Goal: Task Accomplishment & Management: Manage account settings

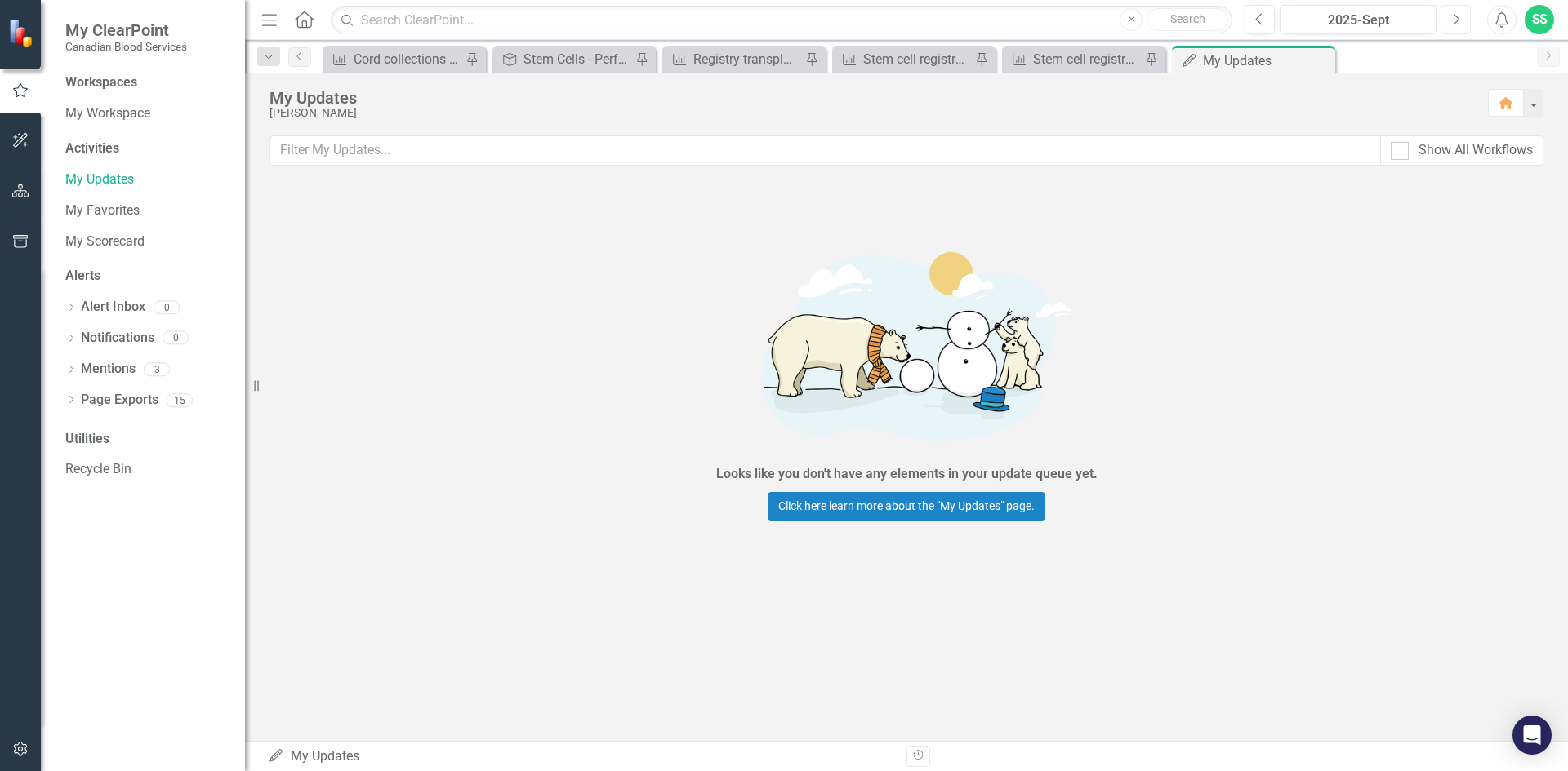
click at [1453, 18] on icon "Next" at bounding box center [1455, 19] width 9 height 15
click at [1066, 50] on div "Stem cell registry - ethnic diversity" at bounding box center [1086, 59] width 107 height 21
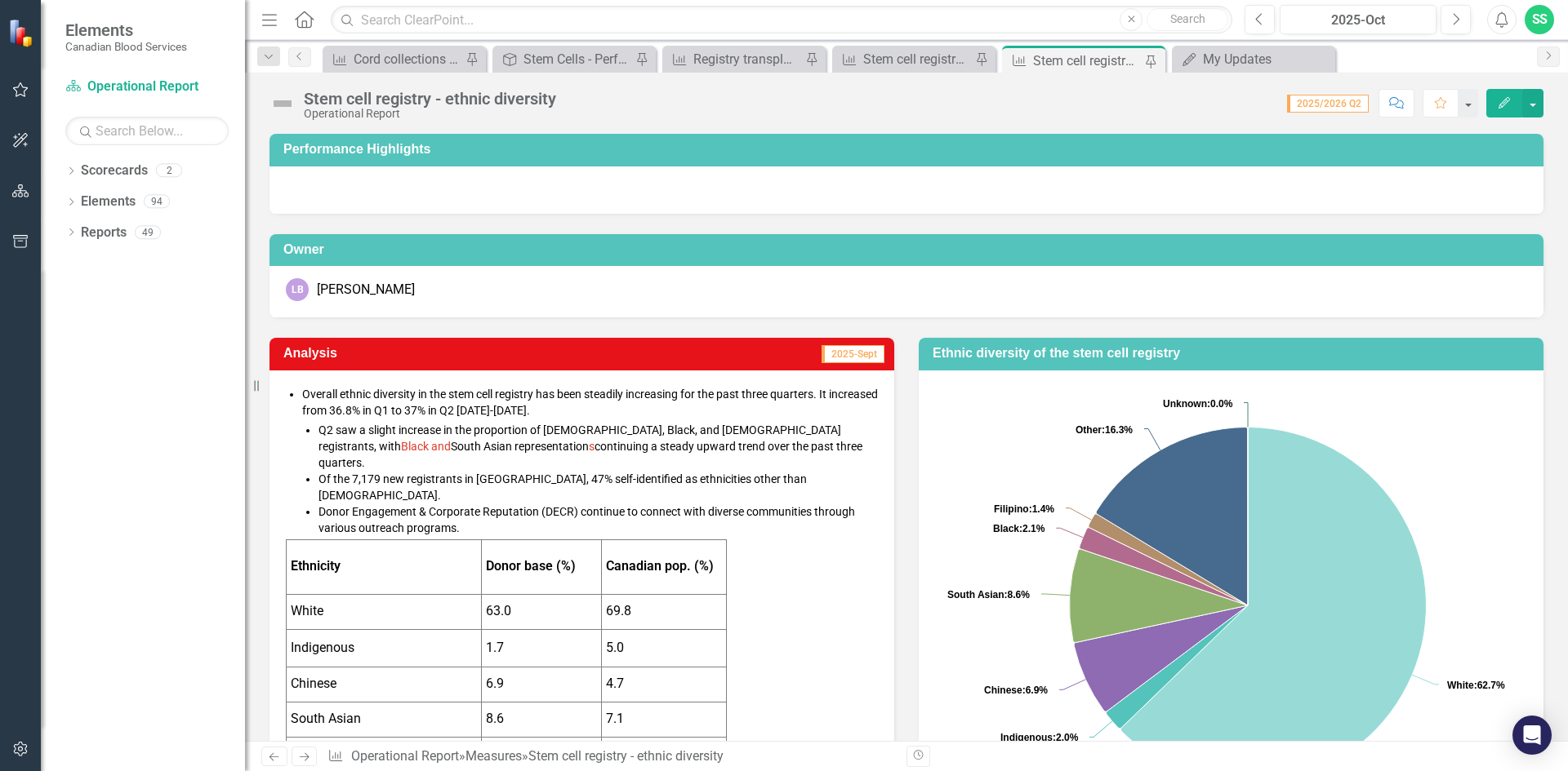
click at [254, 461] on div "Resize" at bounding box center [251, 385] width 13 height 771
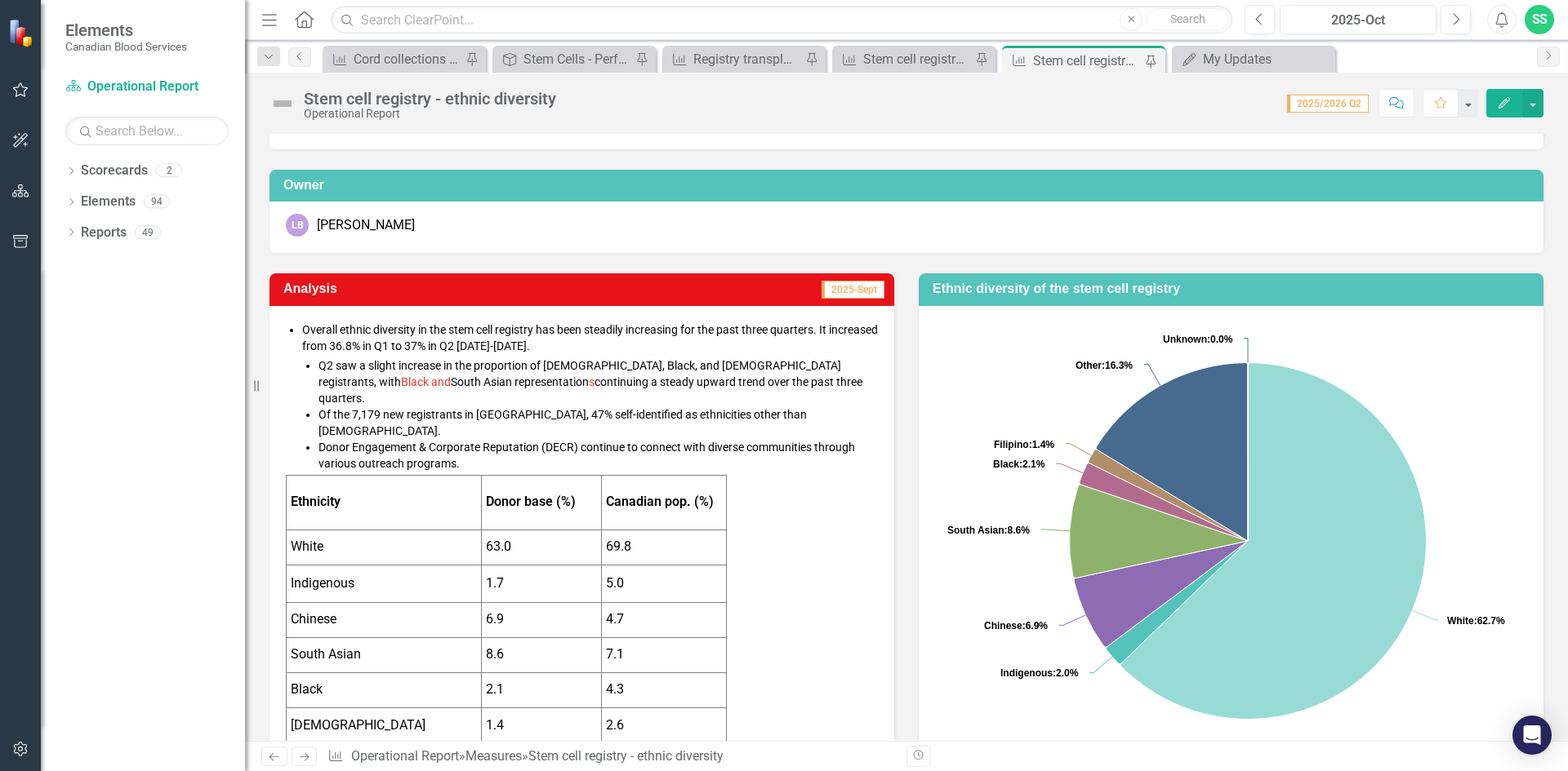
scroll to position [11, 0]
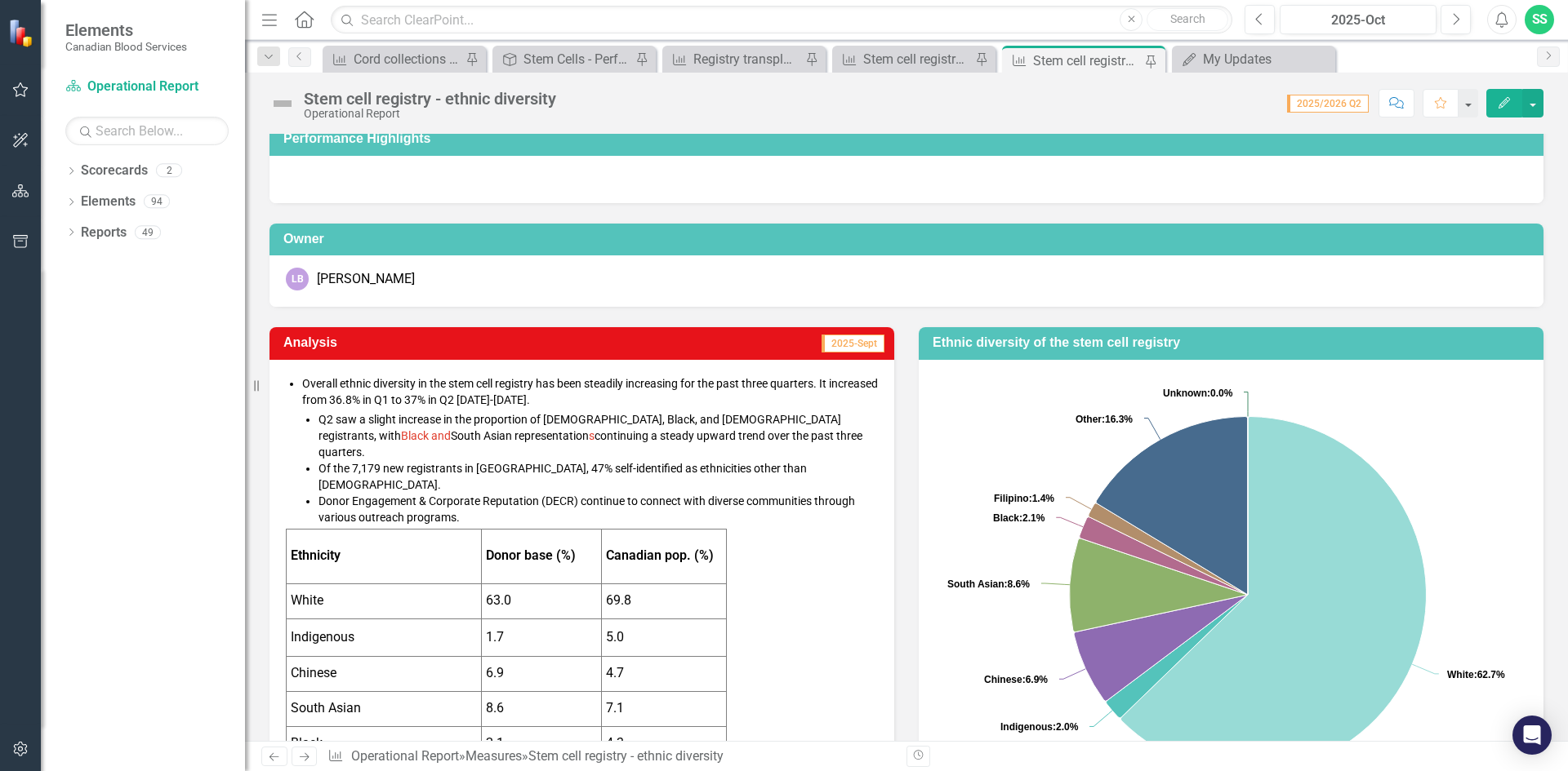
click at [777, 436] on span "Q2 saw a slight increase in the proportion of [DEMOGRAPHIC_DATA], Black, and [D…" at bounding box center [590, 436] width 544 height 45
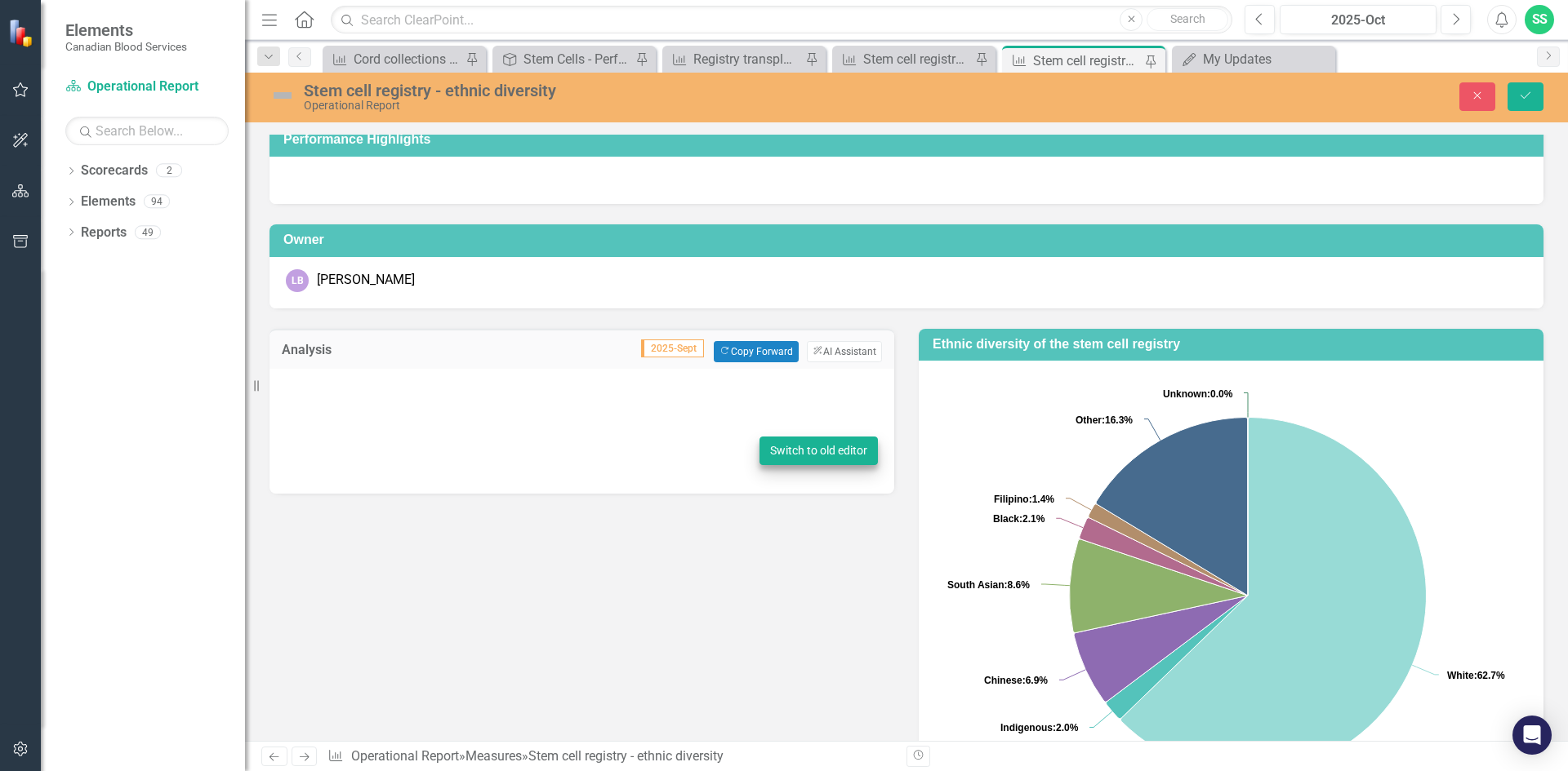
type textarea "<ul> <li style="font-size: 14px; color: #000000;"><span style="font-size: 14px;…"
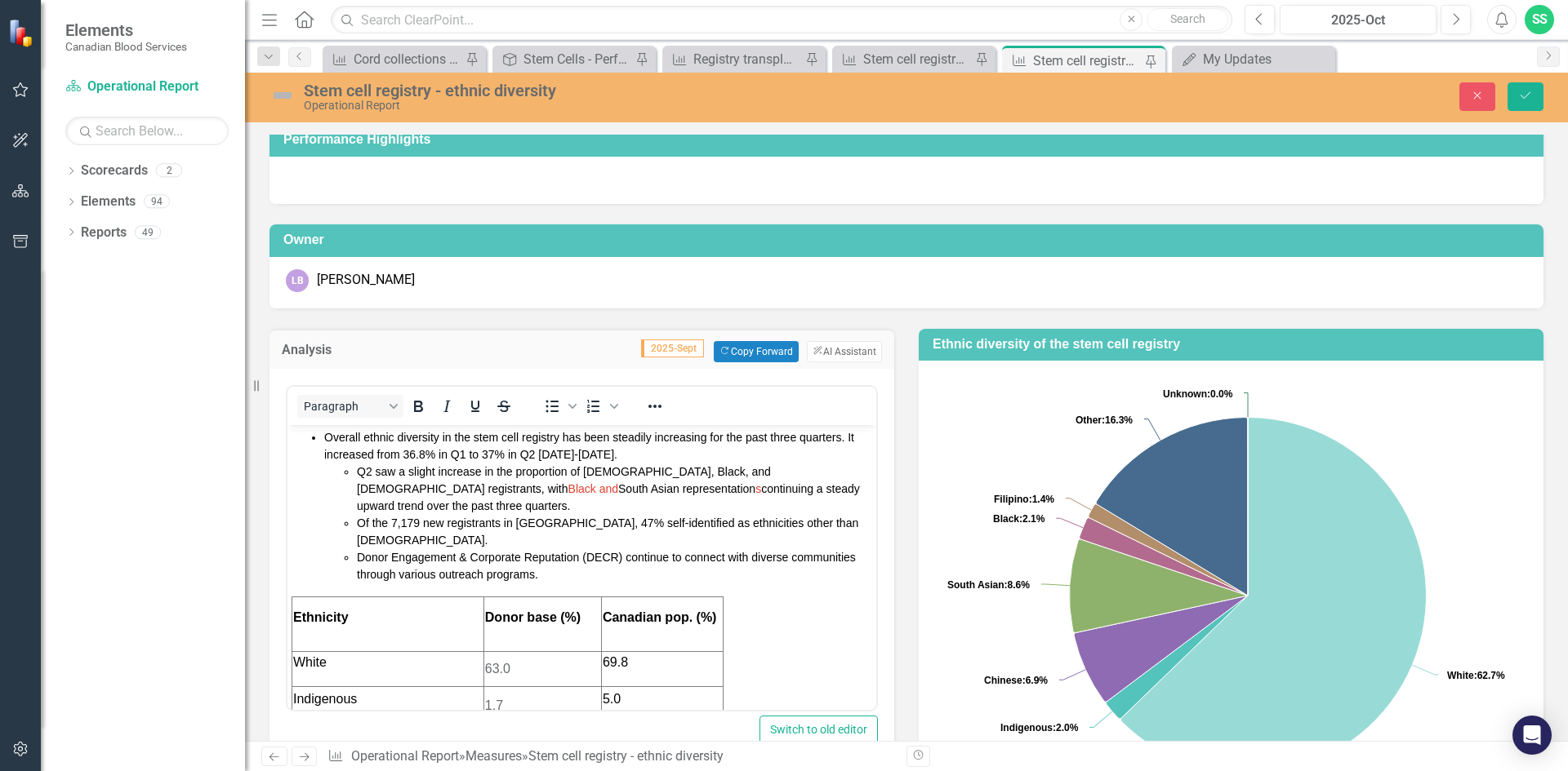
scroll to position [0, 0]
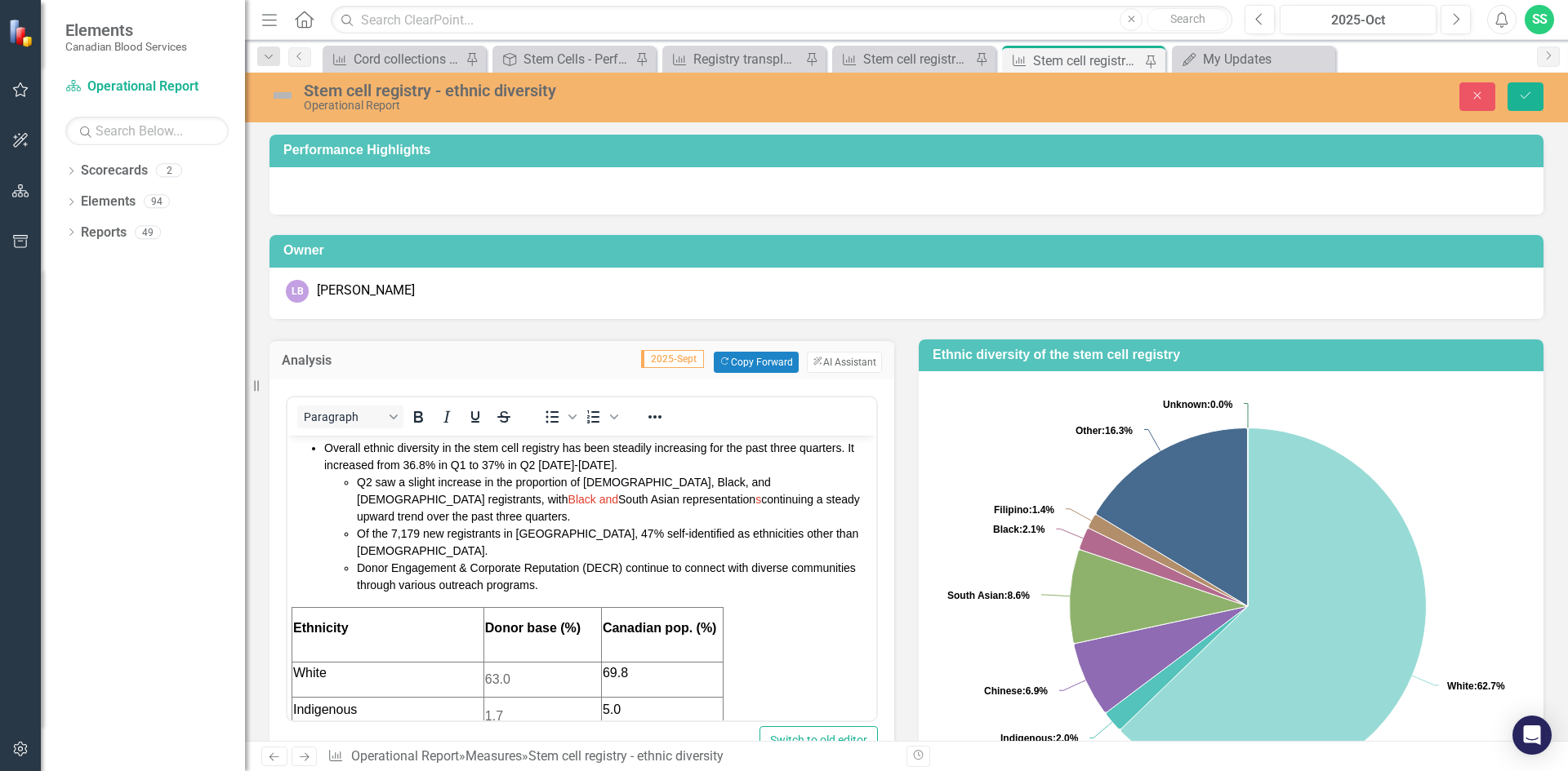
click at [423, 514] on li "Q2 saw a slight increase in the proportion of [DEMOGRAPHIC_DATA], Black, and [D…" at bounding box center [614, 499] width 515 height 51
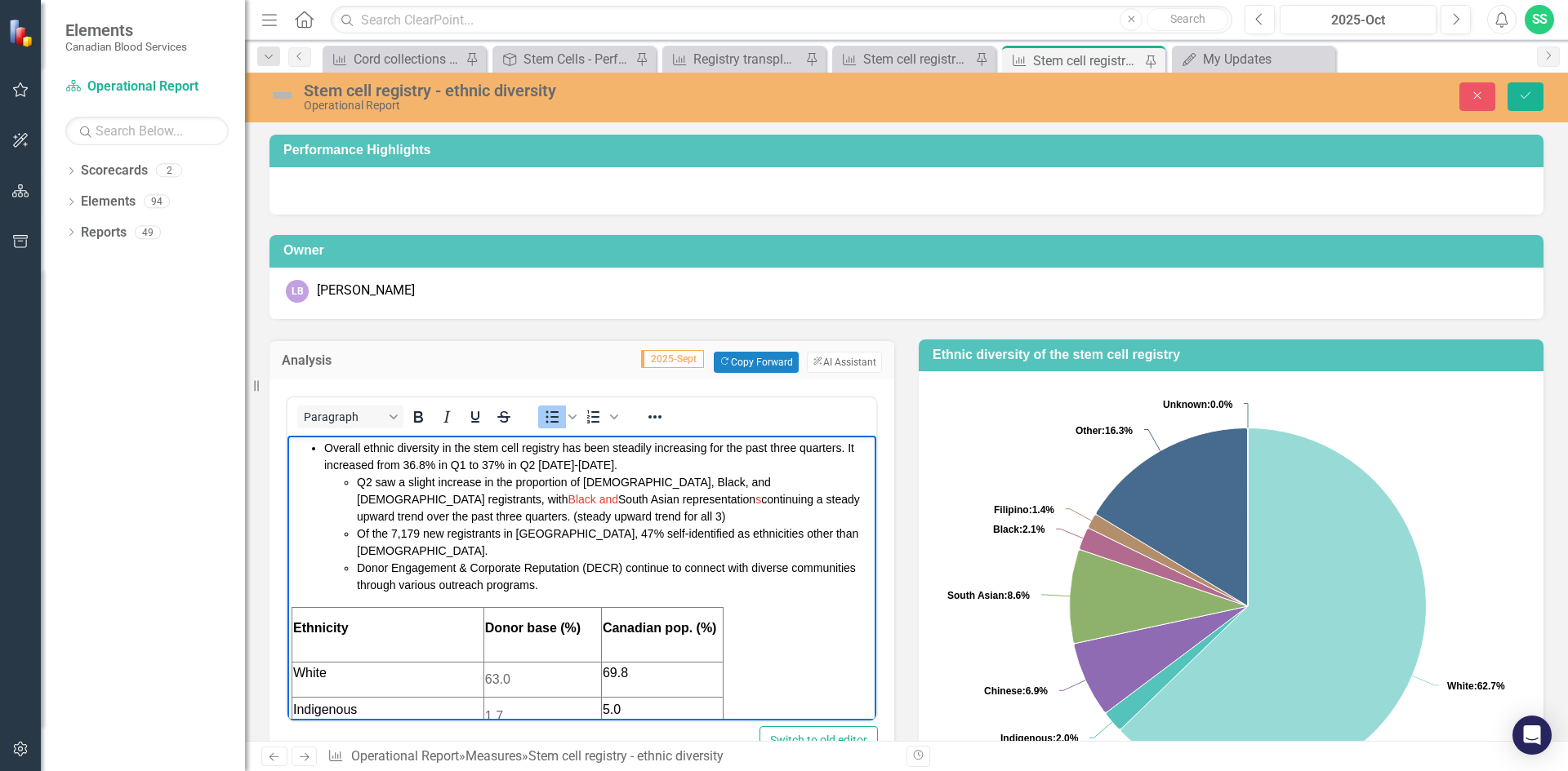
click at [566, 514] on li "Q2 saw a slight increase in the proportion of [DEMOGRAPHIC_DATA], Black, and [D…" at bounding box center [614, 499] width 515 height 51
drag, startPoint x: 566, startPoint y: 514, endPoint x: 404, endPoint y: 518, distance: 162.0
click at [404, 518] on li "Q2 saw a slight increase in the proportion of [DEMOGRAPHIC_DATA], Black, and [D…" at bounding box center [614, 499] width 515 height 51
click at [444, 416] on icon "Italic" at bounding box center [447, 418] width 20 height 20
click at [1522, 94] on icon "Save" at bounding box center [1525, 96] width 15 height 12
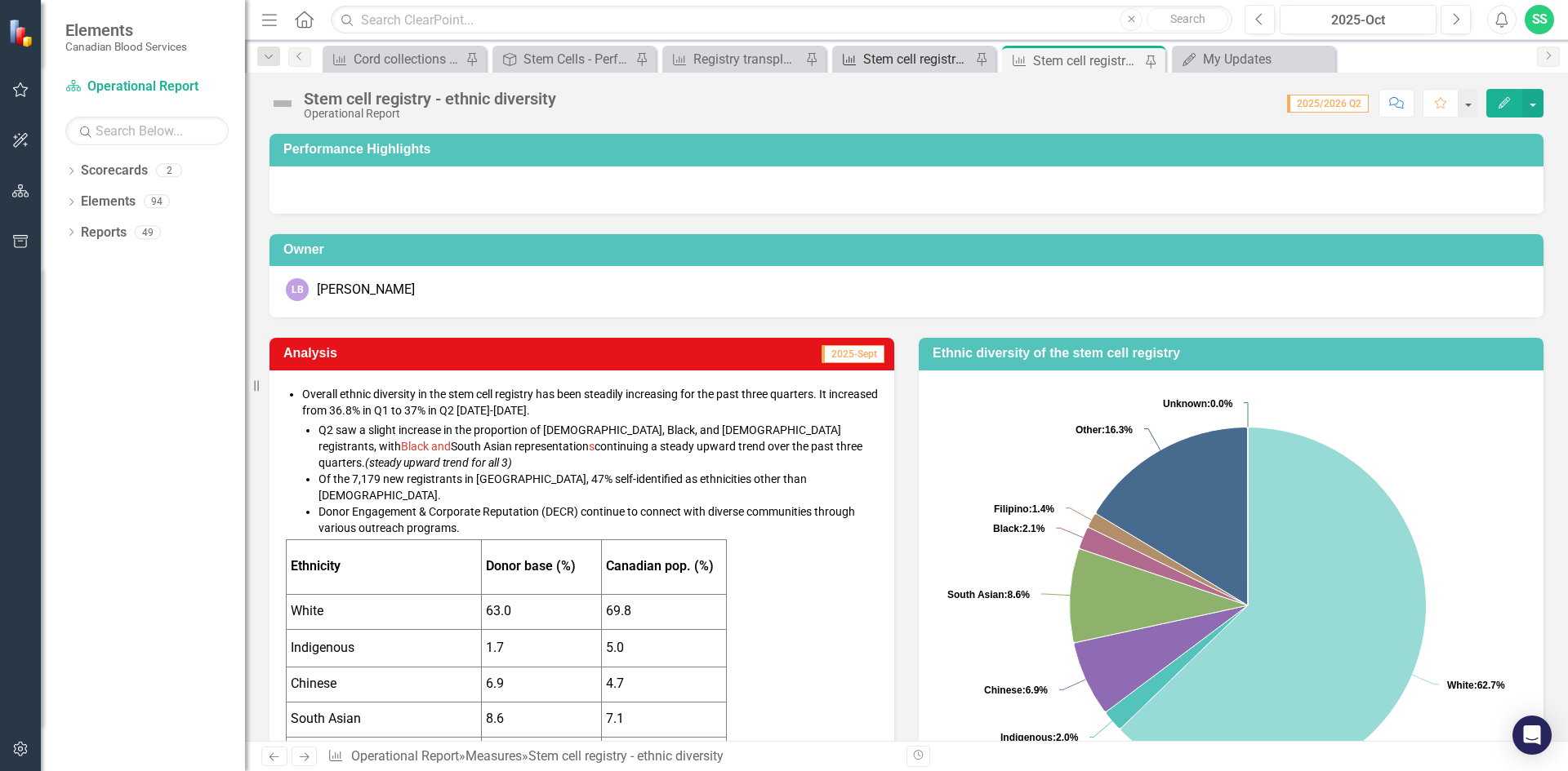
click at [913, 53] on div "Stem cell registry churn" at bounding box center [916, 59] width 107 height 21
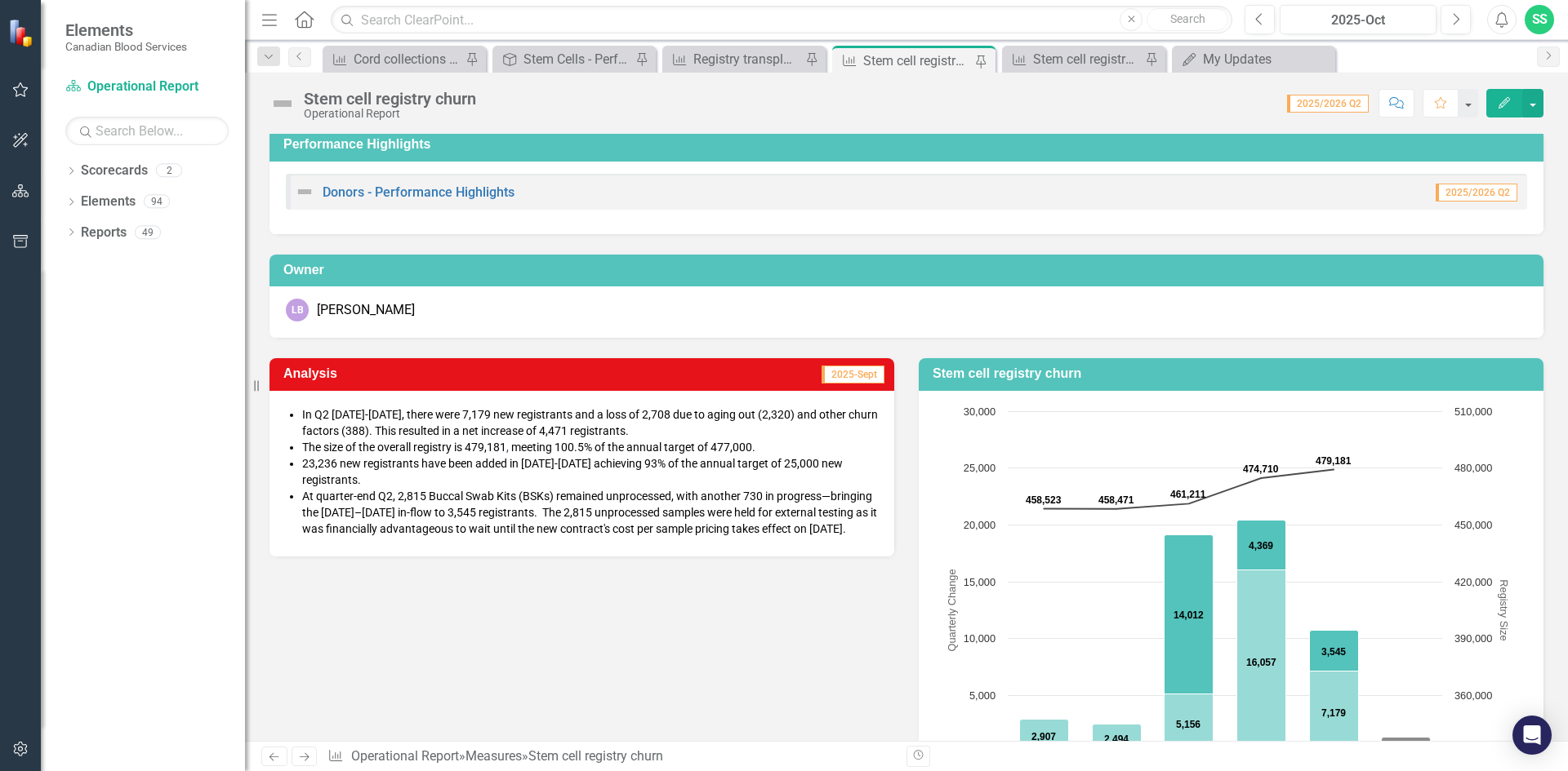
scroll to position [6, 0]
click at [771, 445] on li "The size of the overall registry is 479,181 , meeting 100.5% of the annual targ…" at bounding box center [590, 446] width 576 height 17
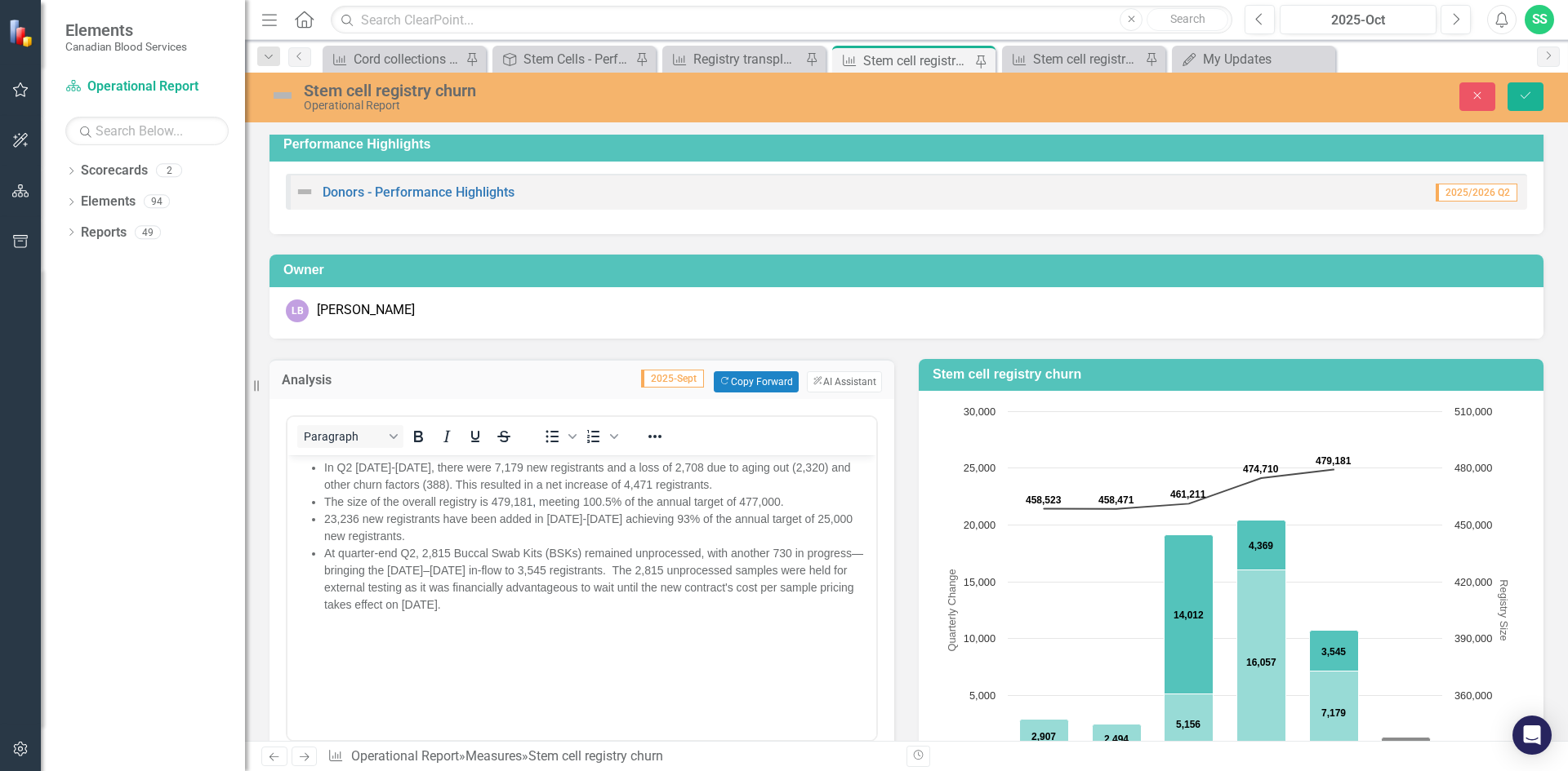
scroll to position [0, 0]
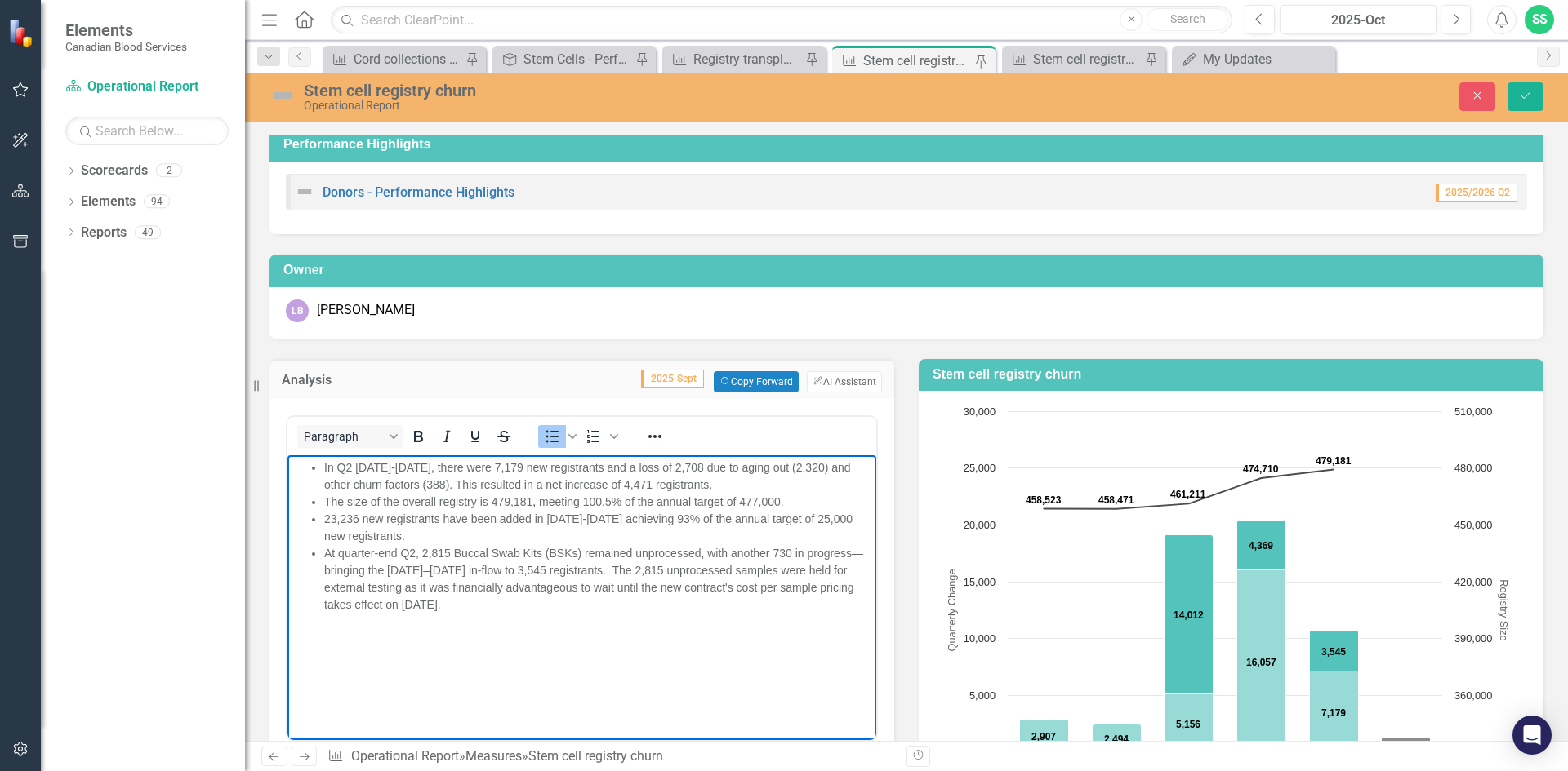
click at [786, 501] on li "The size of the overall registry is 479,181 , meeting 100.5% of the annual targ…" at bounding box center [598, 501] width 548 height 17
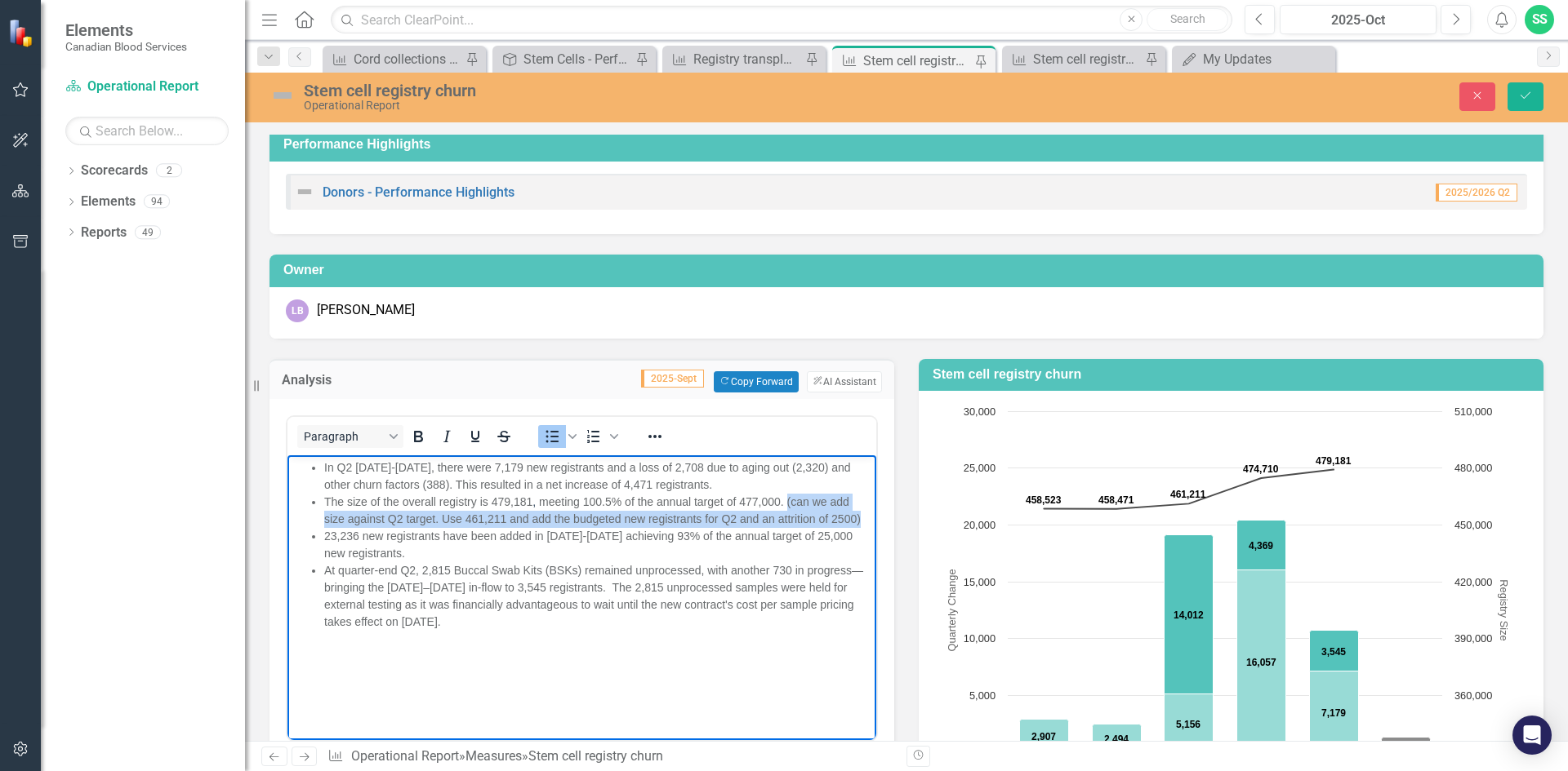
drag, startPoint x: 860, startPoint y: 521, endPoint x: 786, endPoint y: 504, distance: 75.9
click at [786, 504] on li "The size of the overall registry is 479,181 , meeting 100.5% of the annual targ…" at bounding box center [598, 510] width 548 height 34
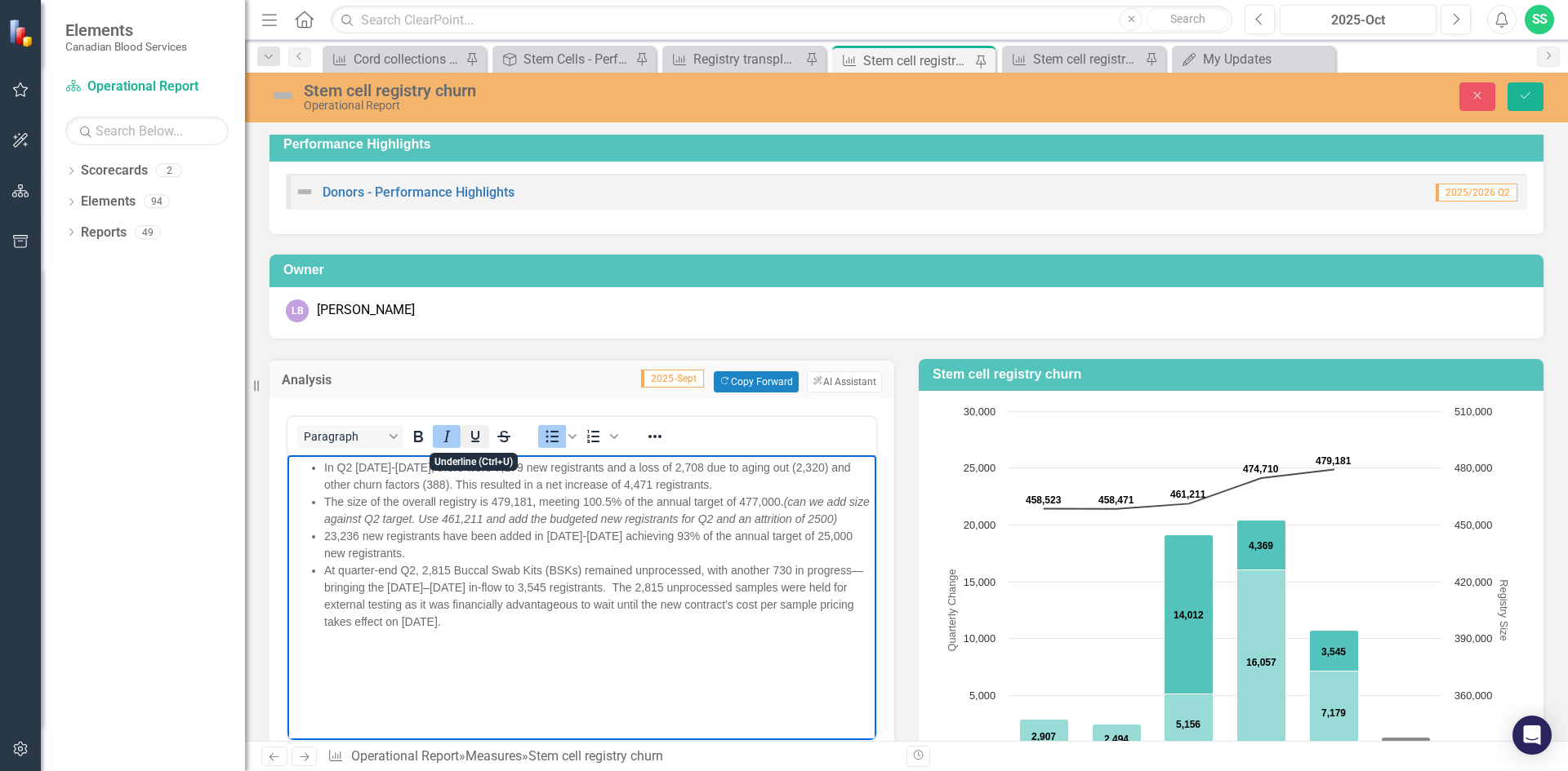
click at [473, 444] on icon "Underline" at bounding box center [476, 437] width 20 height 20
click at [754, 583] on span "At quarter-end Q2, 2,815 Buccal Swab Kits (BSKs) remained unprocessed, with ano…" at bounding box center [593, 595] width 539 height 64
click at [1524, 98] on icon "Save" at bounding box center [1525, 96] width 15 height 12
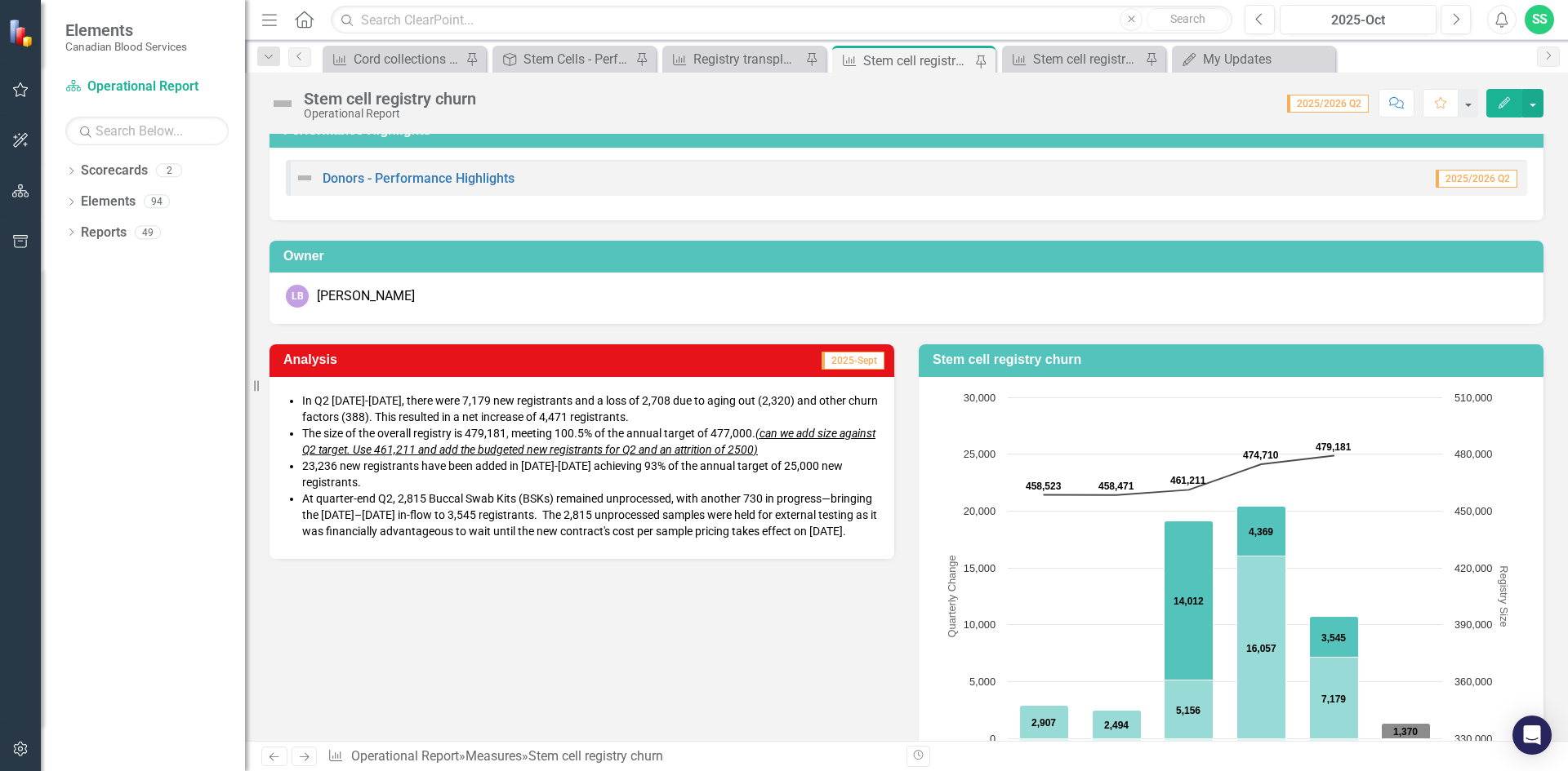
scroll to position [20, 0]
click at [359, 481] on span "23,236 new registrants have been added in [DATE]-[DATE] achieving 93% of the an…" at bounding box center [572, 474] width 541 height 30
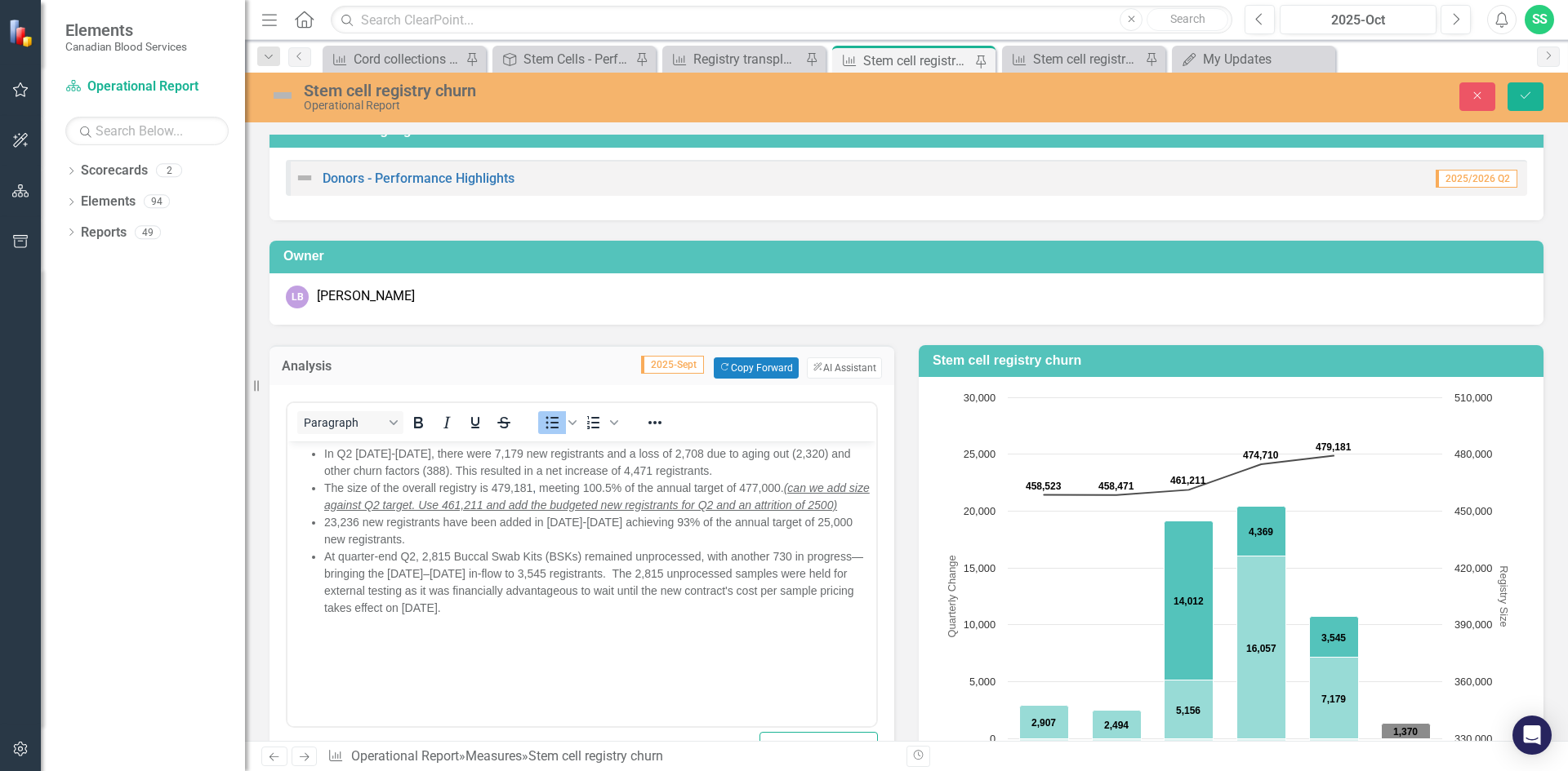
scroll to position [0, 0]
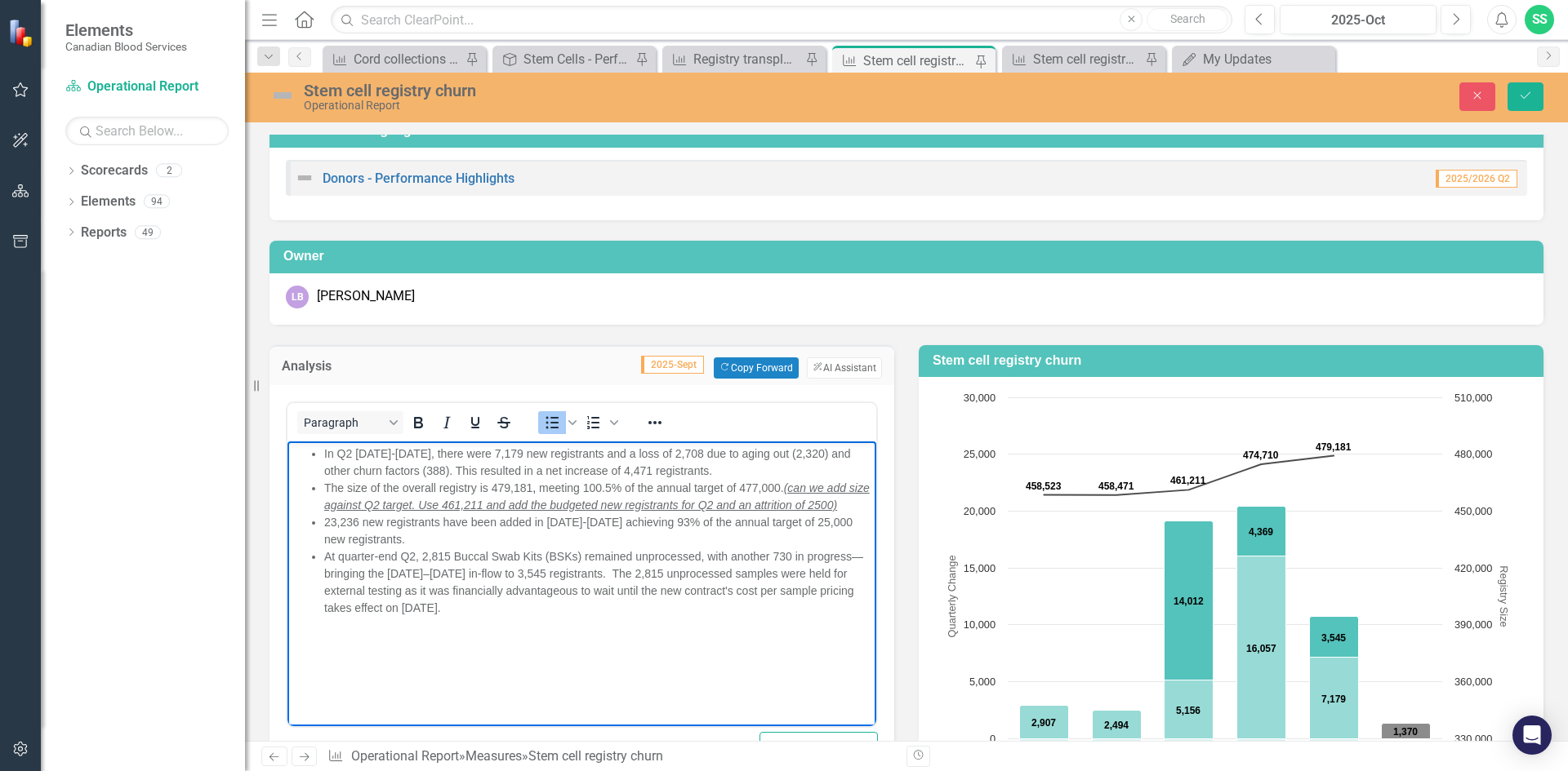
click at [381, 541] on li "23,236 new registrants have been added in [DATE]-[DATE] achieving 93% of the an…" at bounding box center [598, 531] width 548 height 34
drag, startPoint x: 457, startPoint y: 543, endPoint x: 388, endPoint y: 538, distance: 69.2
click at [388, 538] on li "23,236 new registrants have been added in [DATE]-[DATE] achieving 93% of the an…" at bounding box center [598, 531] width 548 height 34
click at [1520, 92] on icon "Save" at bounding box center [1525, 96] width 15 height 12
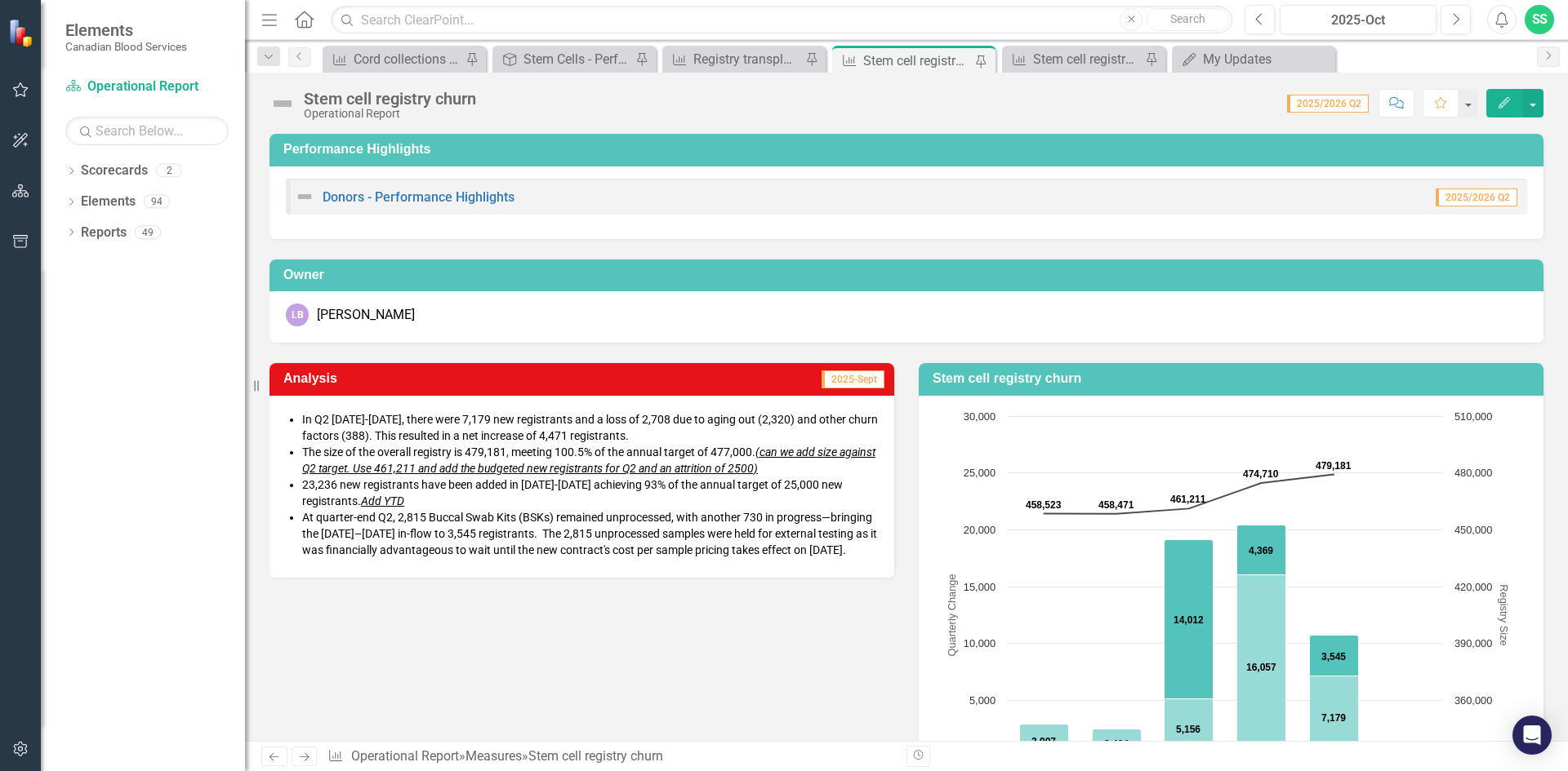
click at [389, 630] on div "Analysis 2025-Sept In Q2 [DATE]-[DATE], there were 7,179 new registrants and a …" at bounding box center [906, 628] width 1298 height 571
click at [363, 558] on li "At quarter-end Q2, 2,815 Buccal Swab Kits (BSKs) remained unprocessed, with ano…" at bounding box center [590, 534] width 576 height 49
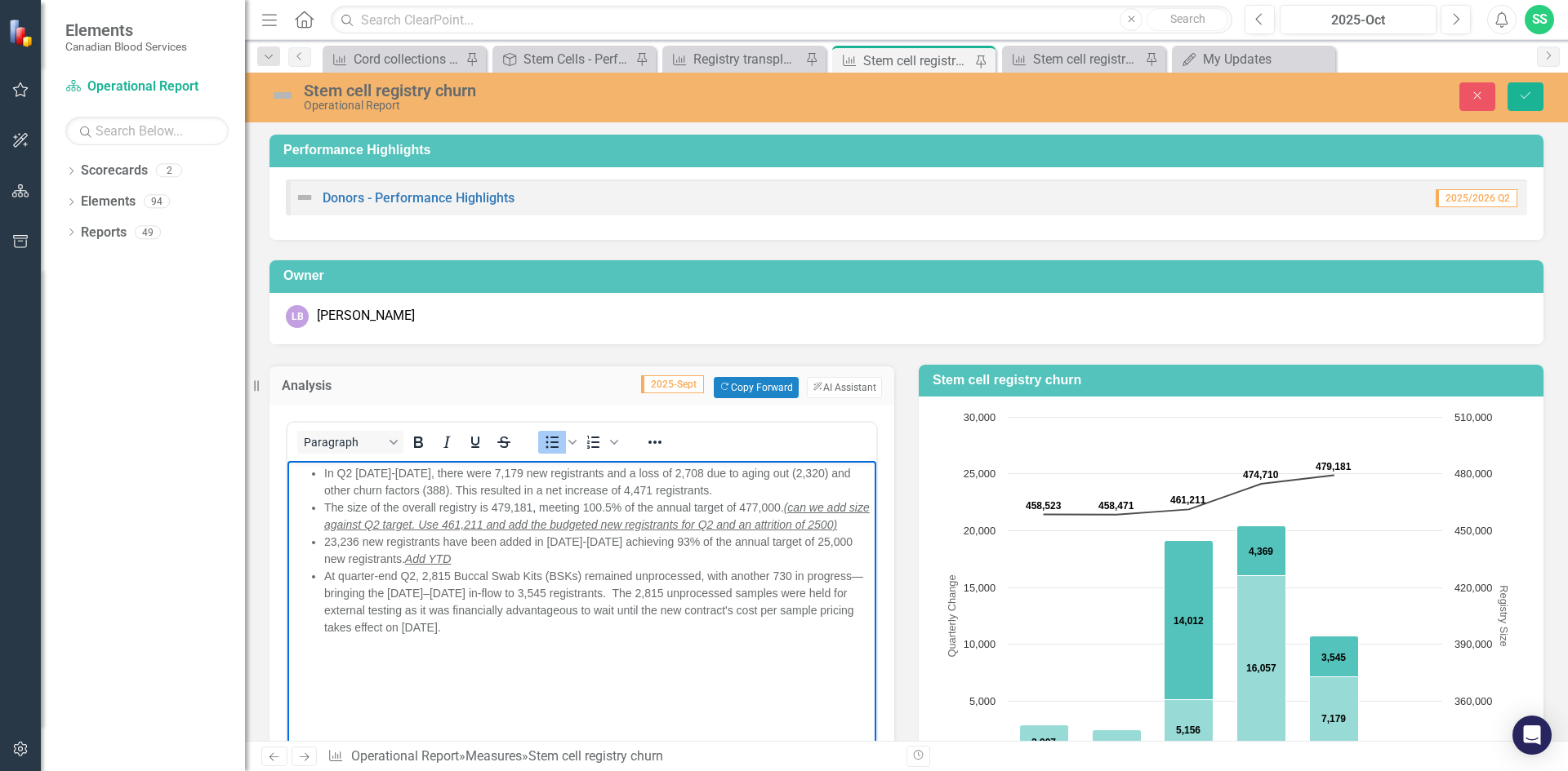
drag, startPoint x: 548, startPoint y: 628, endPoint x: 593, endPoint y: 595, distance: 55.8
click at [593, 595] on li "At quarter-end Q2, 2,815 Buccal Swab Kits (BSKs) remained unprocessed, with ano…" at bounding box center [598, 602] width 548 height 69
click at [505, 449] on icon "Strikethrough" at bounding box center [504, 442] width 20 height 20
click at [490, 636] on body "In Q2 [DATE]-[DATE], there were 7,179 new registrants and a loss of 2,708 due t…" at bounding box center [582, 583] width 589 height 245
click at [505, 440] on icon "Strikethrough" at bounding box center [504, 442] width 20 height 20
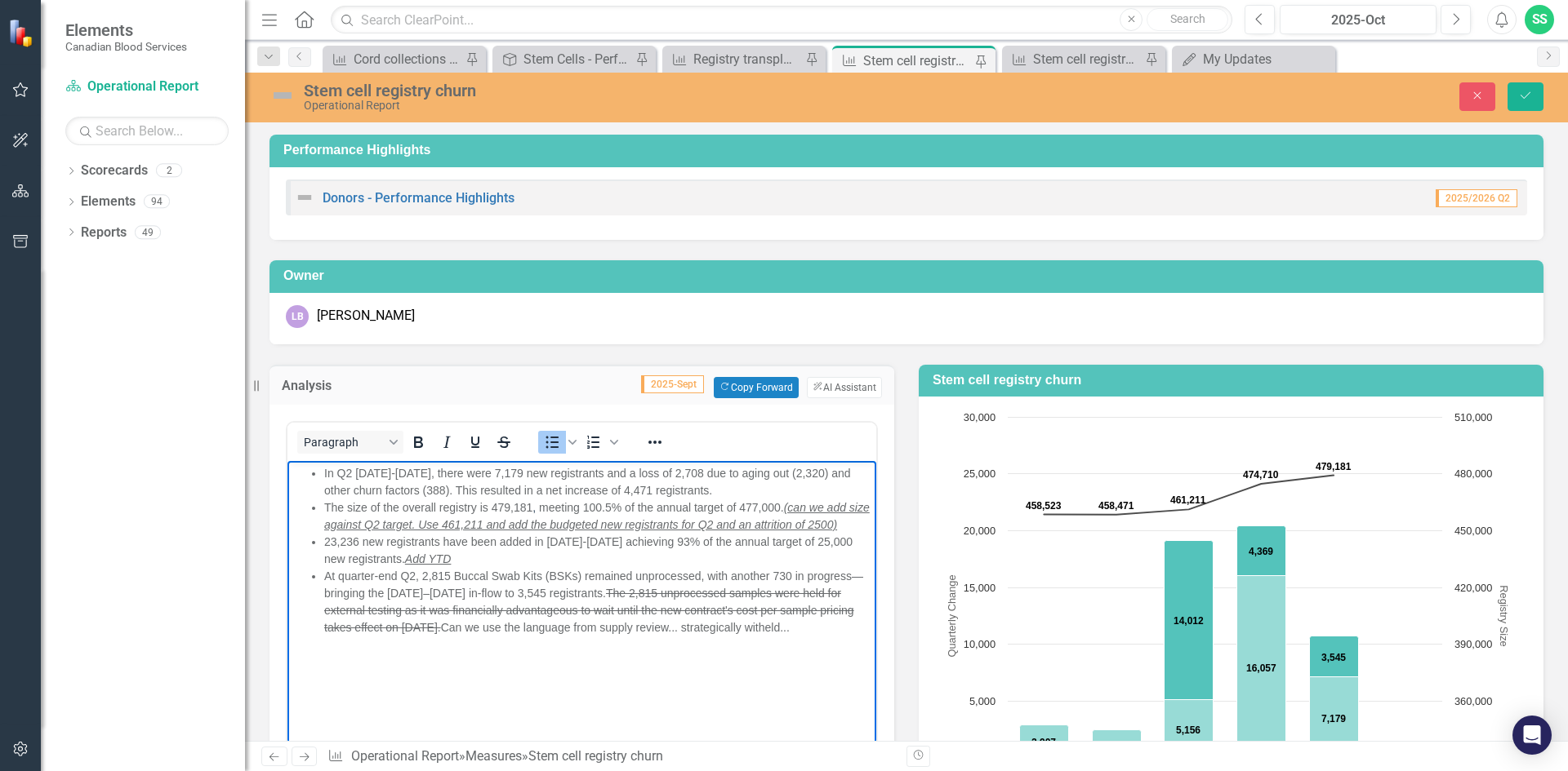
click at [781, 628] on span "﻿Can we use the language from supply review... strategically witheld..." at bounding box center [616, 626] width 349 height 13
click at [1526, 105] on button "Save" at bounding box center [1526, 96] width 35 height 29
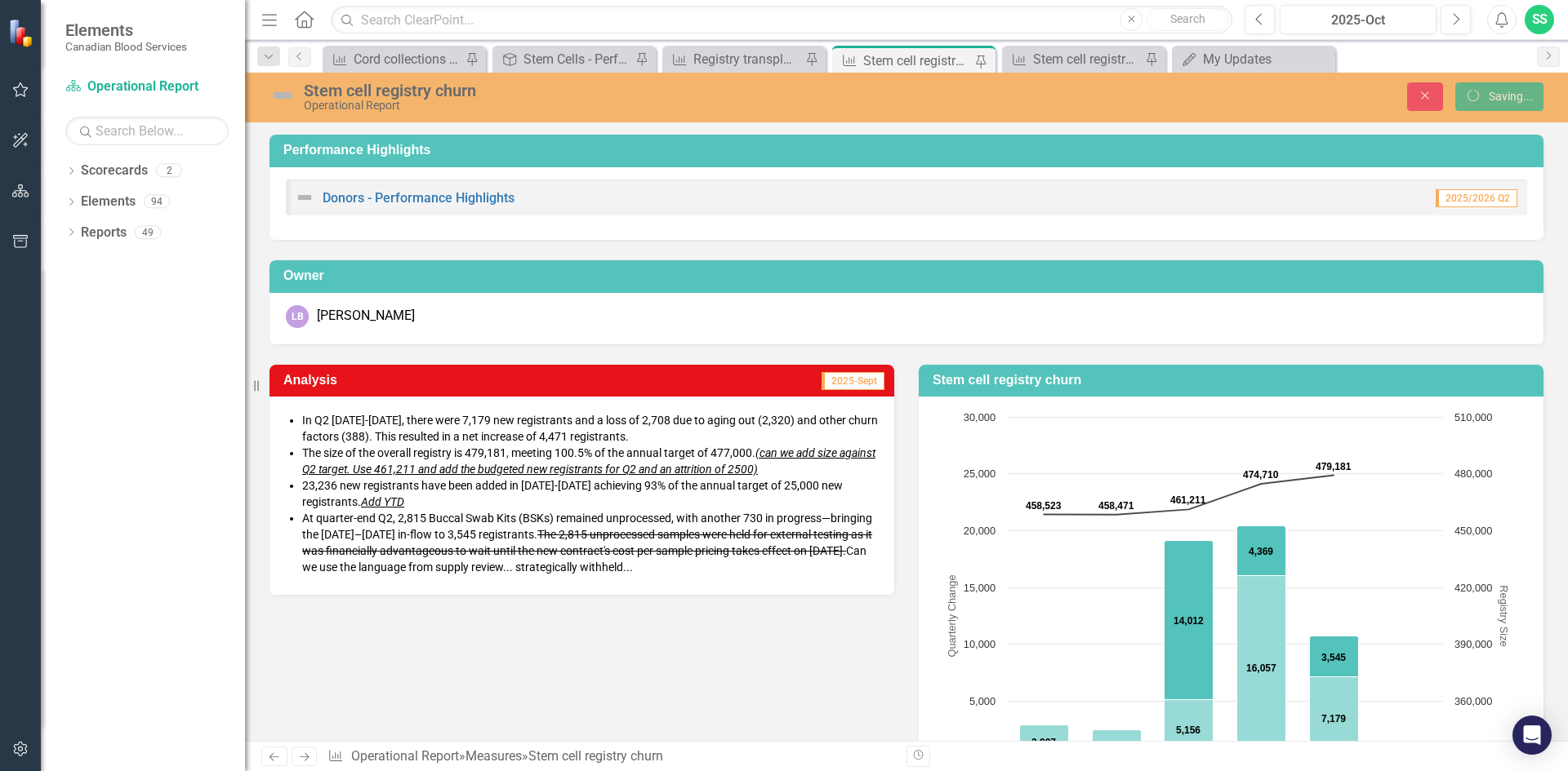
click at [287, 623] on div "Analysis 2025-Sept In Q2 [DATE]-[DATE], there were 7,179 new registrants and a …" at bounding box center [906, 630] width 1298 height 571
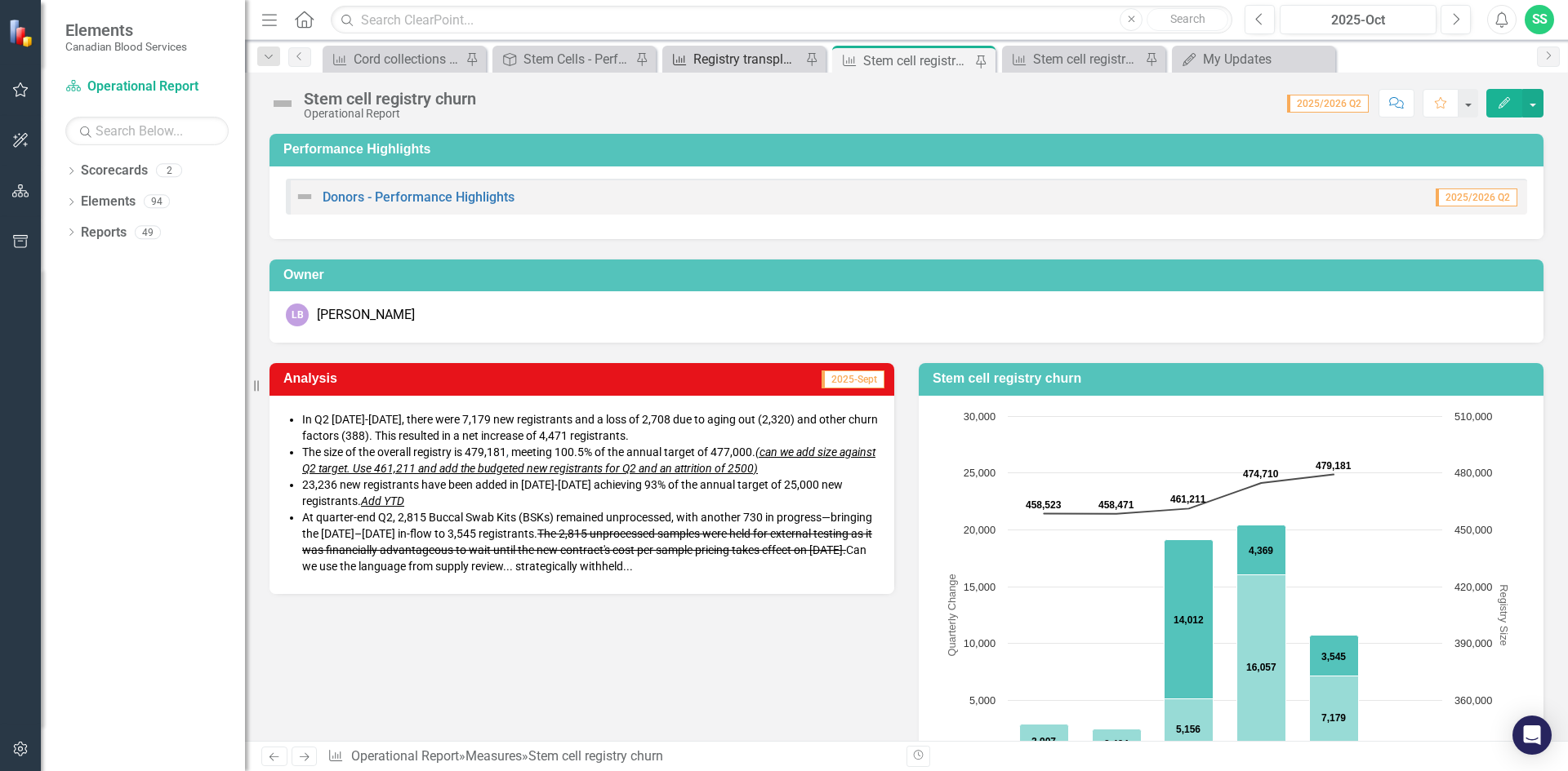
click at [715, 50] on div "Registry transplant activities" at bounding box center [747, 59] width 107 height 21
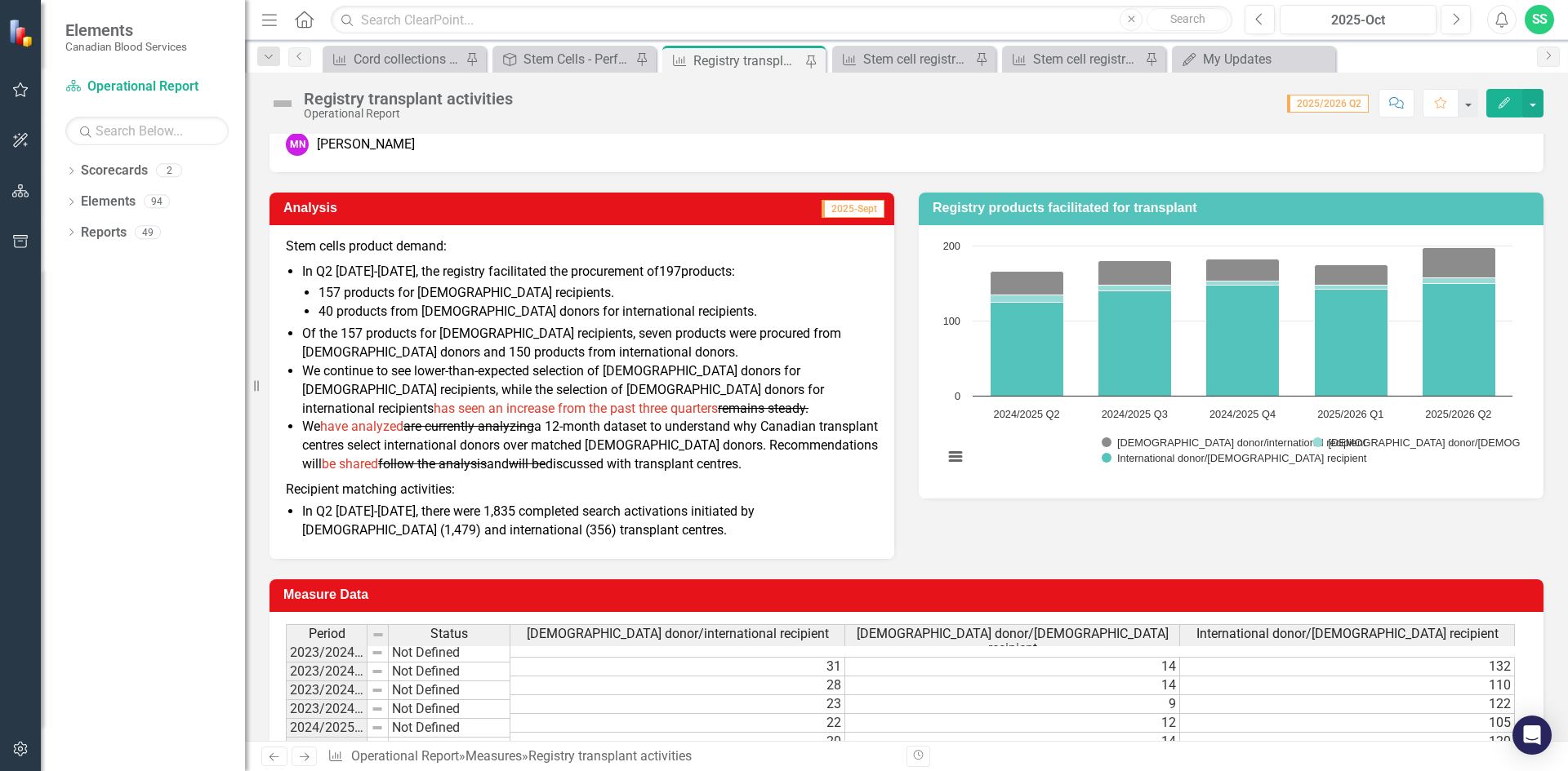
scroll to position [142, 0]
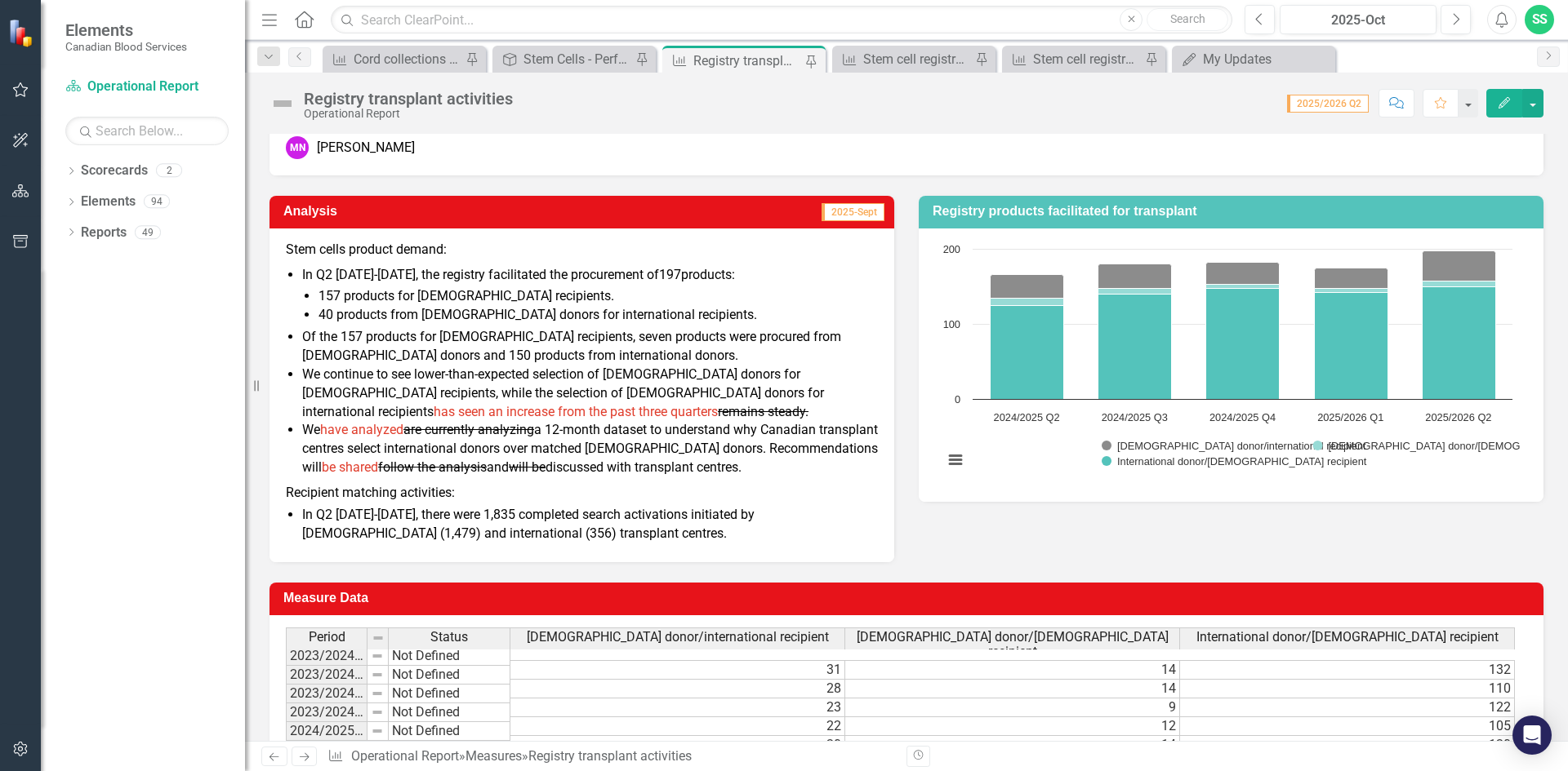
click at [367, 436] on span "have analyzed" at bounding box center [361, 430] width 84 height 16
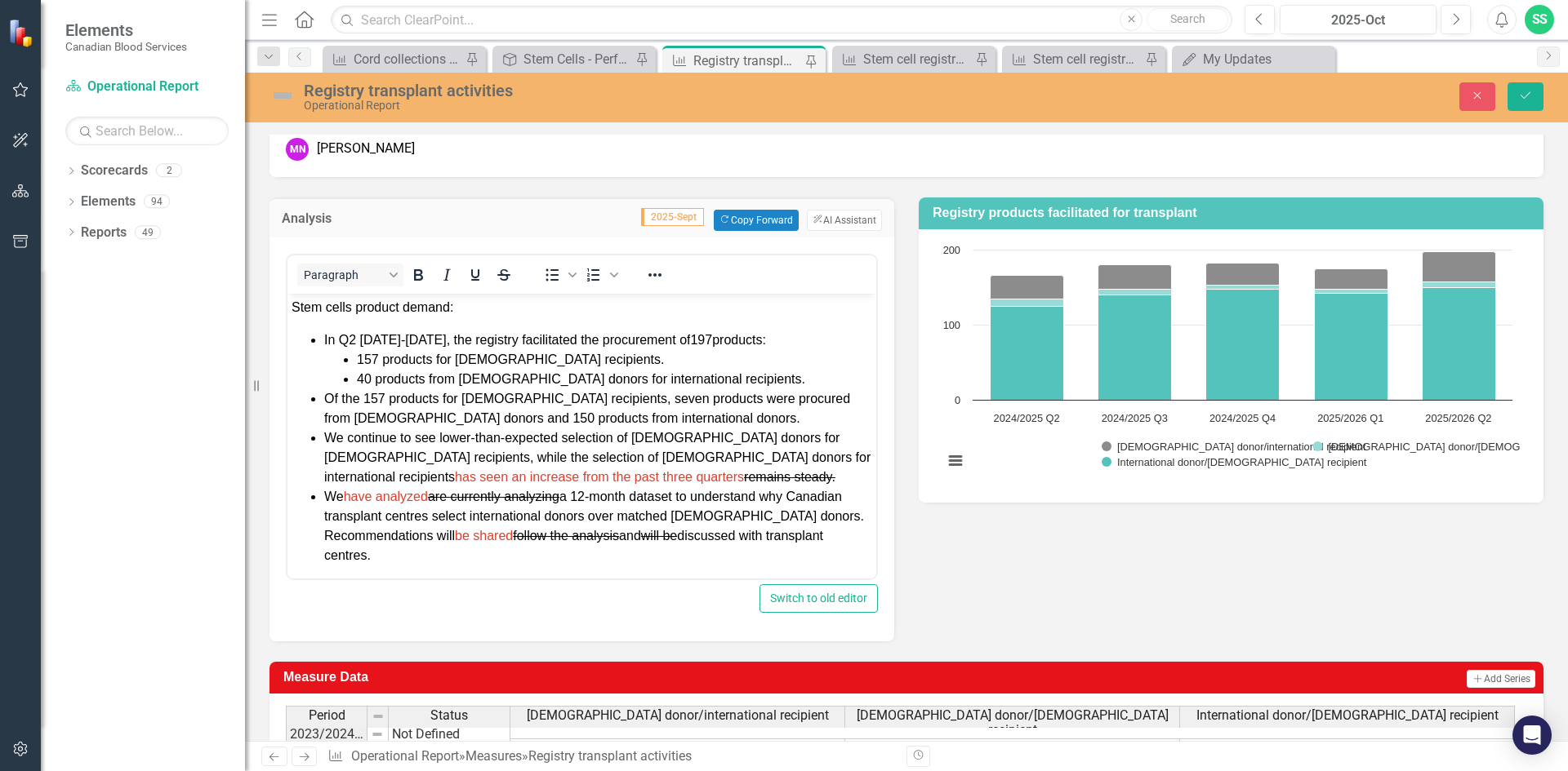
scroll to position [0, 0]
click at [380, 499] on span "have analyzed" at bounding box center [385, 496] width 84 height 14
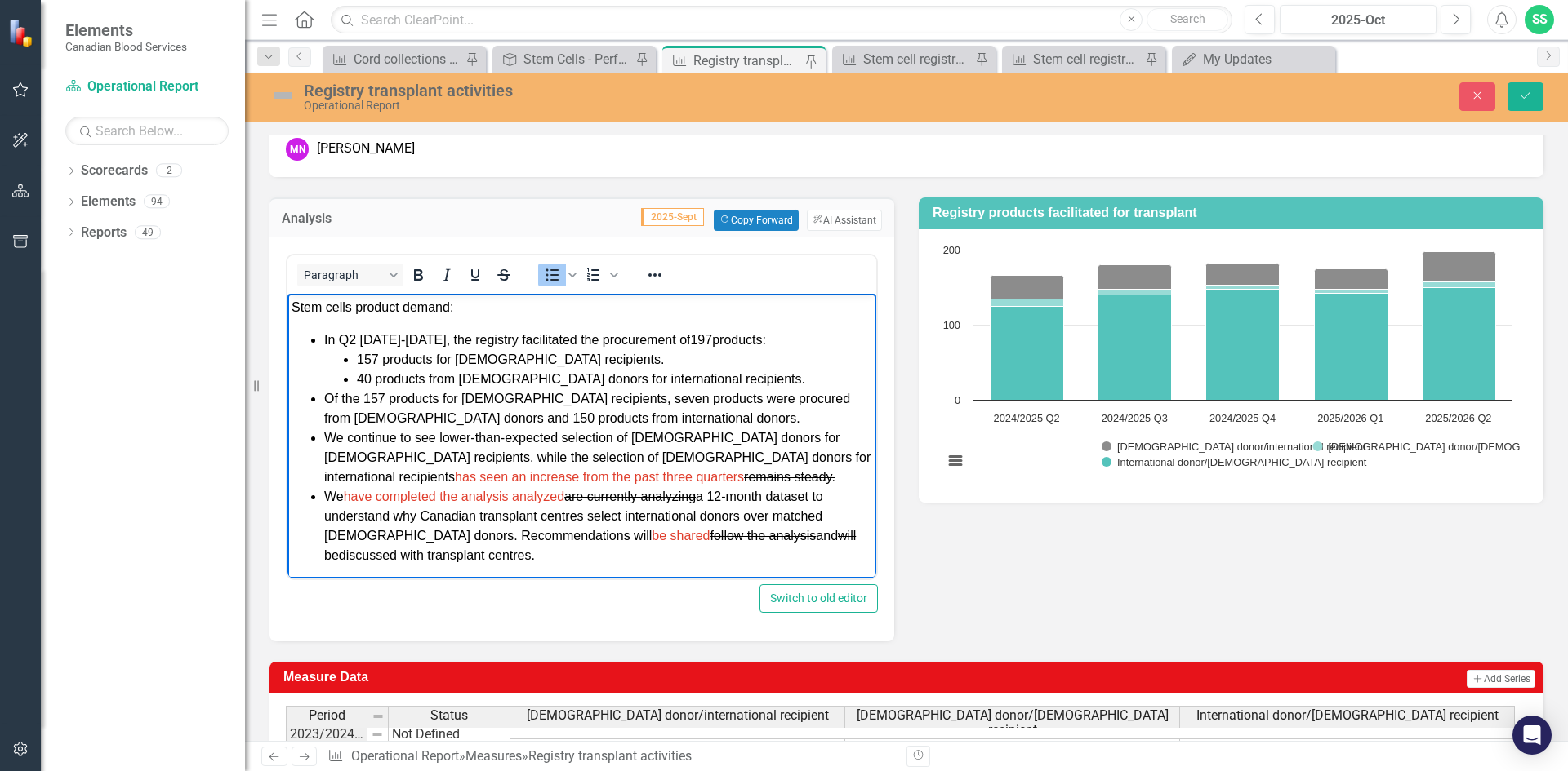
click at [509, 496] on span "have completed the analysis analyzed" at bounding box center [454, 496] width 221 height 14
drag, startPoint x: 517, startPoint y: 499, endPoint x: 823, endPoint y: 490, distance: 306.1
click at [823, 490] on li "We have completed the analysis analyzed are currently analyzing a 12-month data…" at bounding box center [598, 526] width 548 height 79
click at [508, 276] on icon "Strikethrough" at bounding box center [503, 276] width 13 height 2
drag, startPoint x: 408, startPoint y: 520, endPoint x: 504, endPoint y: 518, distance: 96.0
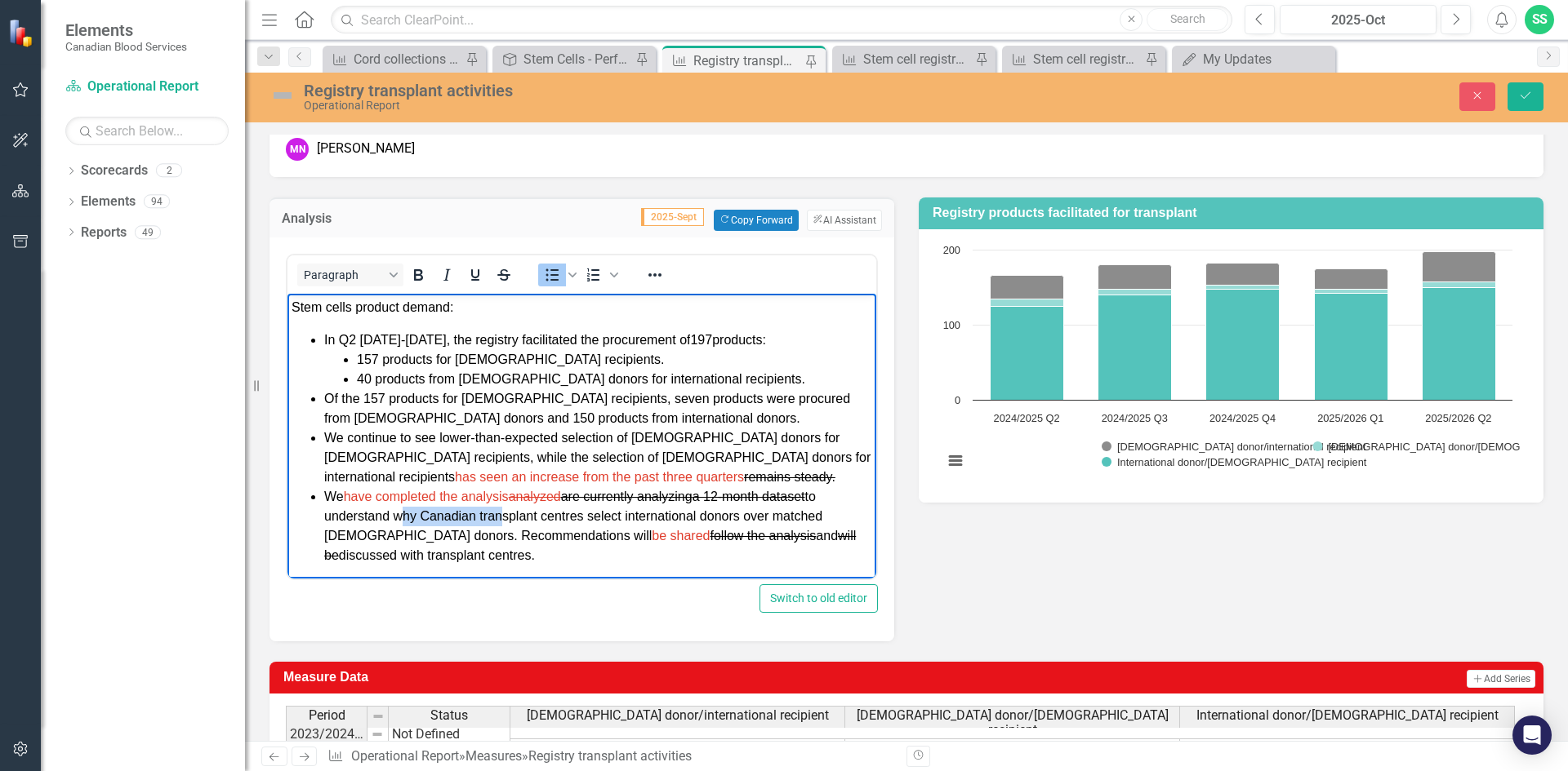
click at [504, 518] on li "We have completed the analysis analyzed are currently analyzing a 12-month data…" at bounding box center [598, 526] width 548 height 79
click at [425, 537] on li "We have completed the analysis analyzed are currently analyzing a 12-month data…" at bounding box center [598, 526] width 548 height 79
click at [513, 494] on span "have completed the analysis analyzed" at bounding box center [452, 496] width 218 height 14
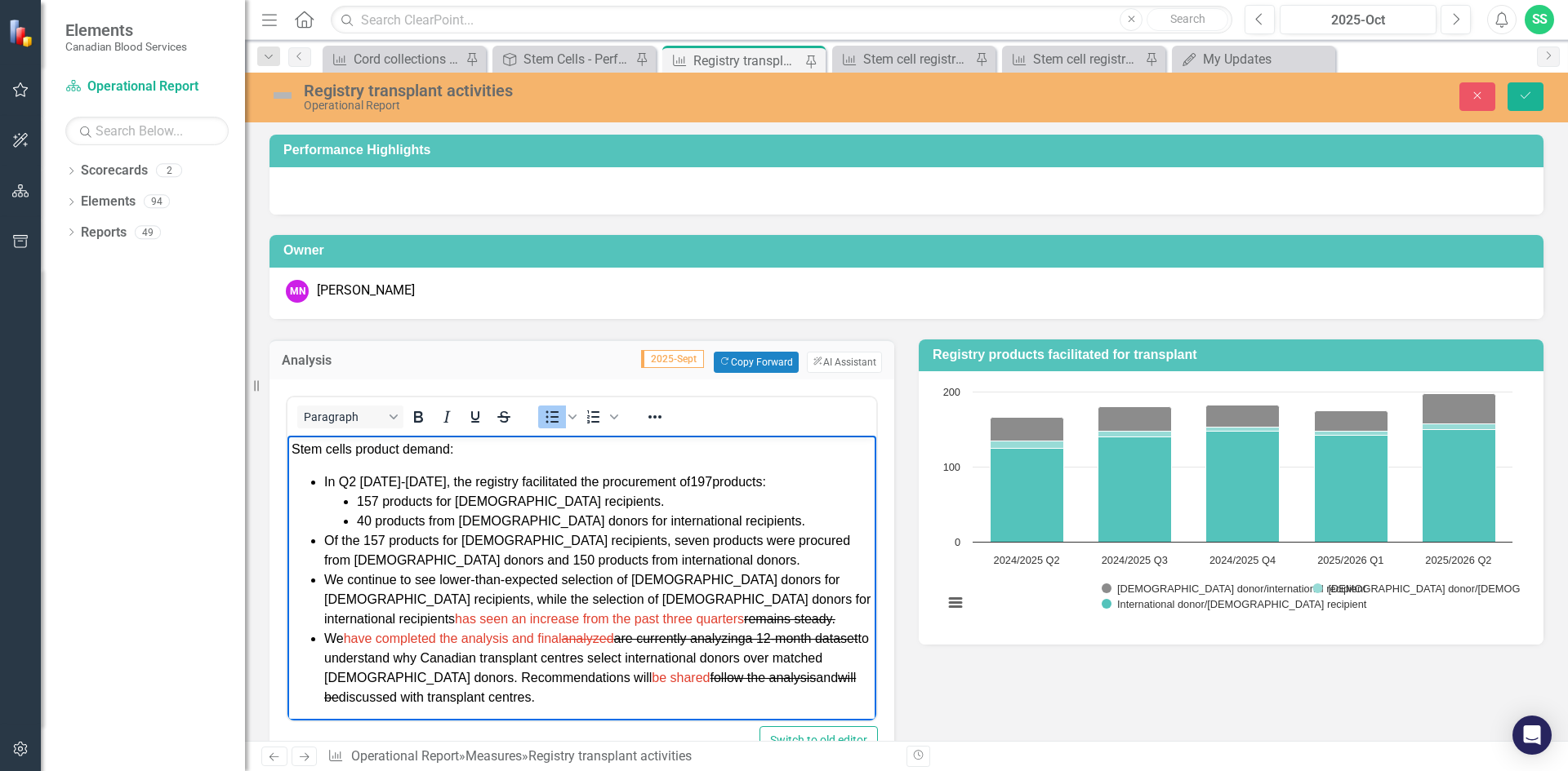
scroll to position [142, 0]
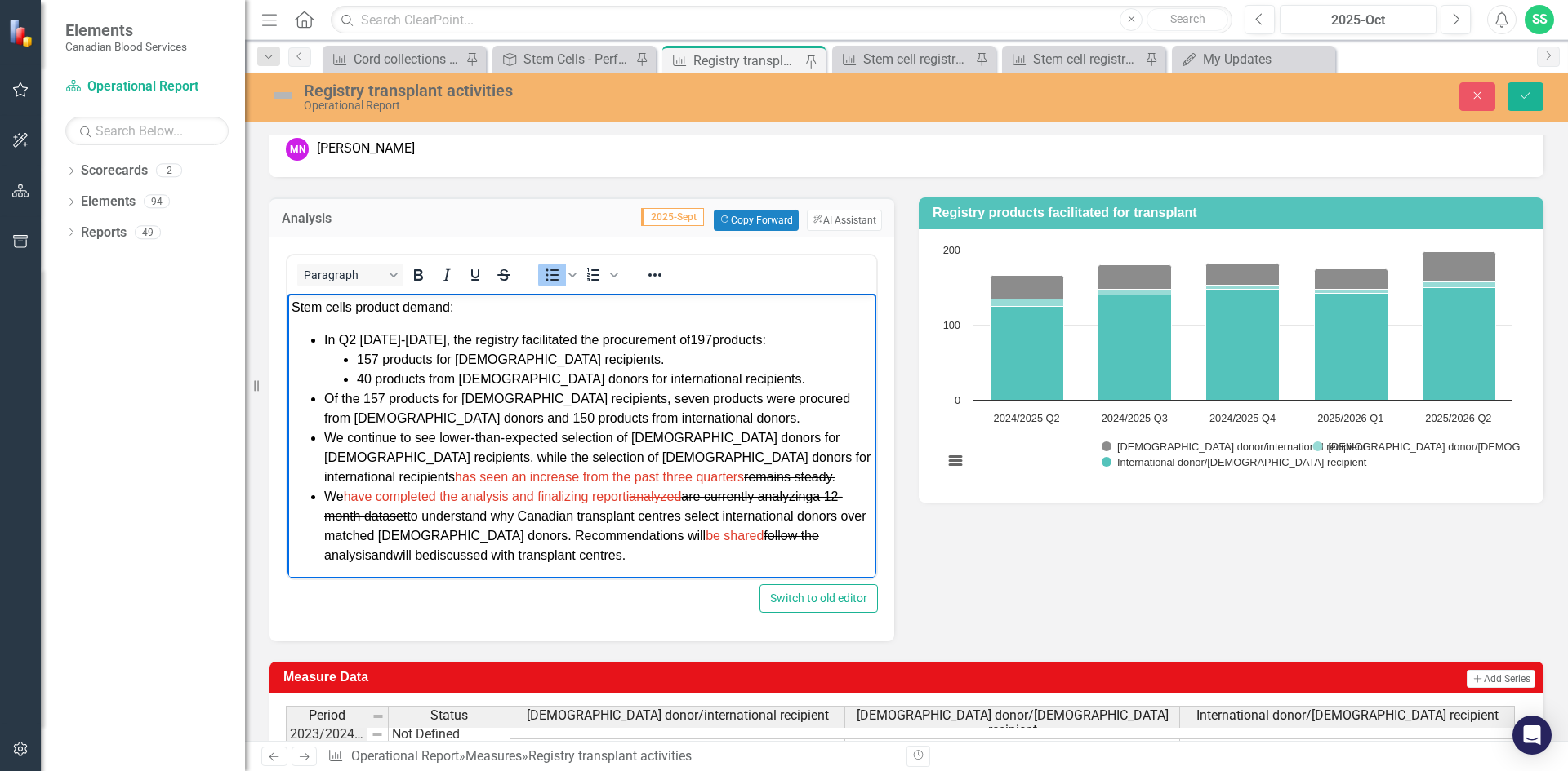
drag, startPoint x: 636, startPoint y: 495, endPoint x: 542, endPoint y: 498, distance: 94.0
click at [542, 498] on span "have completed the analysis and finalizing reporti analyzed" at bounding box center [512, 496] width 338 height 14
drag, startPoint x: 385, startPoint y: 533, endPoint x: 606, endPoint y: 533, distance: 221.0
click at [606, 533] on li "We have completed the analysis and creating the final report analyzed are curre…" at bounding box center [598, 526] width 548 height 79
click at [671, 537] on li "We have completed the analysis and creating the final report analyzed are curre…" at bounding box center [598, 526] width 548 height 79
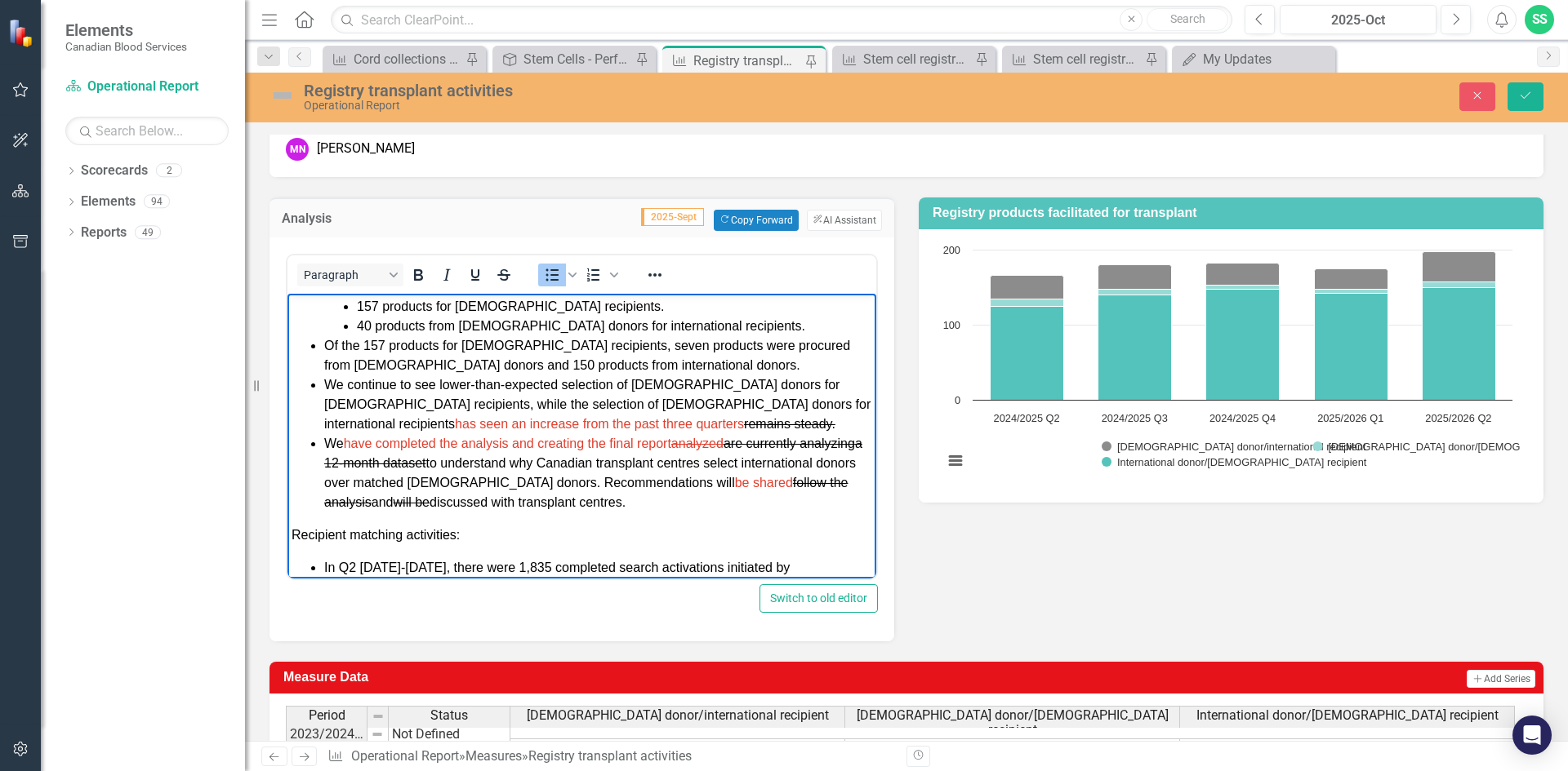
scroll to position [54, 0]
click at [695, 504] on li "We have completed the analysis and creating the final report analyzed are curre…" at bounding box center [598, 472] width 548 height 79
drag, startPoint x: 701, startPoint y: 503, endPoint x: 817, endPoint y: 494, distance: 116.3
click at [817, 496] on li "We have completed the analysis and creating the final report analyzed are curre…" at bounding box center [598, 472] width 548 height 79
click at [812, 508] on li "We have completed the analysis and creating the final report analyzed are curre…" at bounding box center [598, 472] width 548 height 79
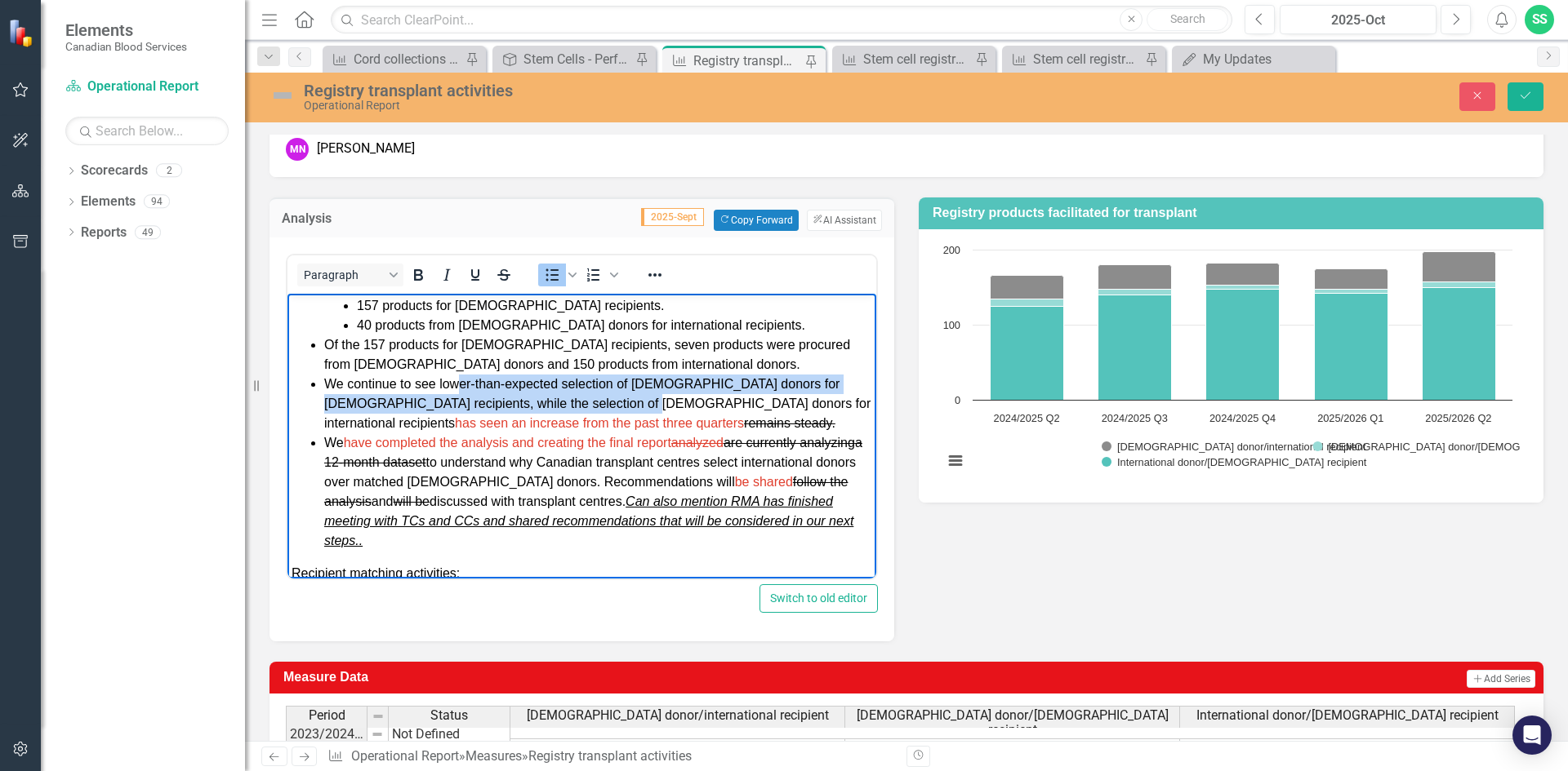
drag, startPoint x: 461, startPoint y: 385, endPoint x: 635, endPoint y: 413, distance: 176.2
click at [635, 413] on li "We continue to see lower-than-expected selection of Canadian donors for Canadia…" at bounding box center [598, 404] width 548 height 59
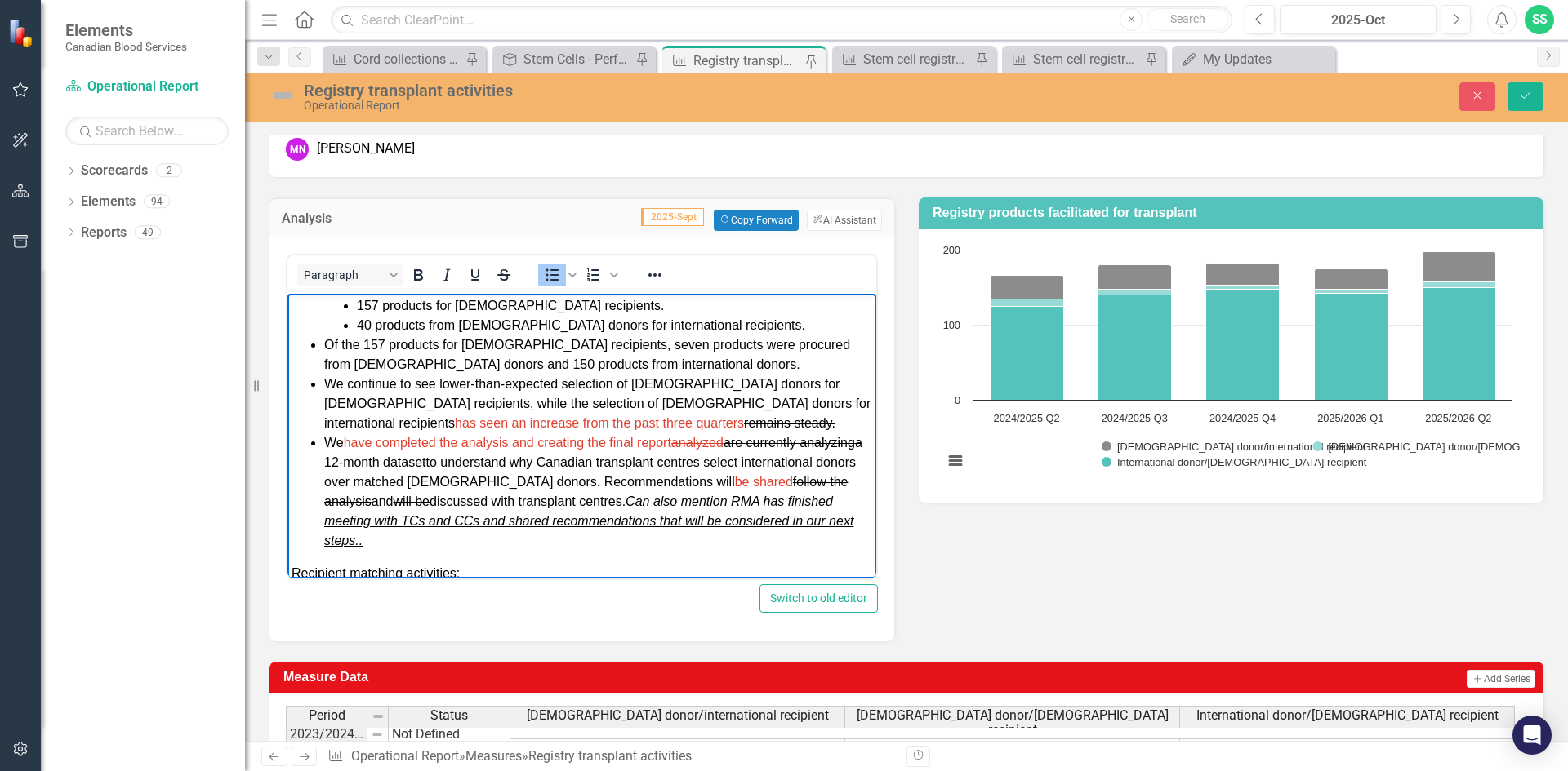
click at [647, 425] on li "We continue to see lower-than-expected selection of Canadian donors for Canadia…" at bounding box center [598, 404] width 548 height 59
click at [654, 426] on li "We continue to see lower-than-expected selection of Canadian donors for Canadia…" at bounding box center [598, 404] width 548 height 59
click at [658, 423] on li "We continue to see lower-than-expected selection of Canadian donors for Canadia…" at bounding box center [598, 404] width 548 height 59
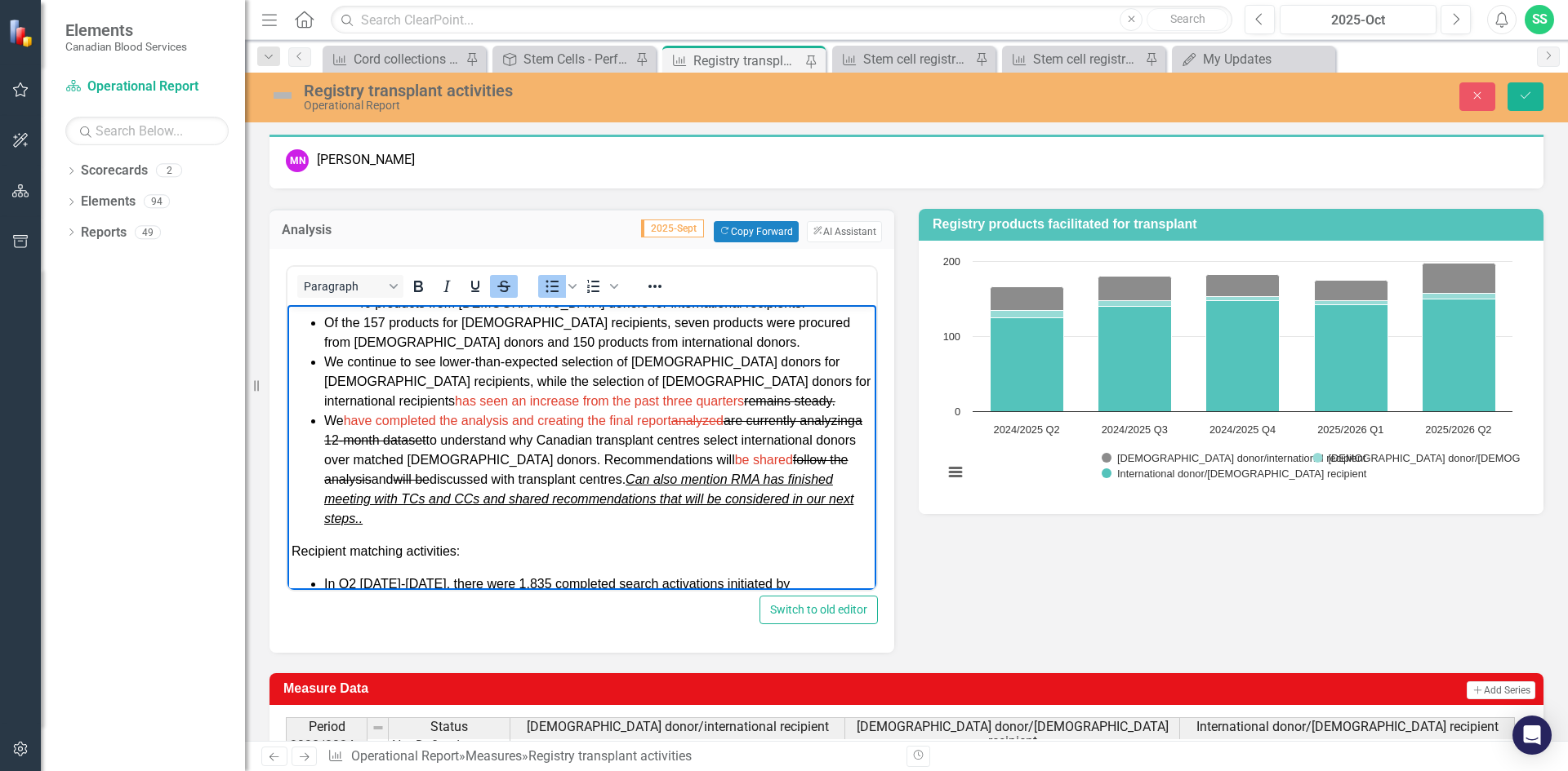
scroll to position [87, 0]
drag, startPoint x: 537, startPoint y: 398, endPoint x: 553, endPoint y: 444, distance: 48.7
click at [537, 399] on span "has seen an increase from the past three quarters" at bounding box center [600, 401] width 290 height 14
click at [658, 401] on li "We continue to see lower-than-expected selection of Canadian donors for Canadia…" at bounding box center [598, 382] width 548 height 59
click at [507, 285] on icon "Strikethrough" at bounding box center [504, 287] width 20 height 20
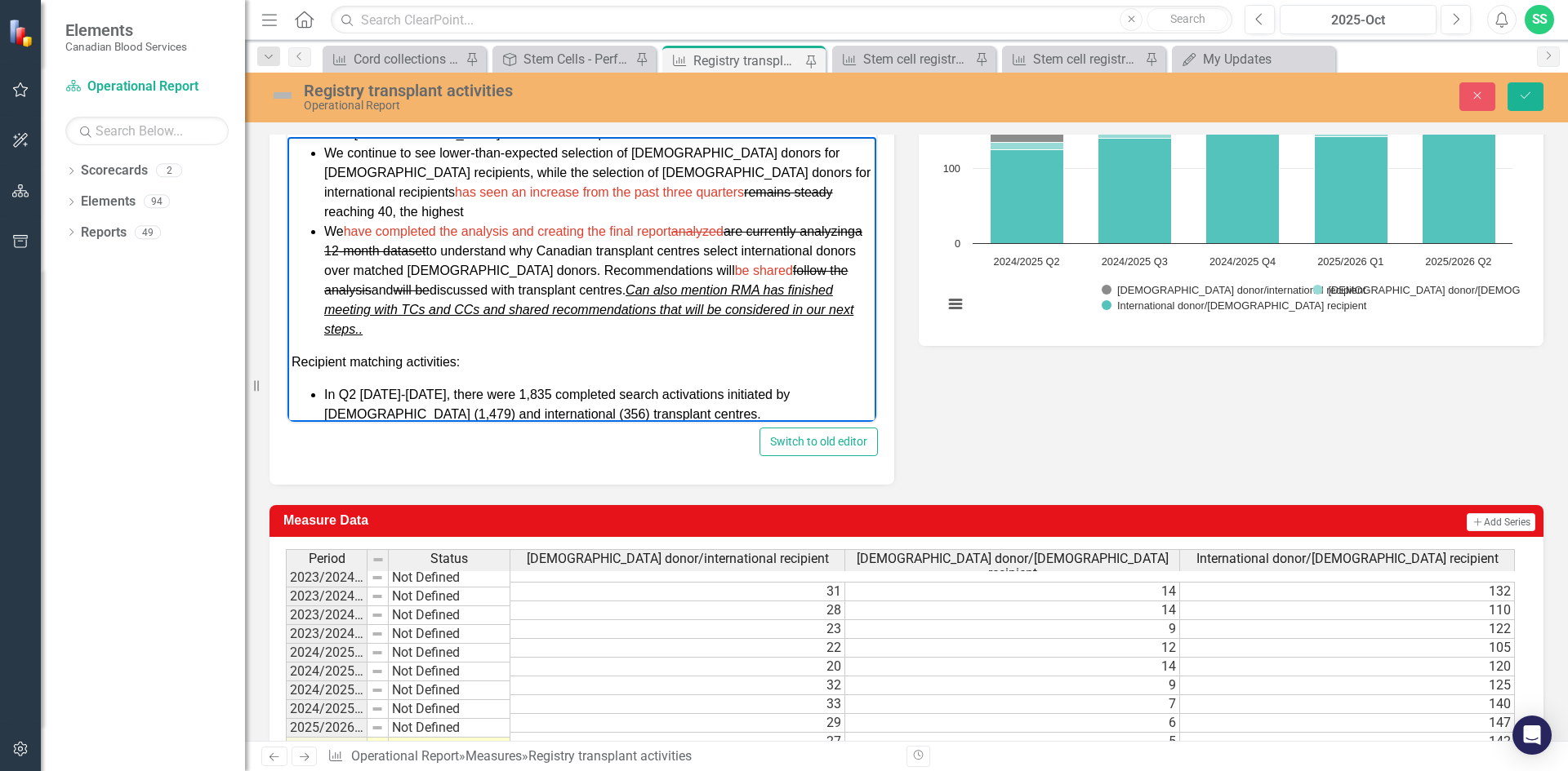
scroll to position [393, 0]
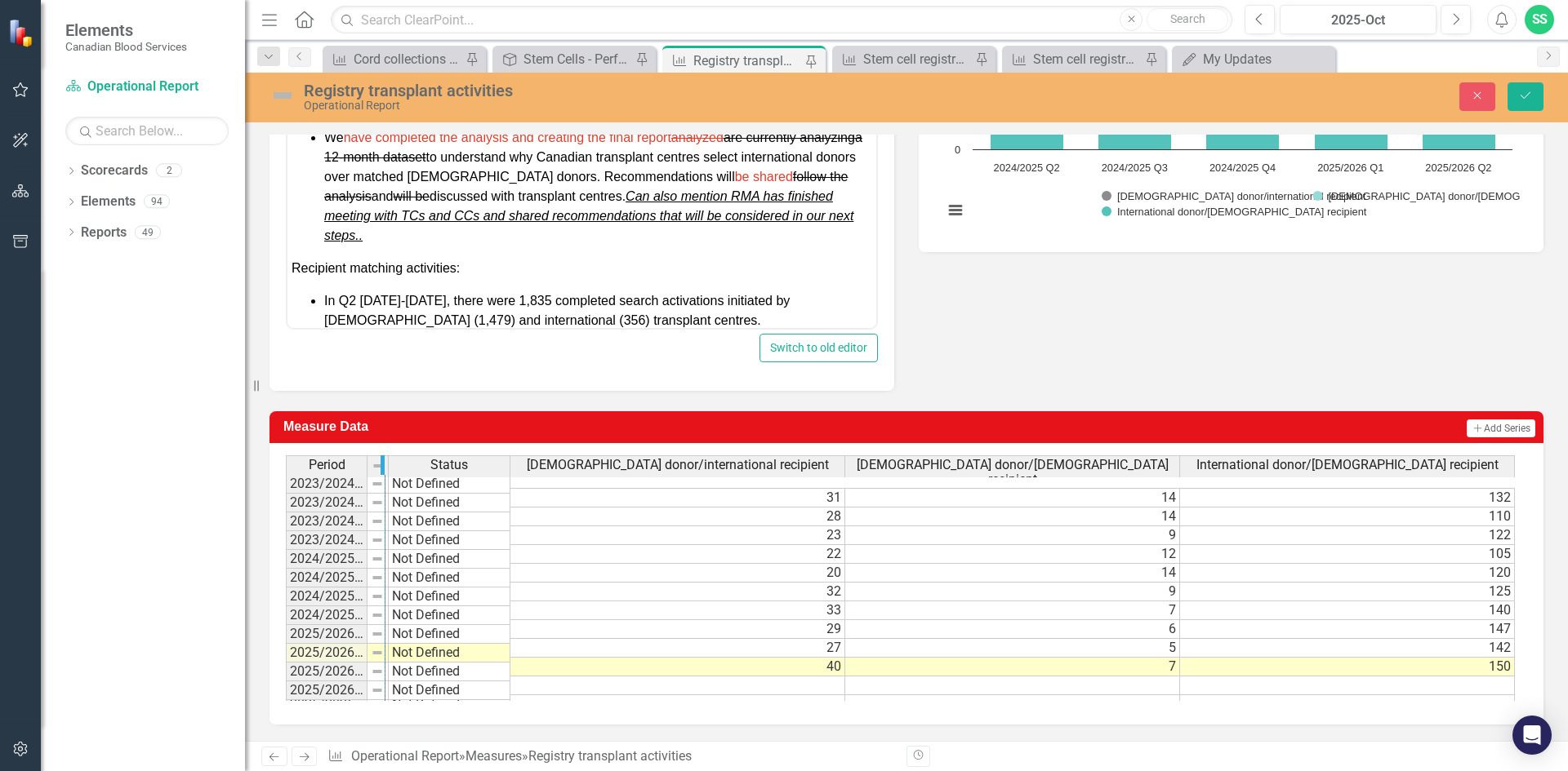
drag, startPoint x: 365, startPoint y: 464, endPoint x: 402, endPoint y: 465, distance: 37.0
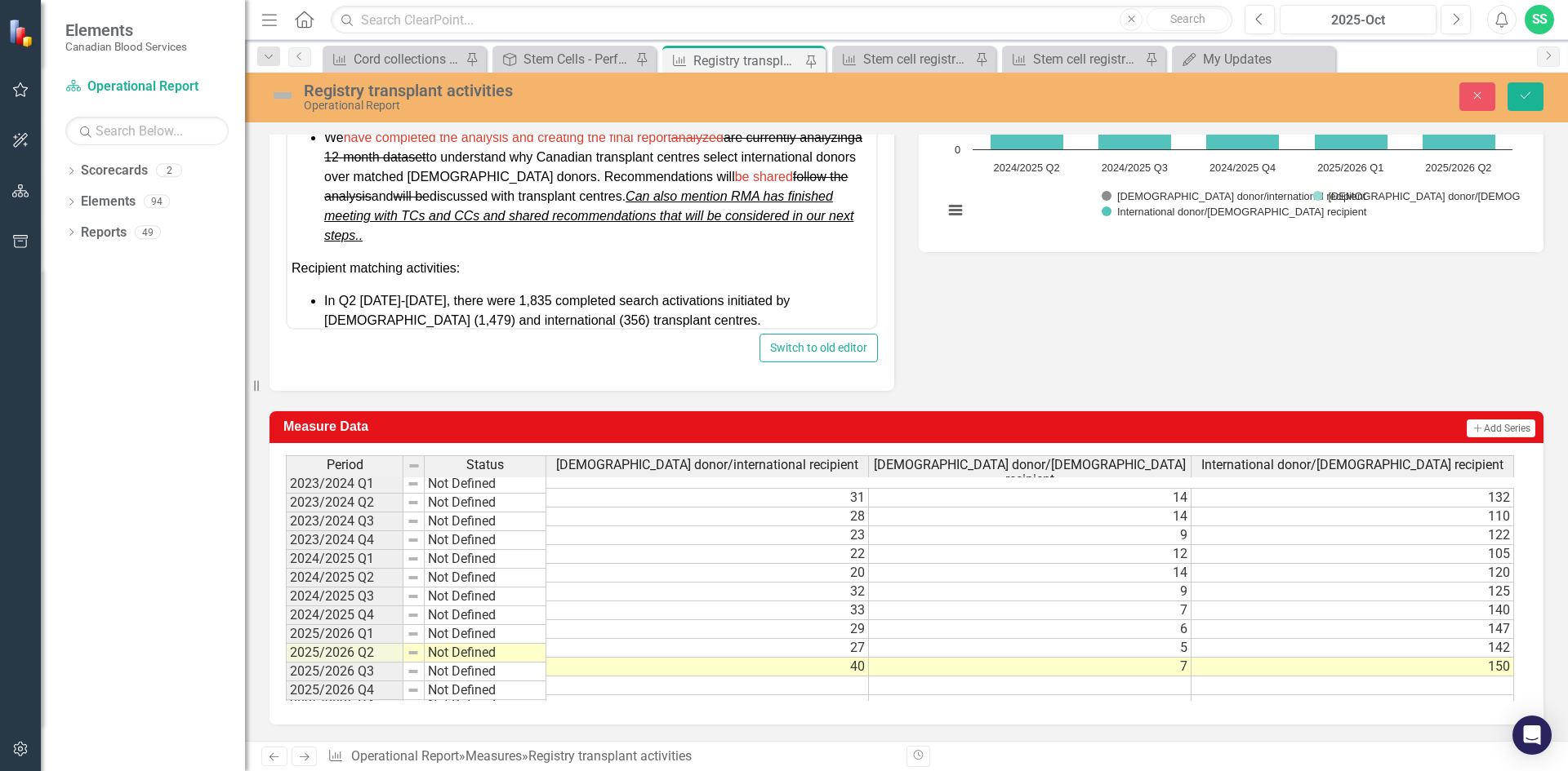
click at [918, 365] on div "Analysis 2025-Sept Copy Forward Copy Forward ClearPoint AI AI Assistant Paragra…" at bounding box center [906, 159] width 1298 height 465
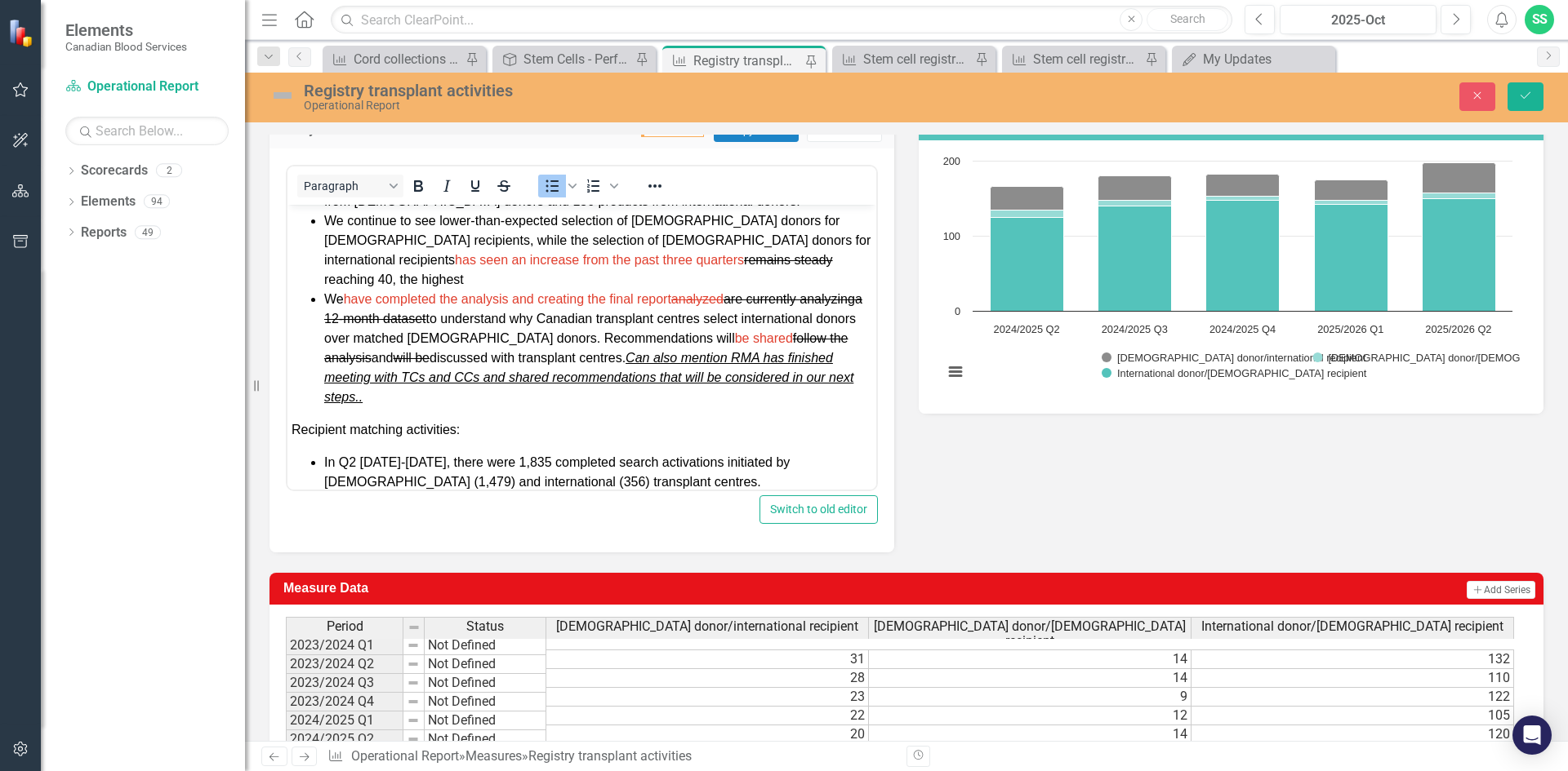
scroll to position [225, 0]
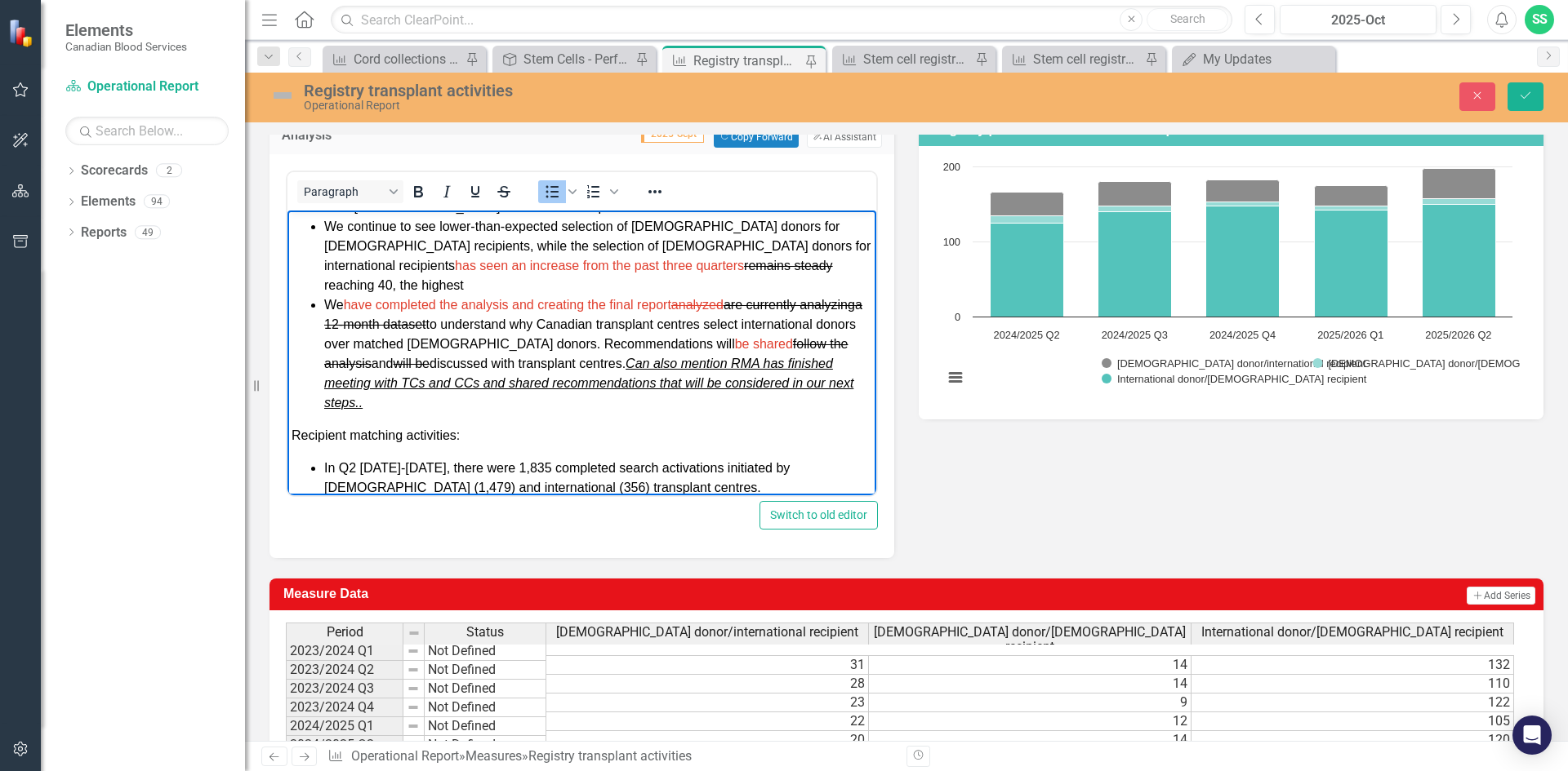
click at [778, 259] on li "We continue to see lower-than-expected selection of Canadian donors for Canadia…" at bounding box center [598, 256] width 548 height 79
click at [838, 266] on li "We continue to see lower-than-expected selection of Canadian donors for Canadia…" at bounding box center [598, 256] width 548 height 79
drag, startPoint x: 845, startPoint y: 266, endPoint x: 635, endPoint y: 268, distance: 210.0
click at [635, 268] on li "We continue to see lower-than-expected selection of Canadian donors for Canadia…" at bounding box center [598, 256] width 548 height 79
click at [602, 392] on li "We have completed the analysis and creating the final report analyzed are curre…" at bounding box center [598, 353] width 548 height 117
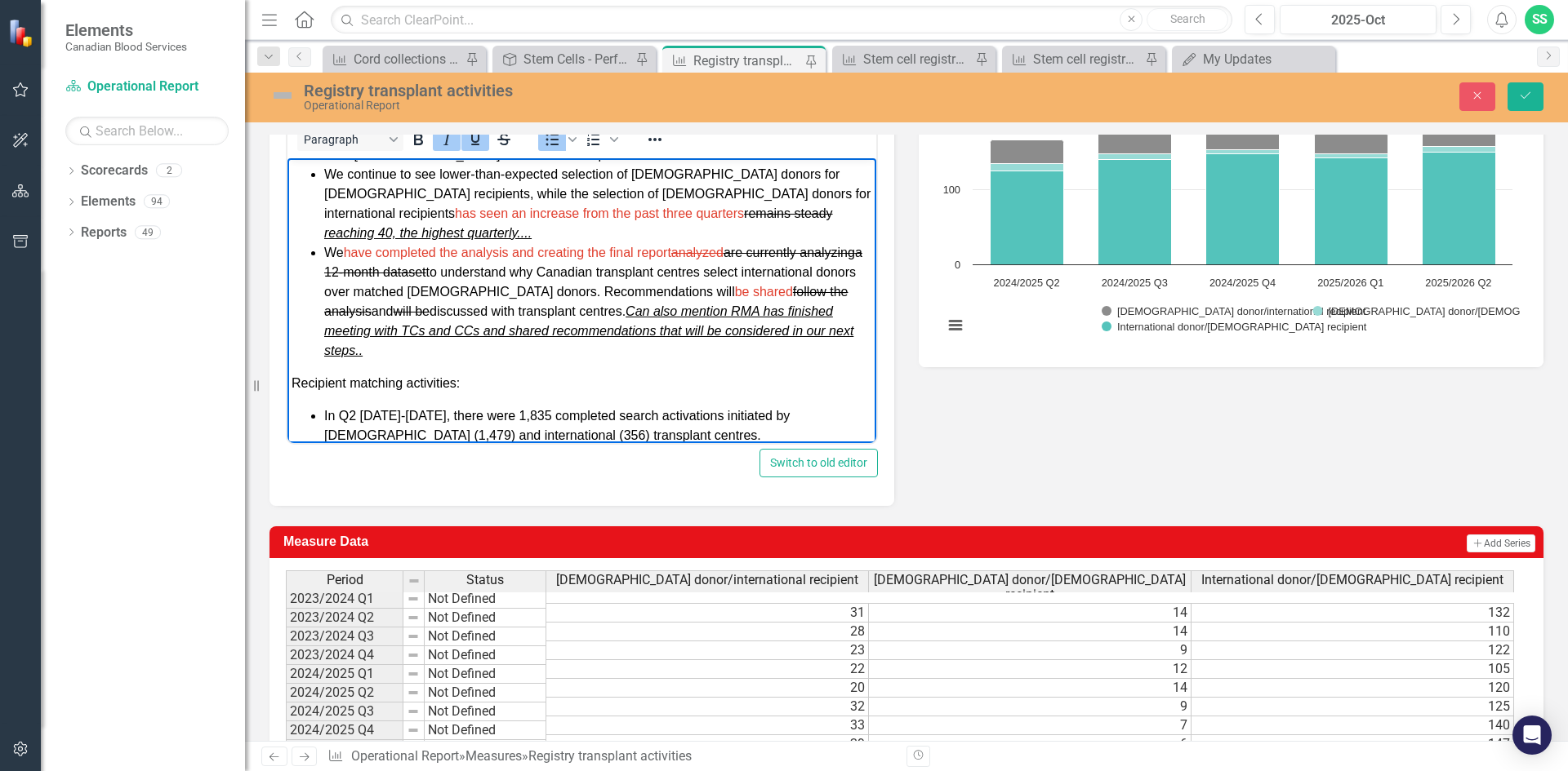
scroll to position [79, 0]
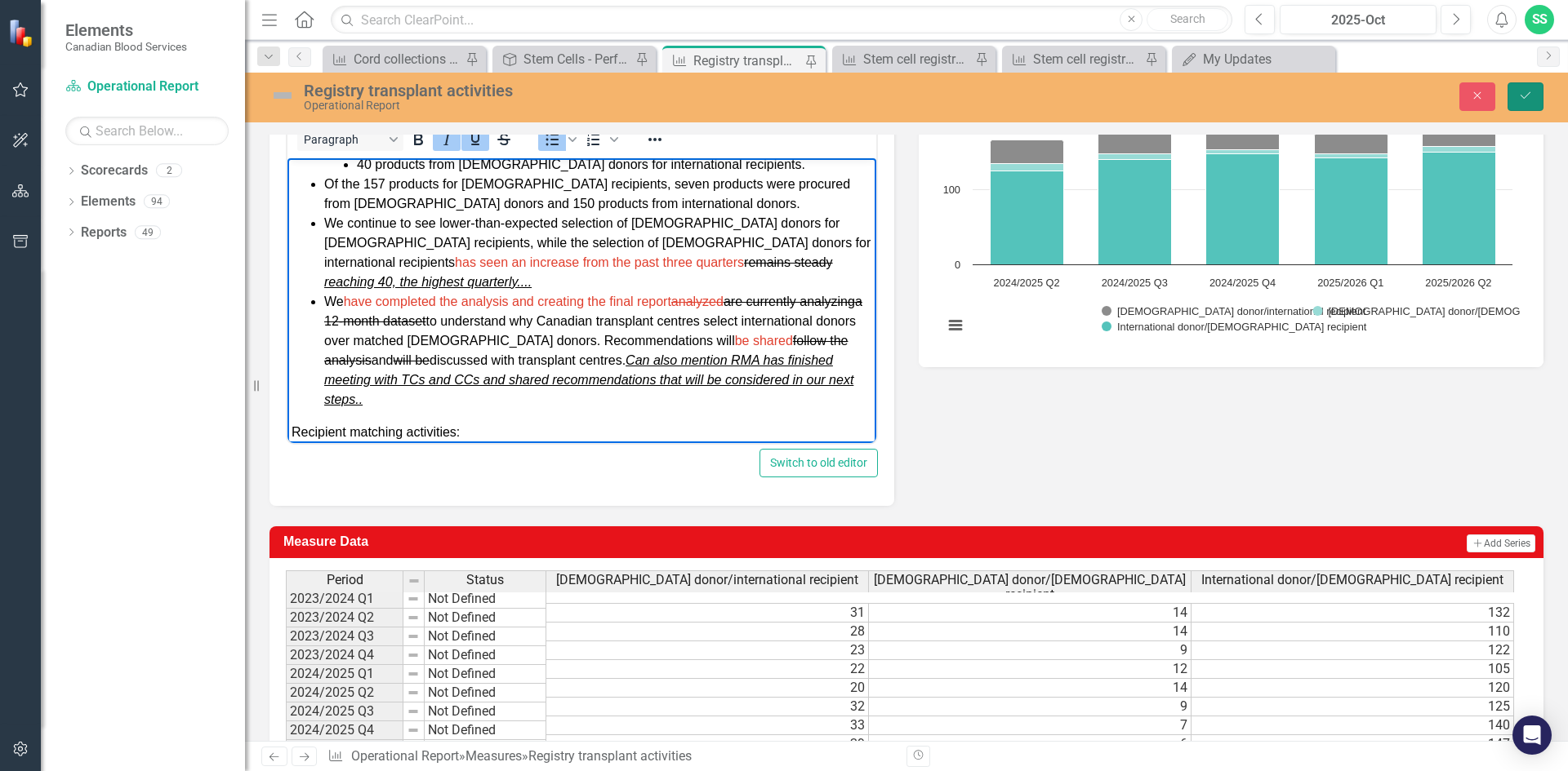
click at [1541, 94] on button "Save" at bounding box center [1526, 96] width 35 height 29
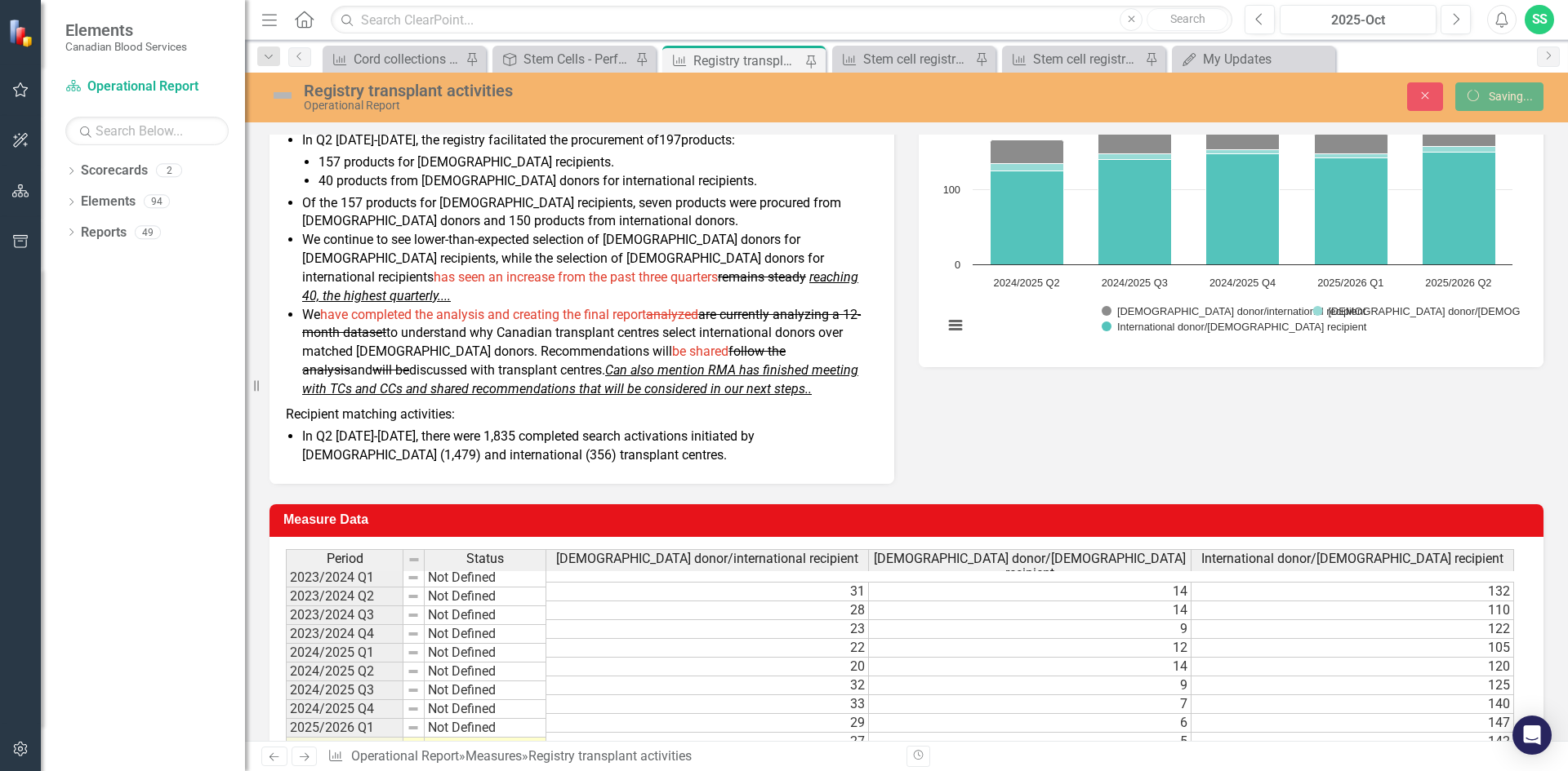
scroll to position [270, 0]
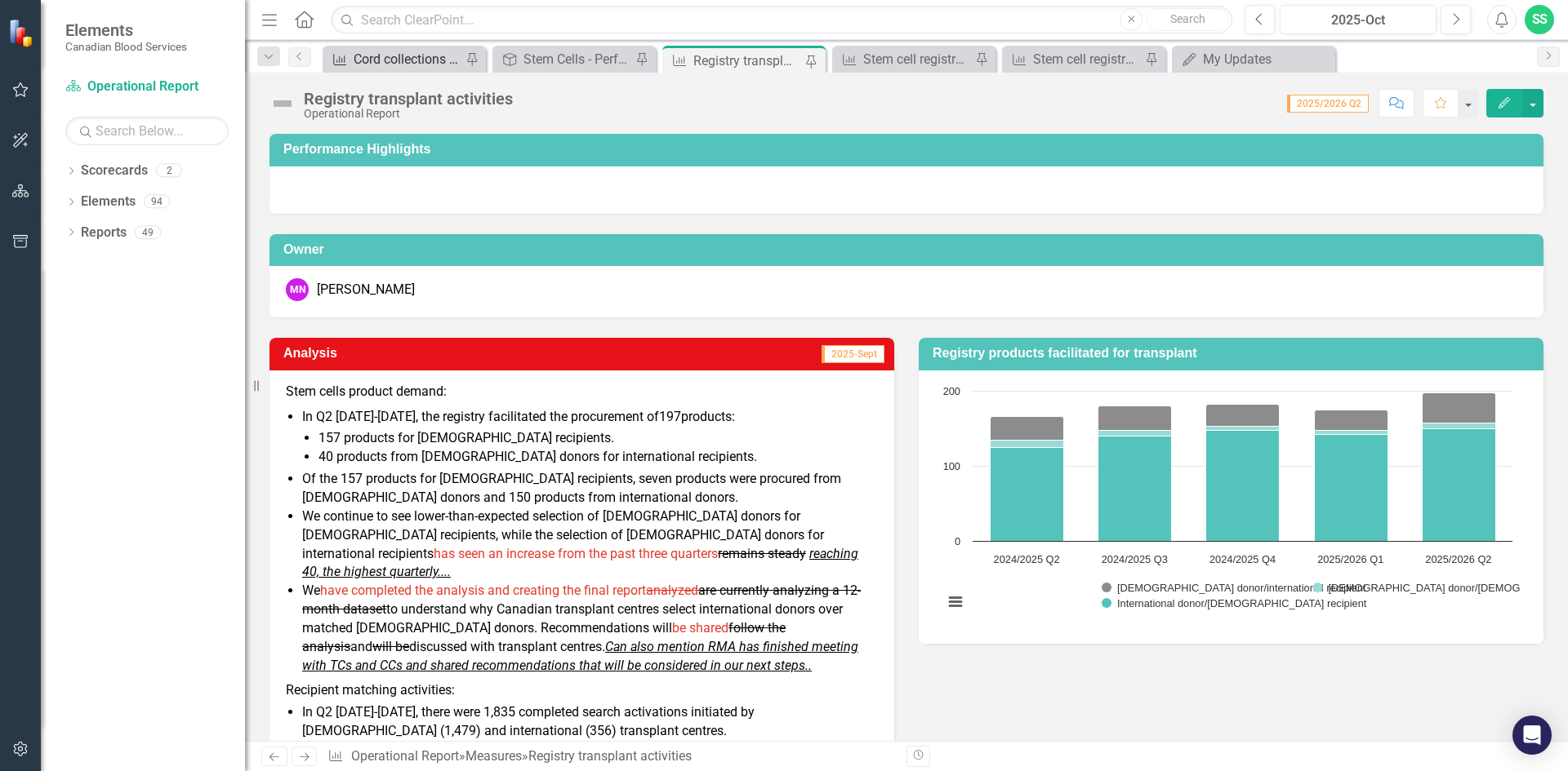
click at [406, 64] on div "Cord collections and manufacturing" at bounding box center [407, 59] width 107 height 21
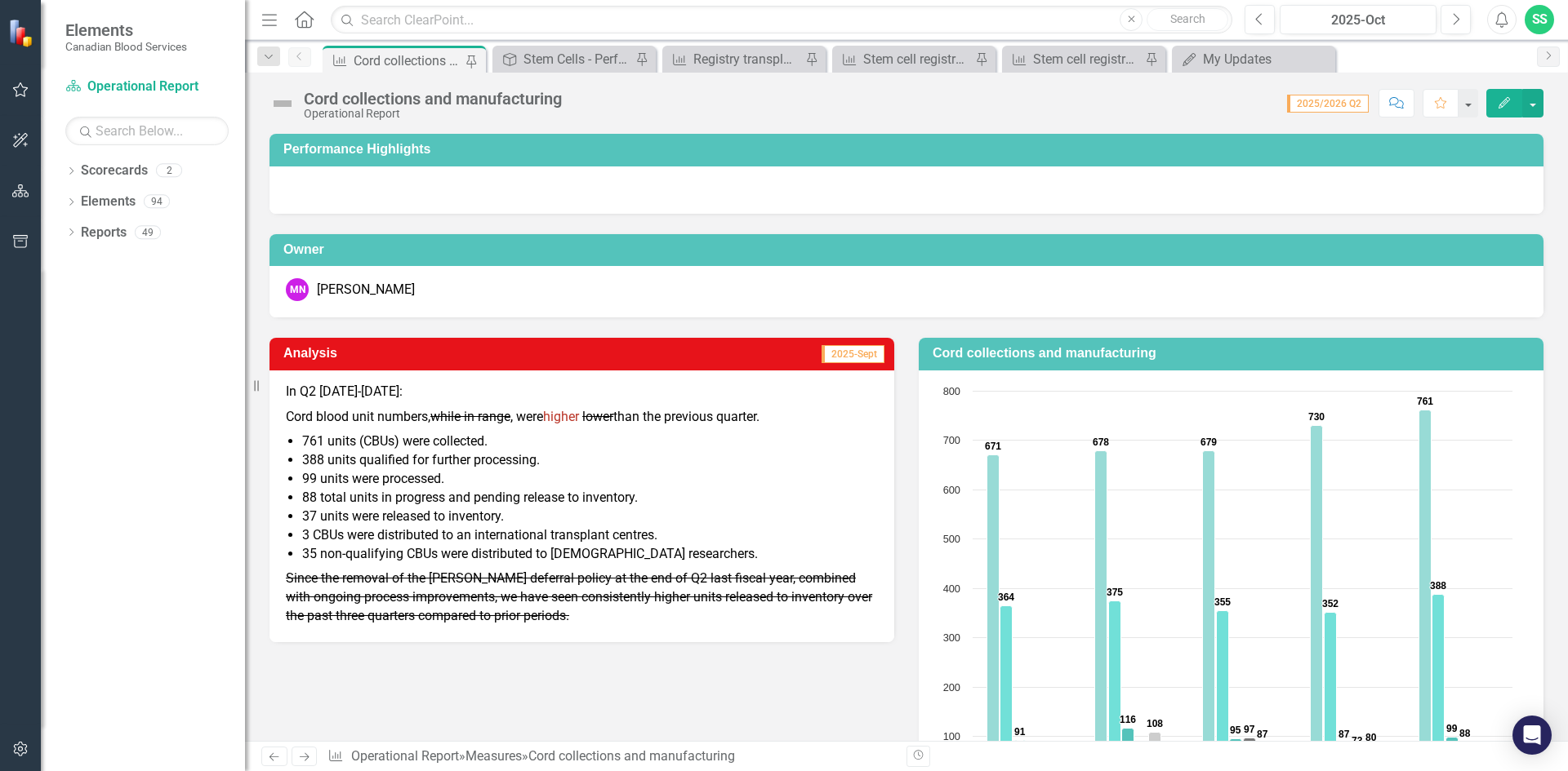
click at [562, 44] on div "Dropdown Search Measure Cord collections and manufacturing Pin Performance High…" at bounding box center [906, 56] width 1323 height 32
click at [566, 54] on div "Stem Cells - Performance Highlights" at bounding box center [576, 59] width 107 height 21
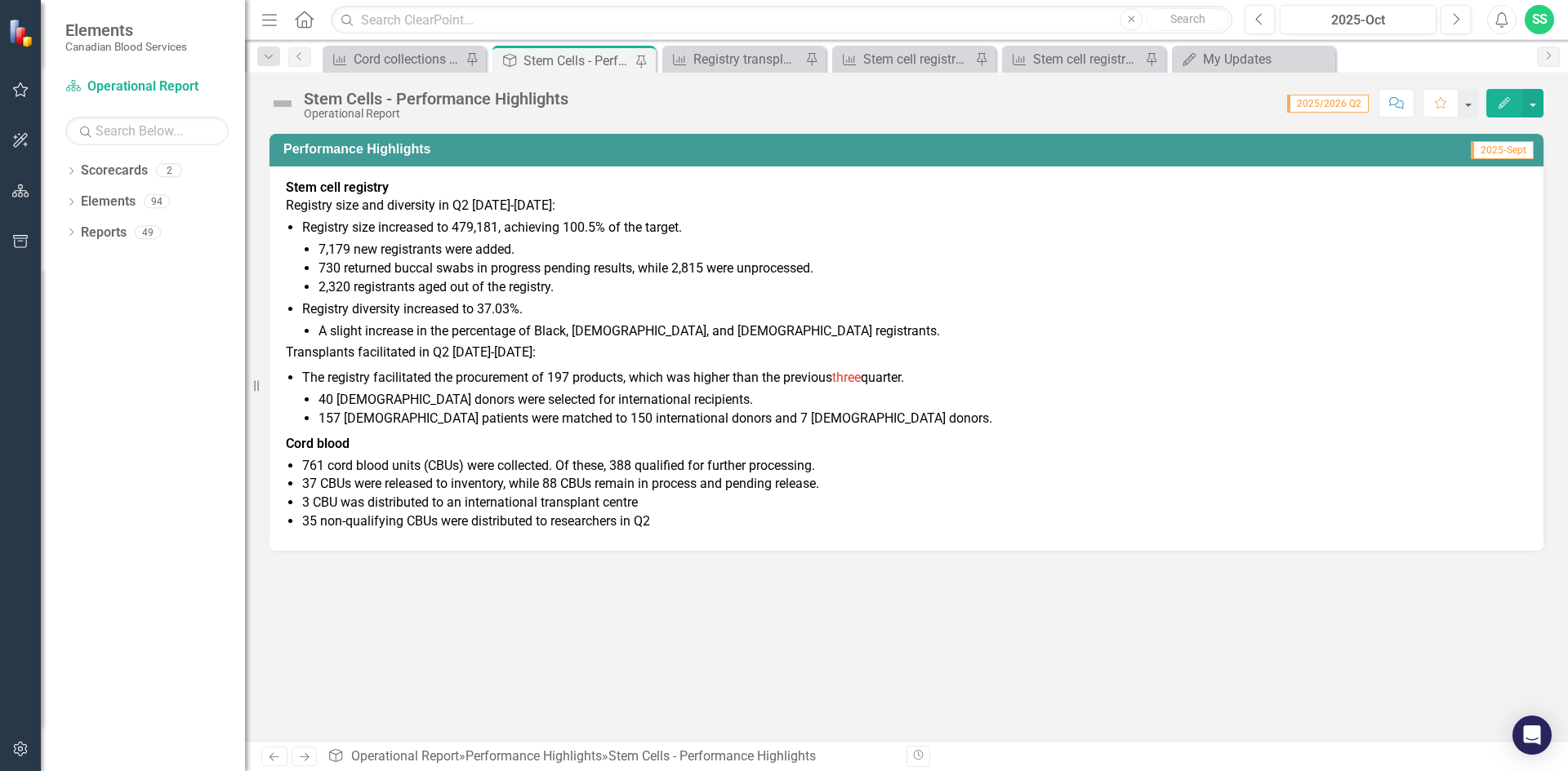
click at [650, 230] on li "Registry size increased to 479,181, achieving 100.5% of the target. 7,179 new r…" at bounding box center [915, 257] width 1225 height 78
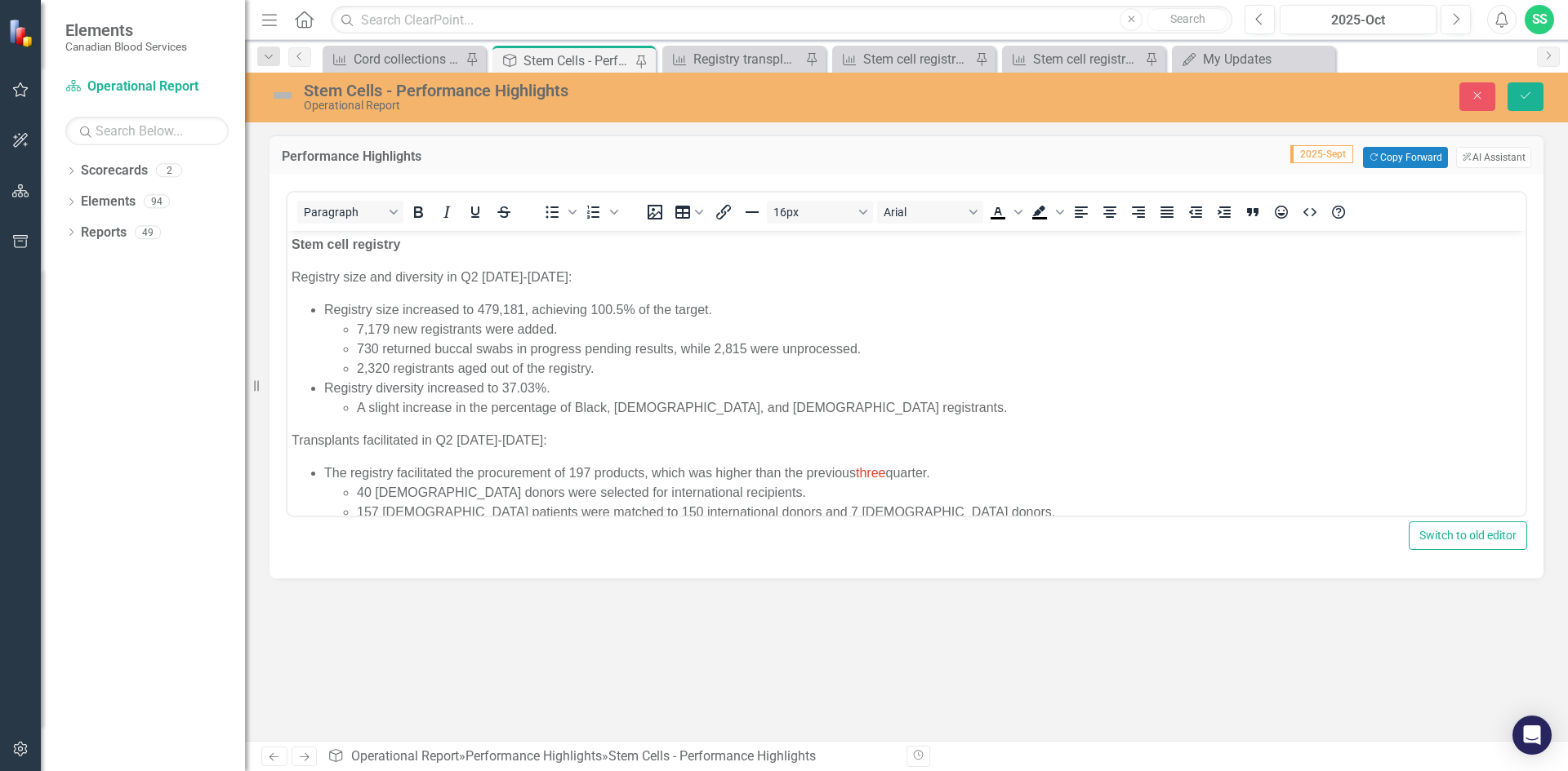
click at [673, 307] on li "Registry size increased to 479,181, achieving 100.5% of the target. 7,179 new r…" at bounding box center [922, 340] width 1197 height 79
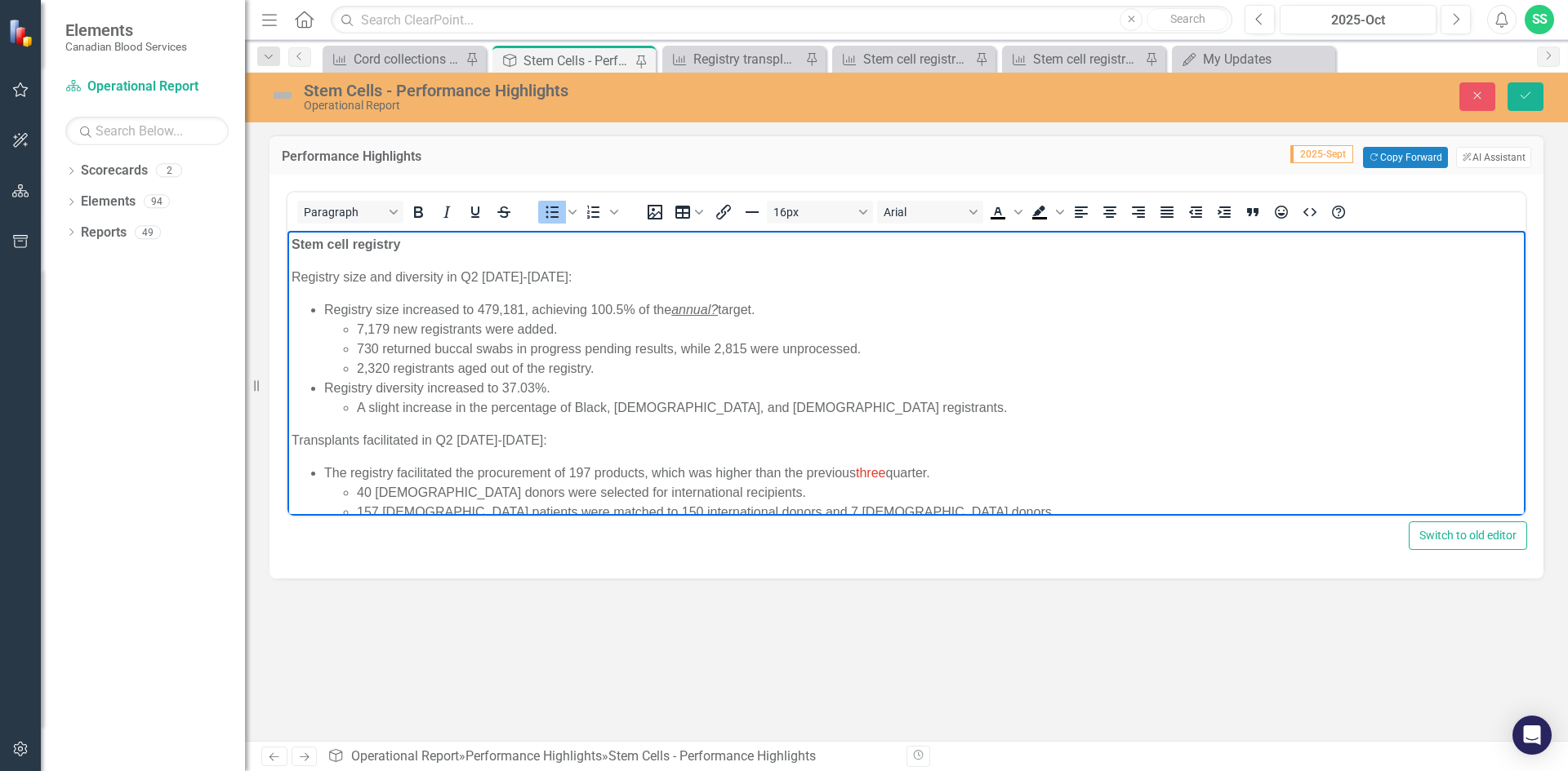
click at [786, 308] on li "Registry size increased to 479,181, achieving 100.5% of the annual? target. 7,1…" at bounding box center [922, 340] width 1197 height 79
click at [762, 313] on li "Registry size increased to 479,181, achieving 100.5% of the annual? target. 7,1…" at bounding box center [922, 340] width 1197 height 79
click at [694, 315] on em "annual?" at bounding box center [694, 310] width 46 height 14
click at [771, 316] on li "Registry size increased to 479,181, achieving 100.5% of the annual? target. 7,1…" at bounding box center [922, 340] width 1197 height 79
click at [757, 312] on li "Registry size increased to 479,181, achieving 100.5% of the annual? target. 7,1…" at bounding box center [922, 340] width 1197 height 79
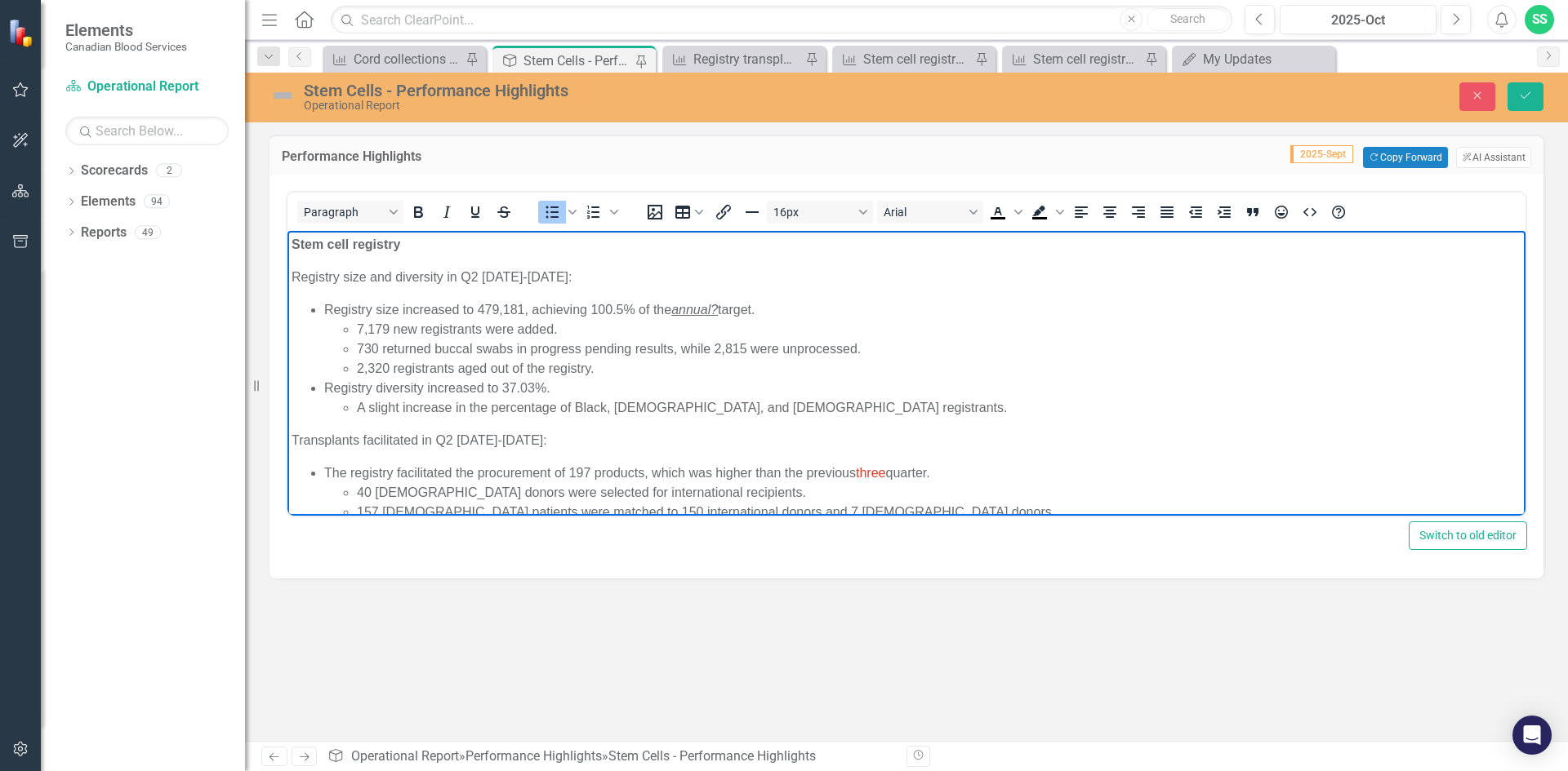
click at [759, 308] on li "Registry size increased to 479,181, achieving 100.5% of the annual? target. 7,1…" at bounding box center [922, 340] width 1197 height 79
click at [518, 342] on li "730 returned buccal swabs in progress pending results, while 2,815 were unproce…" at bounding box center [939, 350] width 1164 height 20
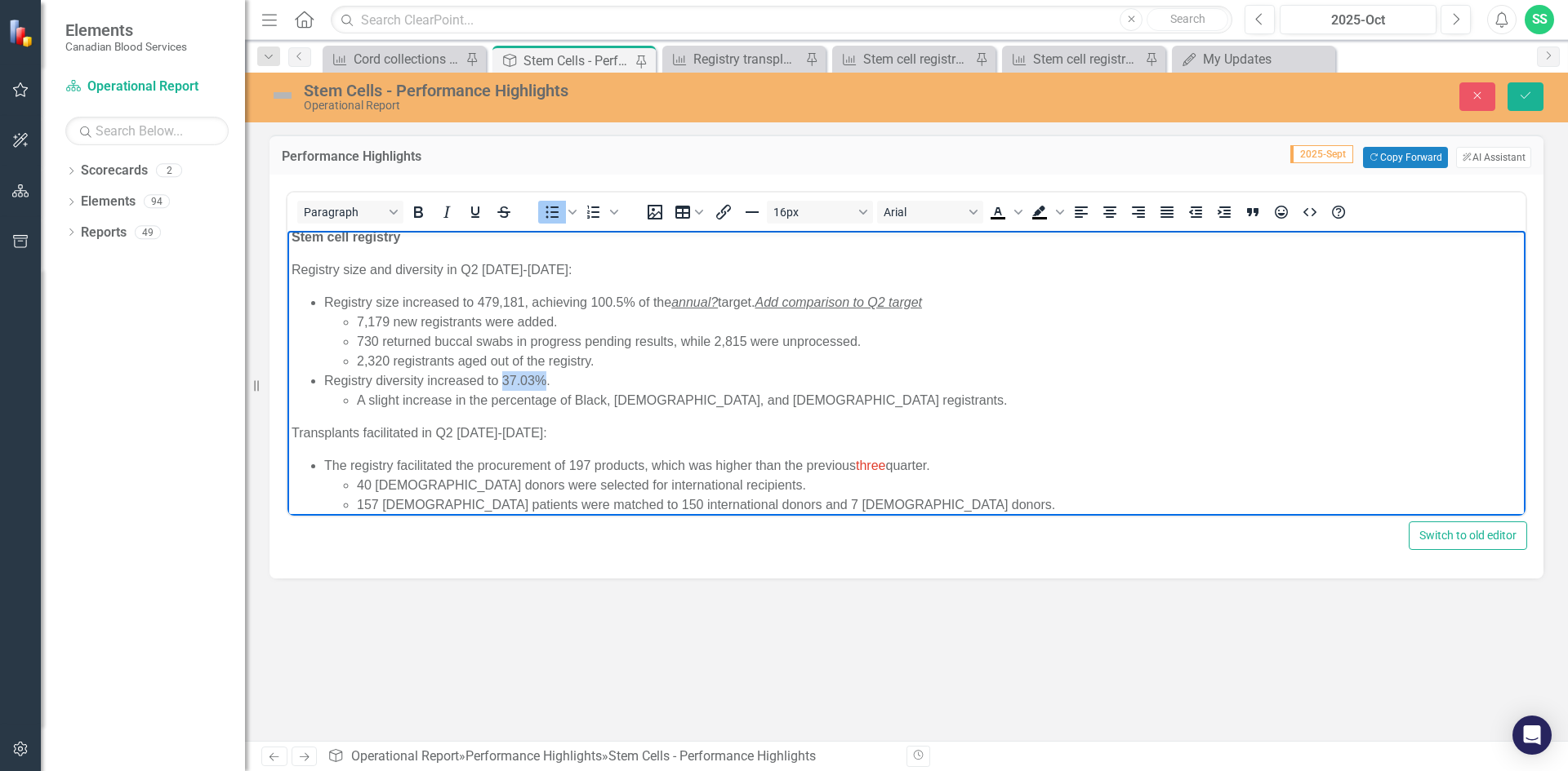
drag, startPoint x: 543, startPoint y: 380, endPoint x: 503, endPoint y: 380, distance: 40.0
click at [503, 380] on li "Registry diversity increased to 37.03%. A slight increase in the percentage of …" at bounding box center [922, 391] width 1197 height 39
click at [1020, 219] on span "Text color Black" at bounding box center [1017, 212] width 13 height 23
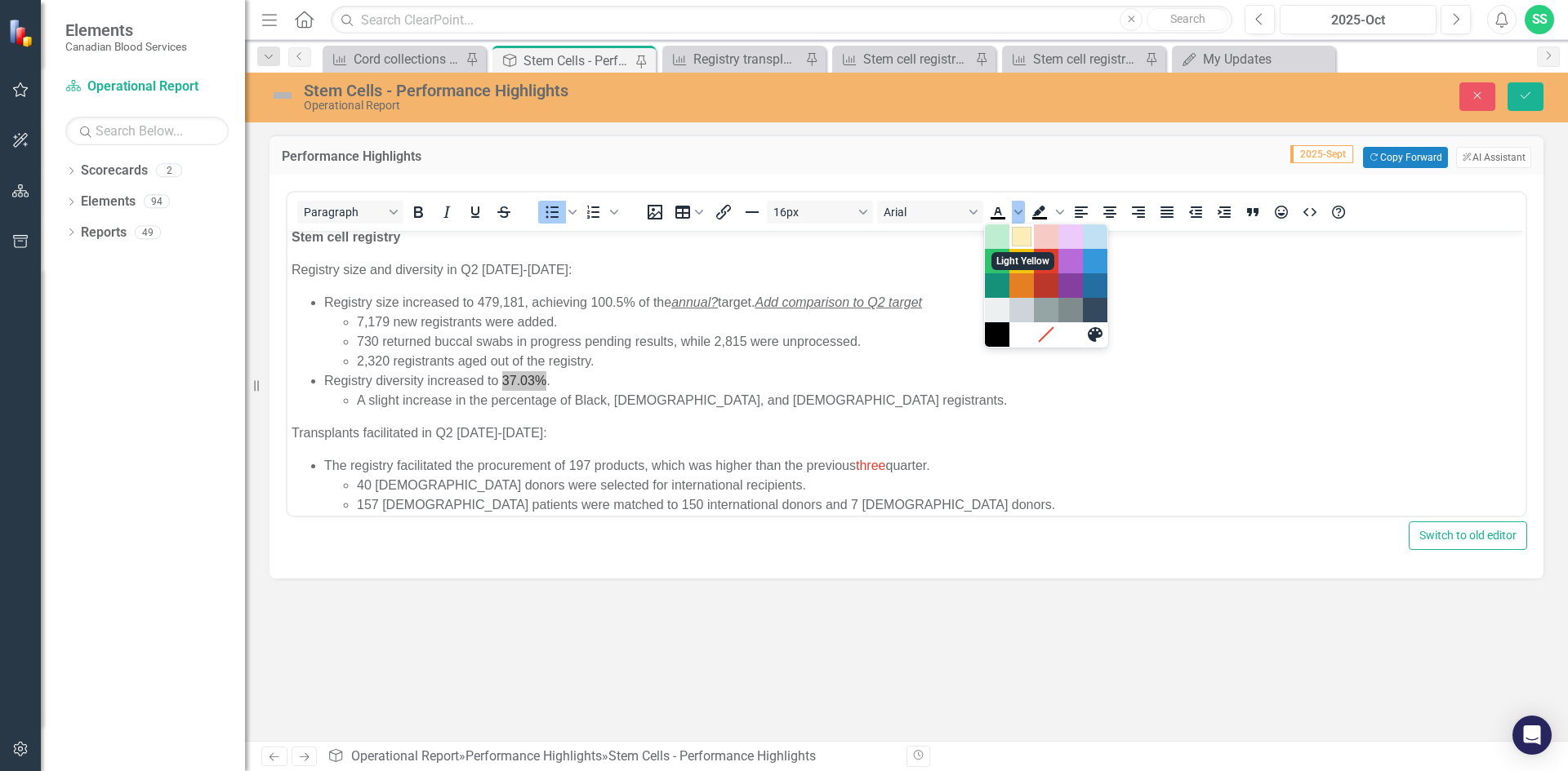
click at [1019, 237] on div "Light Yellow" at bounding box center [1021, 236] width 20 height 20
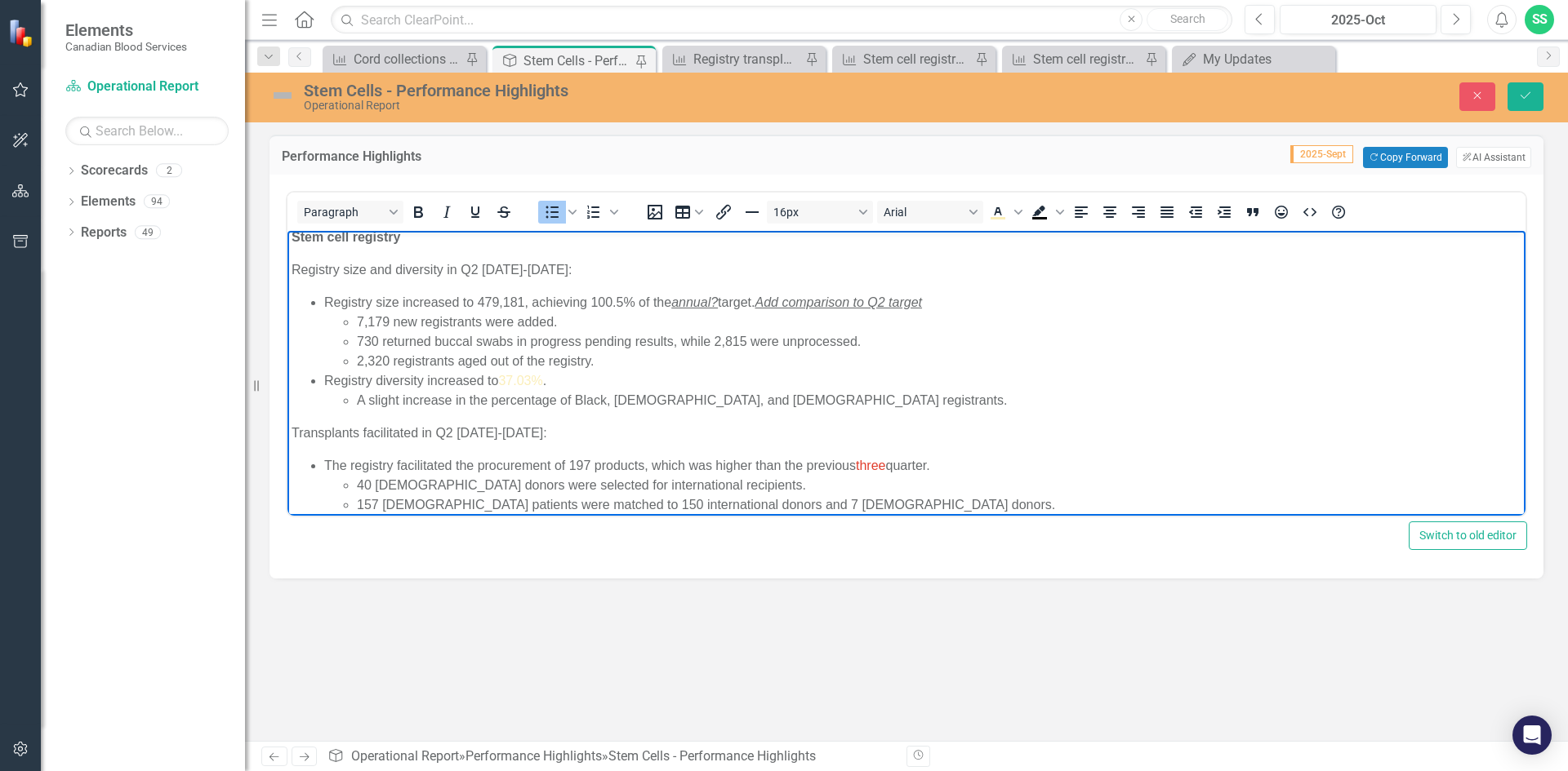
click at [578, 386] on li "Registry diversity increased to 37.03% . A slight increase in the percentage of…" at bounding box center [922, 391] width 1197 height 39
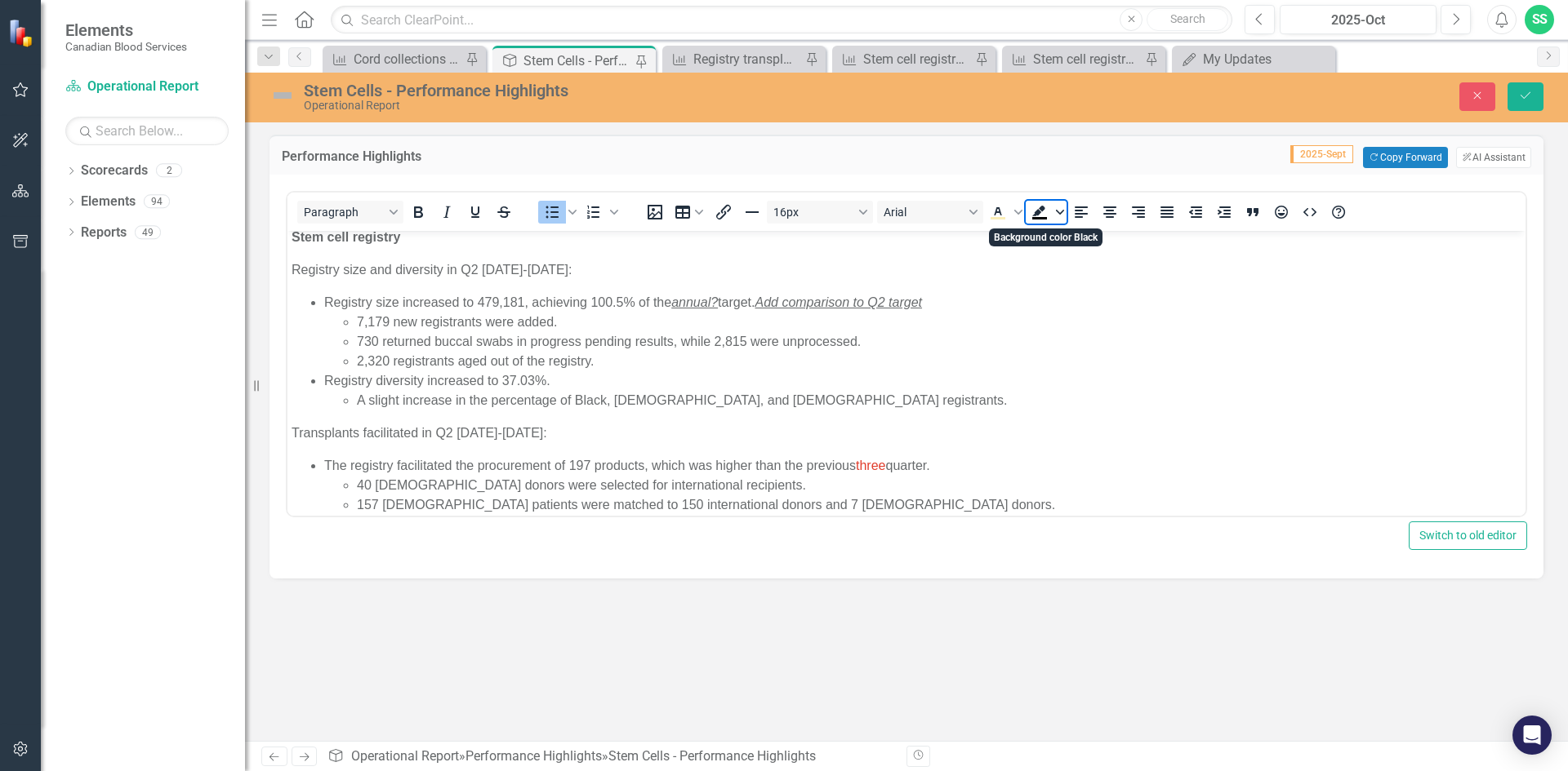
click at [1059, 213] on icon "Background color Black" at bounding box center [1060, 212] width 8 height 5
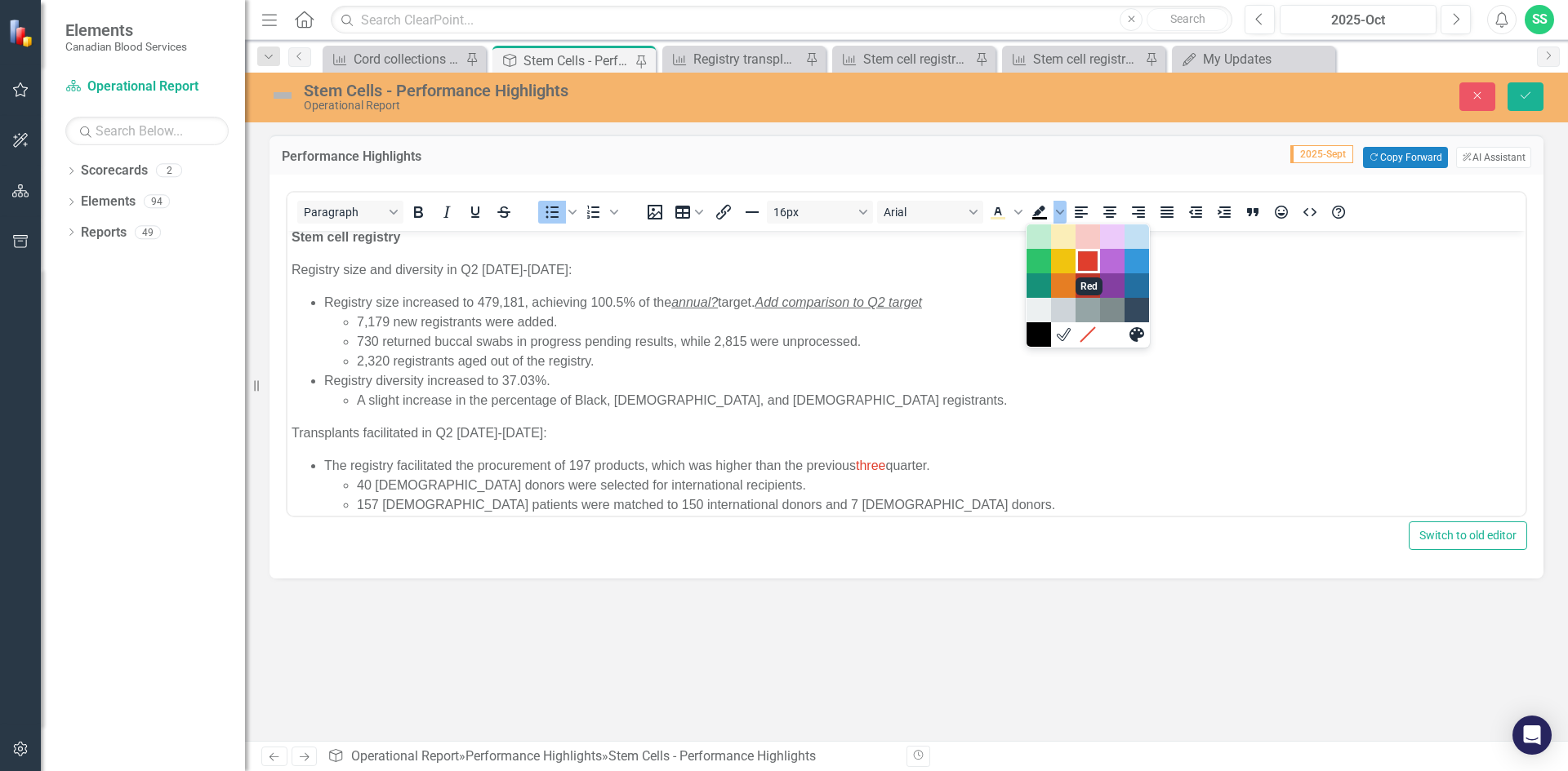
click at [1087, 257] on div "Red" at bounding box center [1087, 261] width 20 height 20
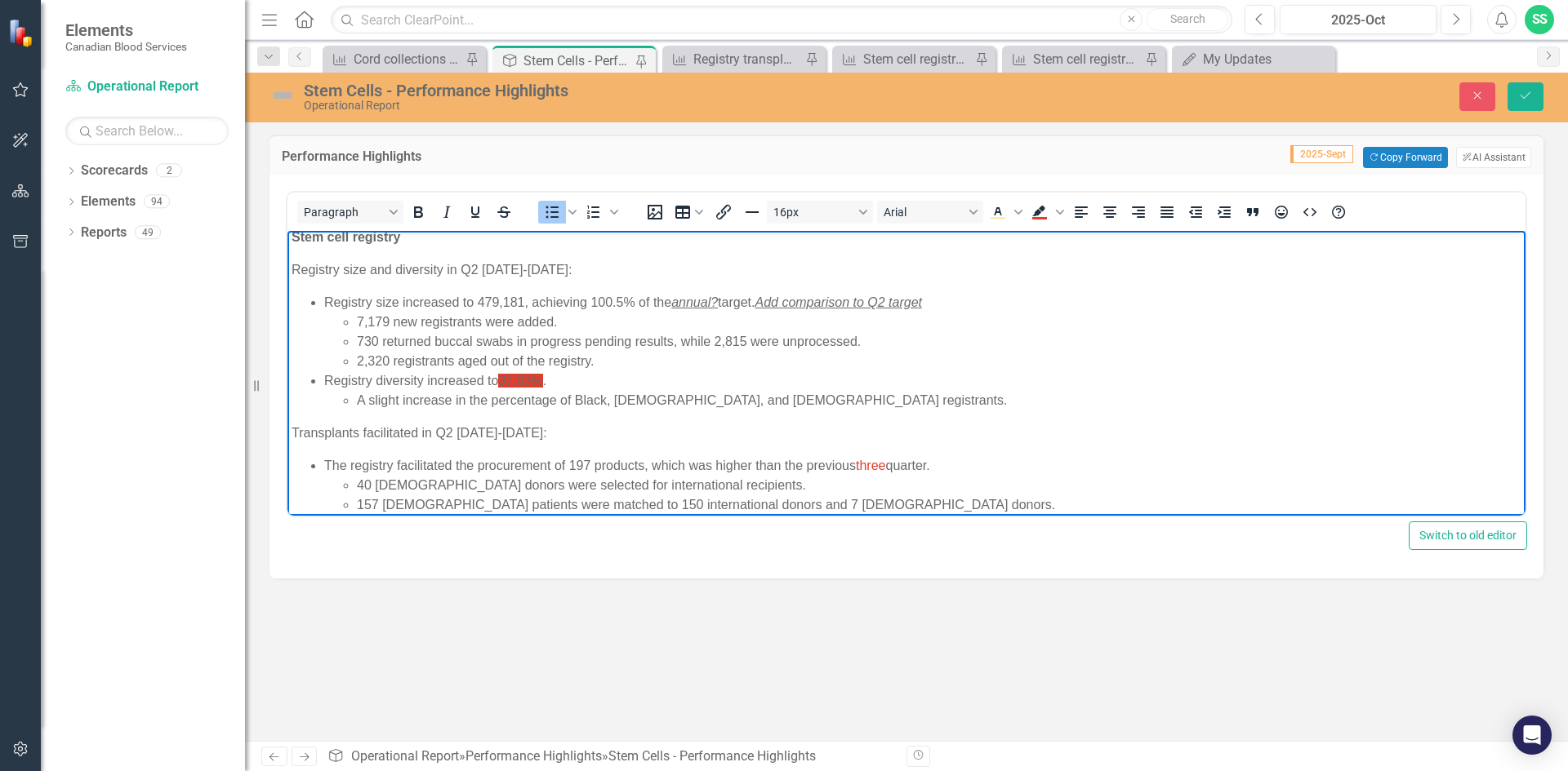
click at [558, 373] on li "Registry diversity increased to 37.03% . A slight increase in the percentage of…" at bounding box center [922, 391] width 1197 height 39
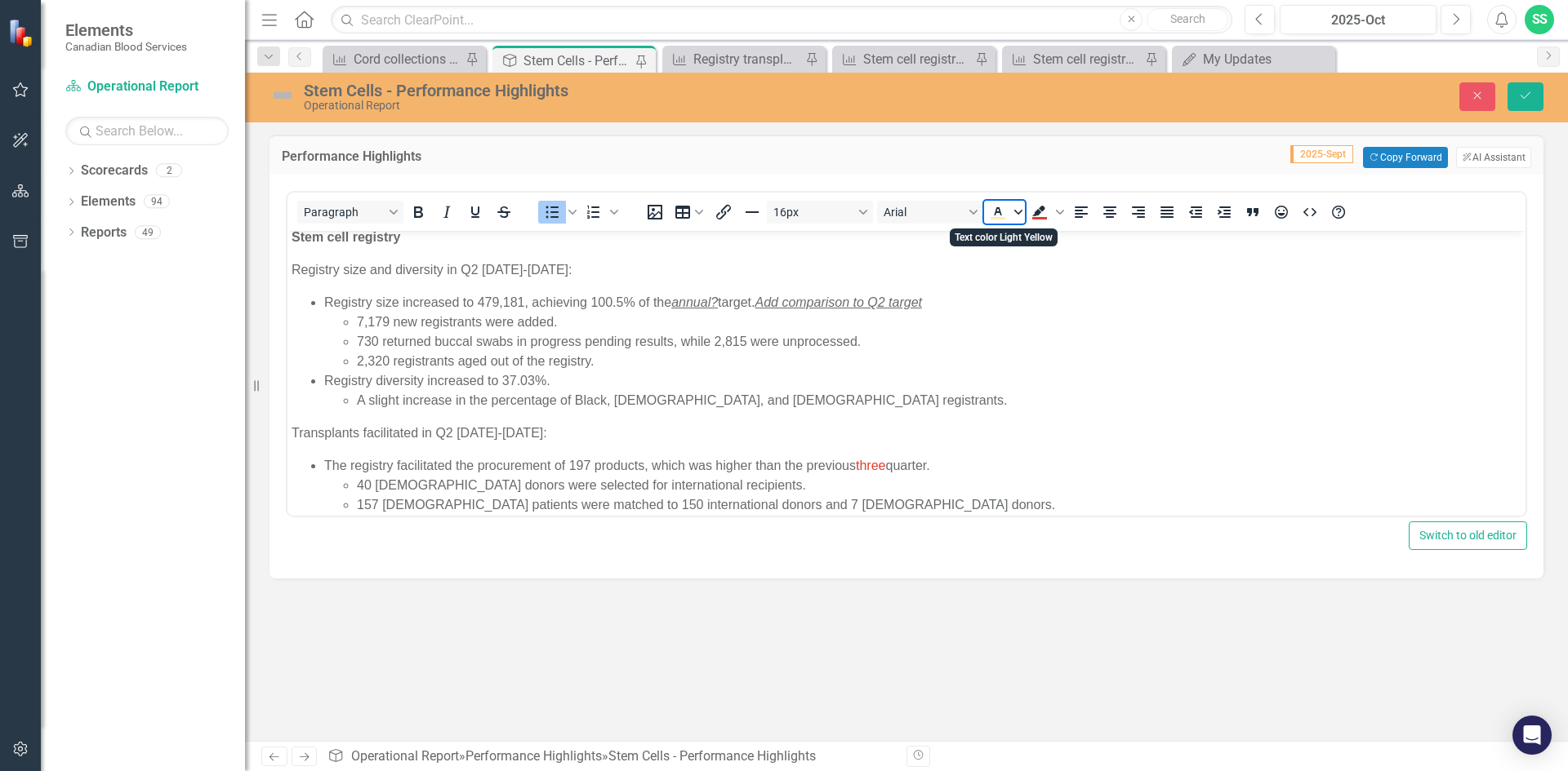
click at [1021, 213] on icon "Text color Light Yellow" at bounding box center [1018, 212] width 8 height 8
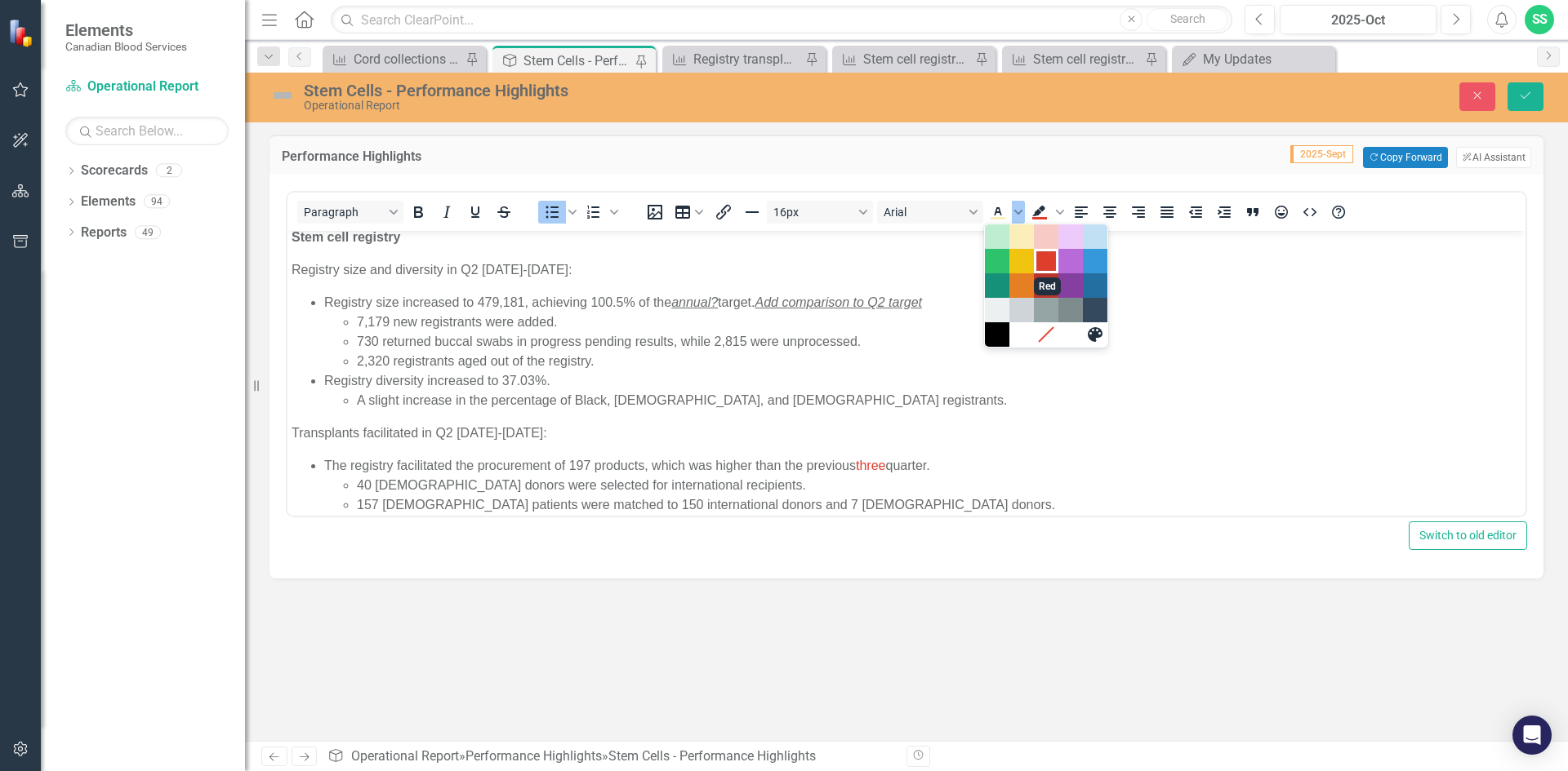
click at [1043, 268] on div "Red" at bounding box center [1046, 261] width 20 height 20
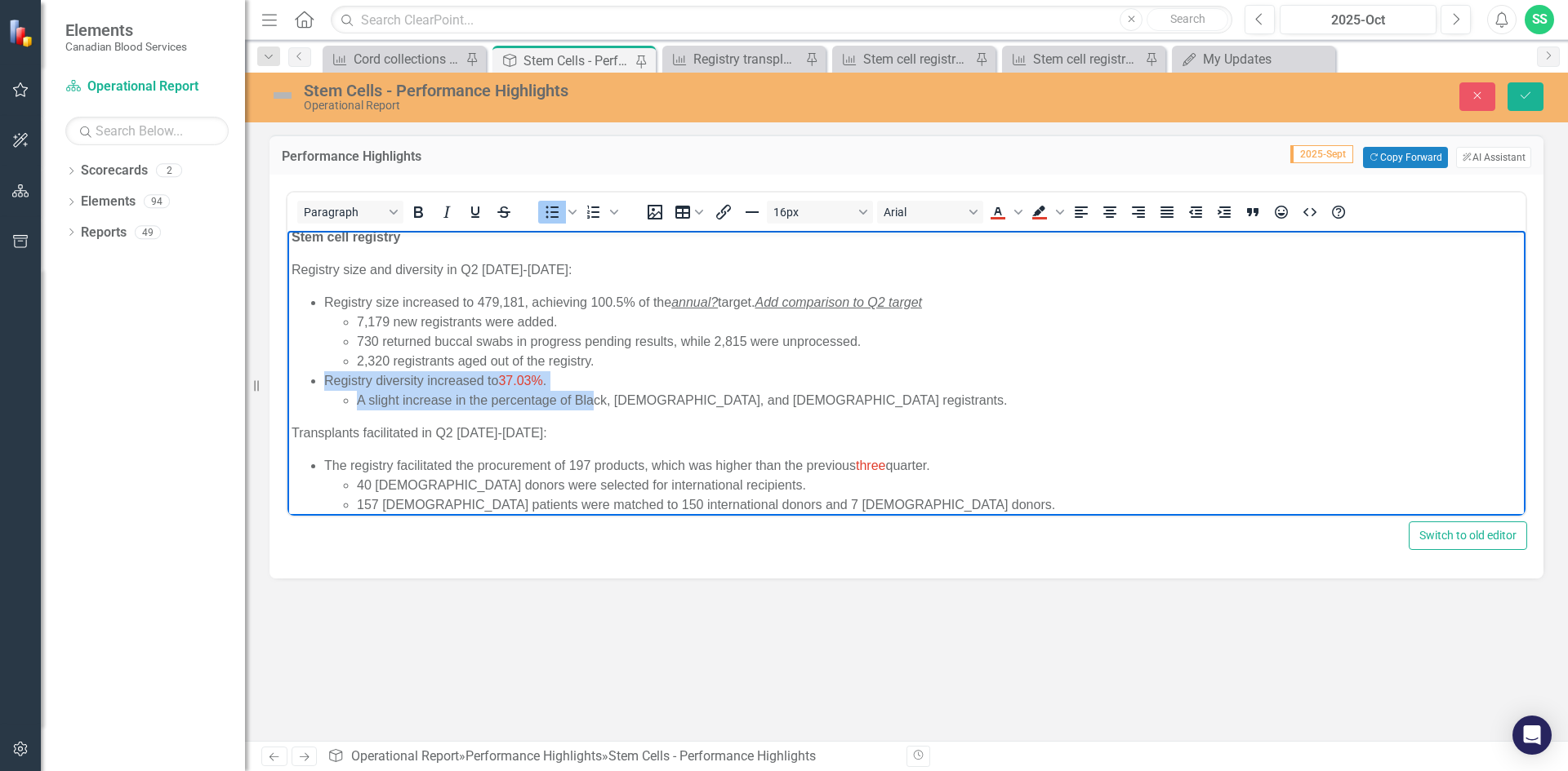
click at [596, 388] on li "Registry diversity increased to 37.03% . A slight increase in the percentage of…" at bounding box center [922, 391] width 1197 height 39
click at [594, 371] on li "Registry diversity increased to 37.03% . A slight increase in the percentage of…" at bounding box center [922, 391] width 1197 height 39
click at [577, 378] on li "Registry diversity increased to 37.03% . A slight increase in the percentage of…" at bounding box center [922, 391] width 1197 height 39
click at [547, 383] on li "Registry diversity increased to 37.03% . A slight increase in the percentage of…" at bounding box center [922, 391] width 1197 height 39
click at [1017, 213] on icon "Text color Red" at bounding box center [1018, 212] width 8 height 5
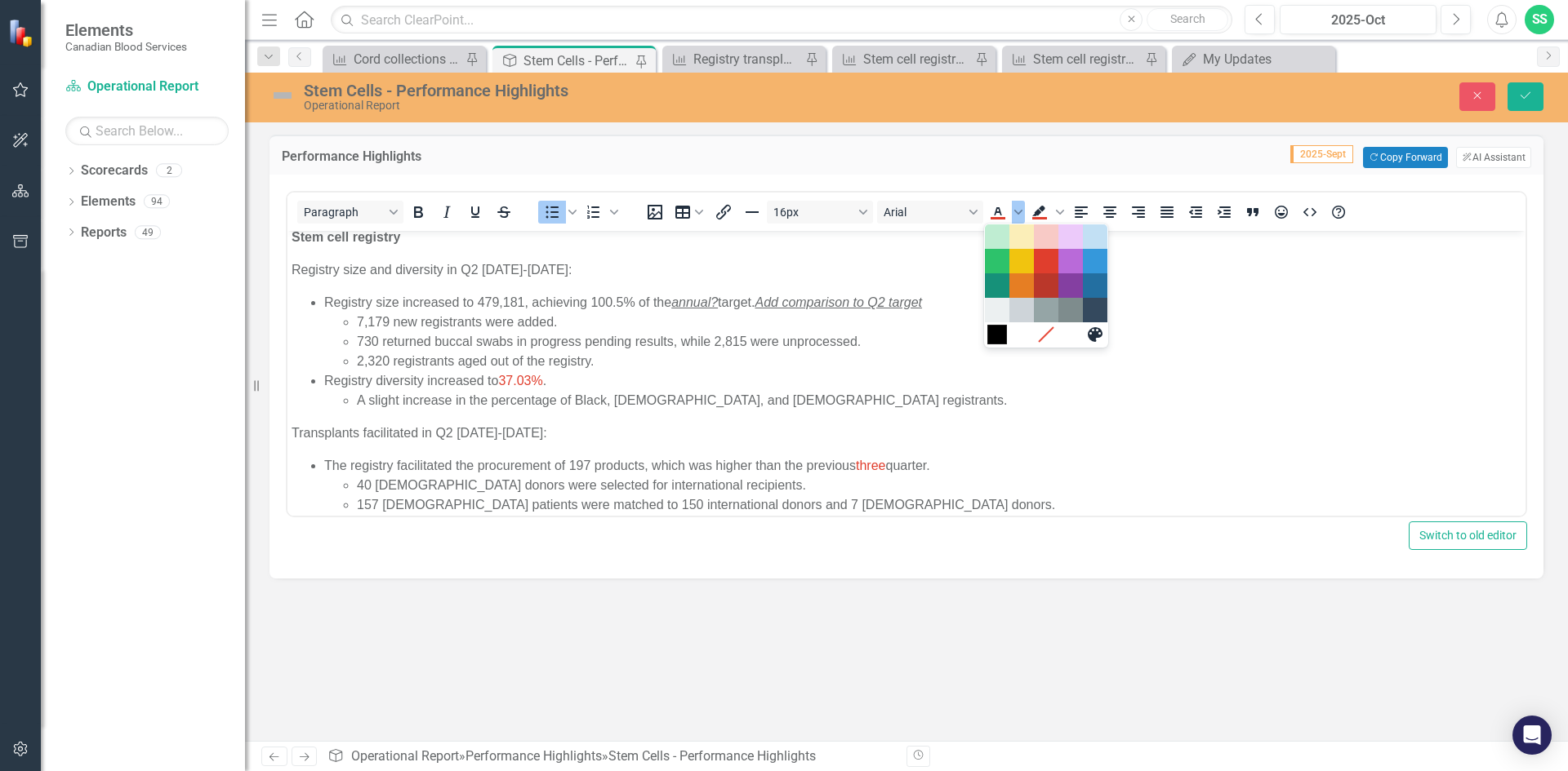
click at [1005, 338] on div "Black" at bounding box center [997, 335] width 20 height 20
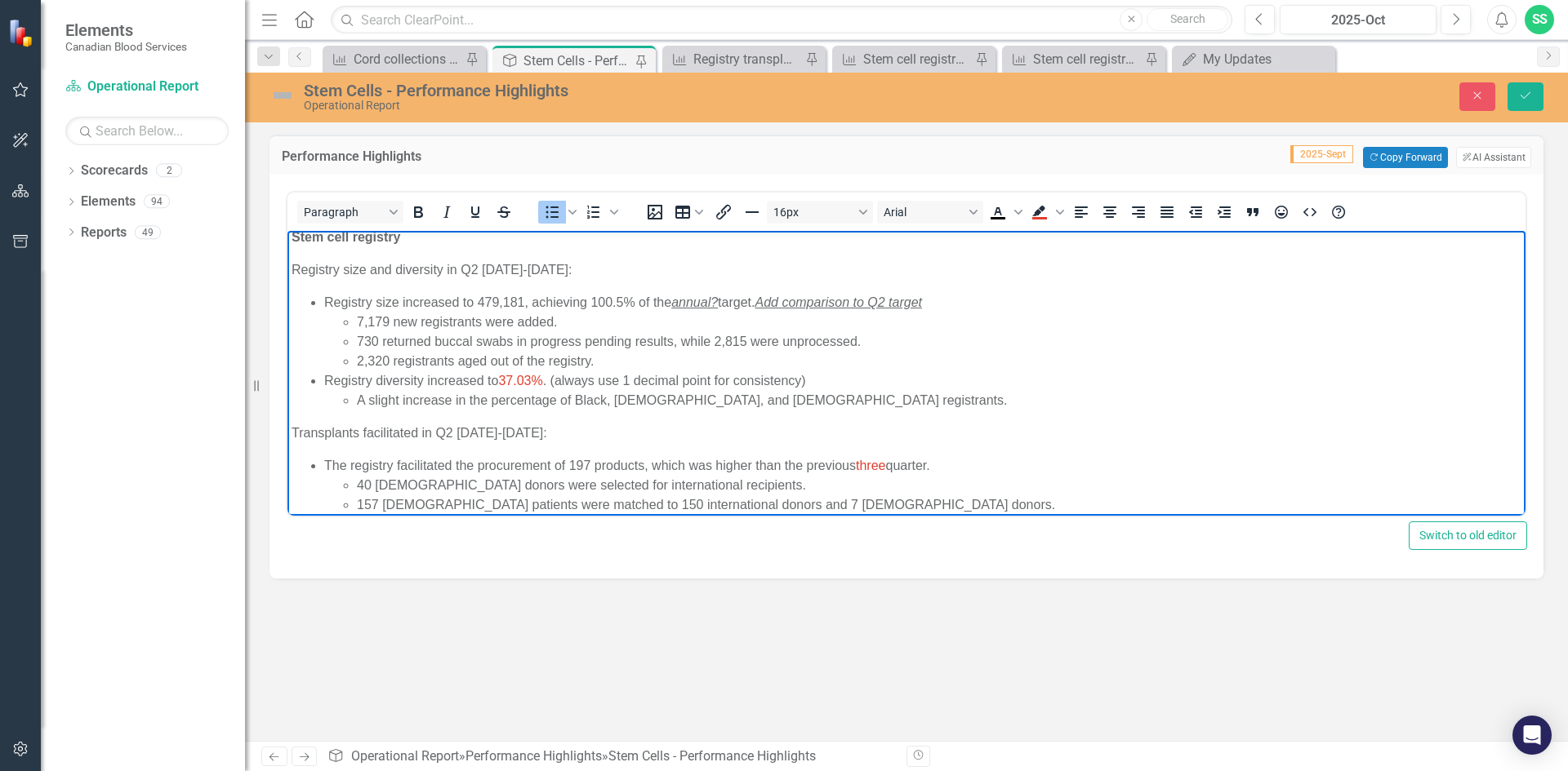
click at [561, 381] on li "Registry diversity increased to 37.03% . (always use 1 decimal point for consis…" at bounding box center [922, 391] width 1197 height 39
drag, startPoint x: 835, startPoint y: 383, endPoint x: 602, endPoint y: 374, distance: 233.2
click at [602, 374] on li "Registry diversity increased to 37.03% . (pls always use 1 decimal point for co…" at bounding box center [922, 391] width 1197 height 39
click at [572, 382] on li "Registry diversity increased to 37.03% . (pls always use 1 decimal point for co…" at bounding box center [922, 391] width 1197 height 39
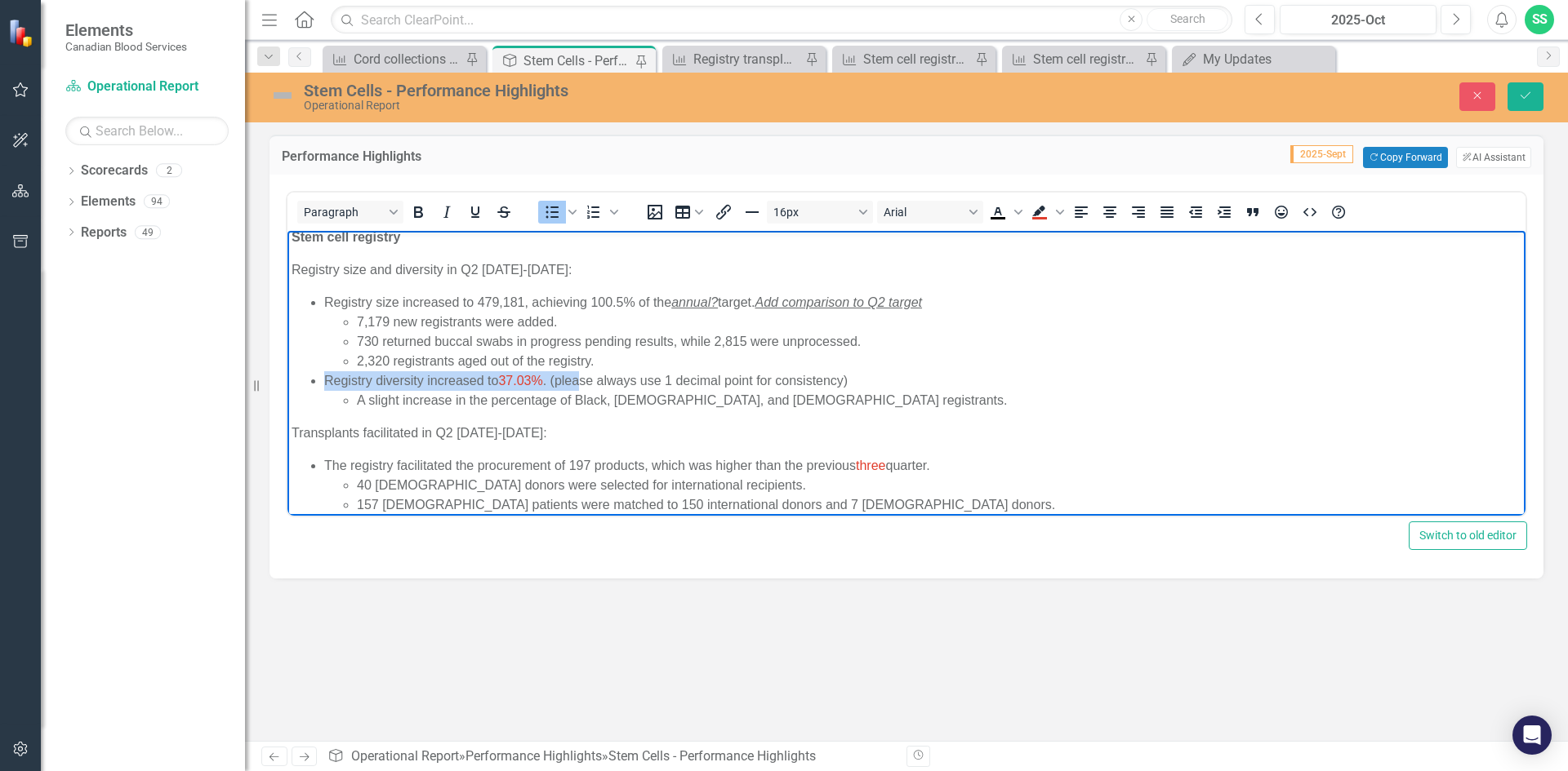
drag, startPoint x: 854, startPoint y: 380, endPoint x: 581, endPoint y: 379, distance: 273.0
click at [581, 379] on li "Registry diversity increased to 37.03% . (please always use 1 decimal point for…" at bounding box center [922, 391] width 1197 height 39
click at [587, 380] on li "Registry diversity increased to 37.03% . (please always use 1 decimal point for…" at bounding box center [922, 391] width 1197 height 39
drag, startPoint x: 867, startPoint y: 379, endPoint x: 753, endPoint y: 378, distance: 114.0
click at [753, 378] on li "Registry diversity increased to 37.03% . (please always use 1 decimal point for…" at bounding box center [922, 391] width 1197 height 39
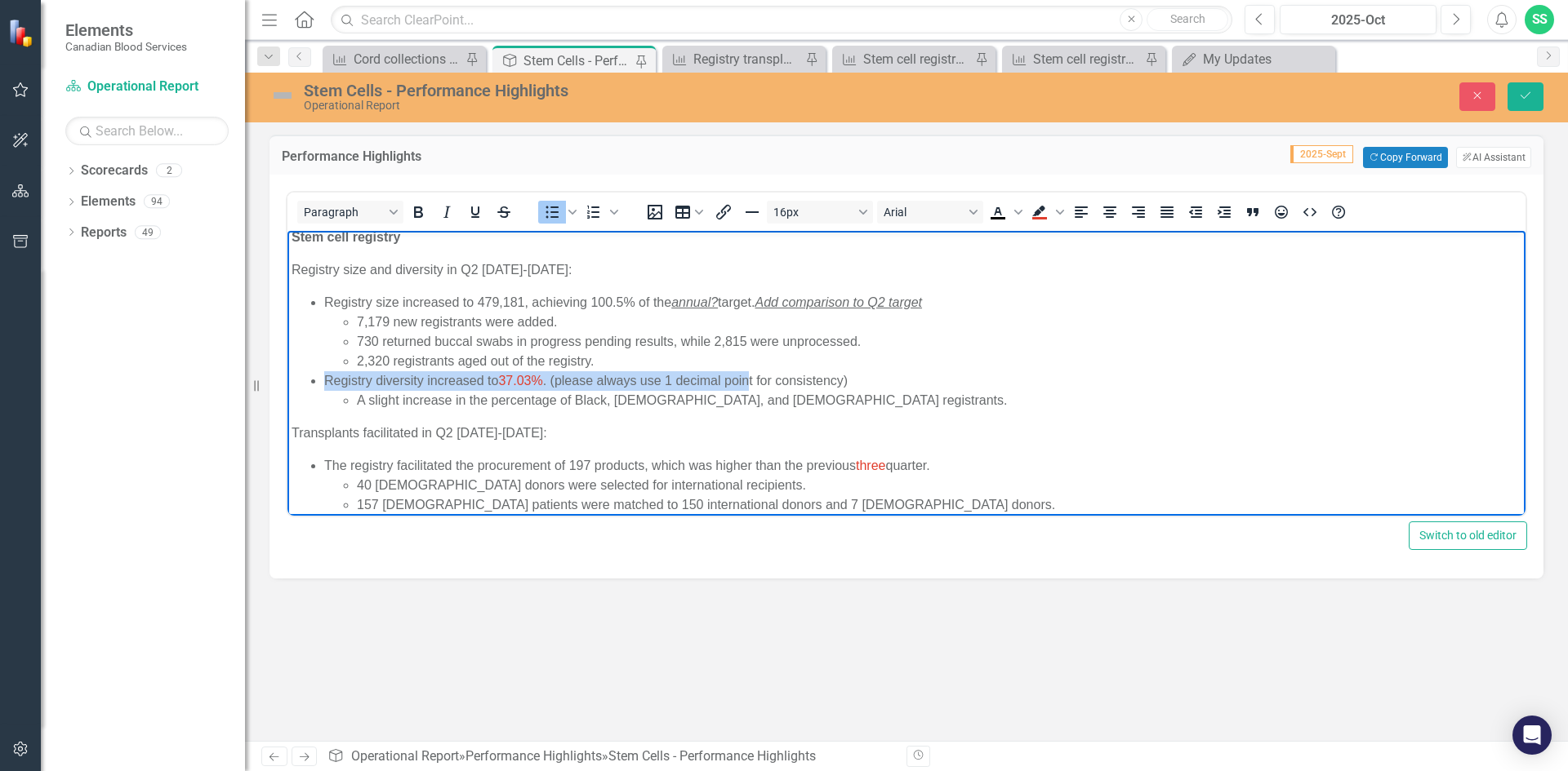
click at [753, 378] on li "Registry diversity increased to 37.03% . (please always use 1 decimal point for…" at bounding box center [922, 391] width 1197 height 39
drag, startPoint x: 559, startPoint y: 382, endPoint x: 846, endPoint y: 375, distance: 287.1
click at [846, 375] on li "Registry diversity increased to 37.03% . (please always use 1 decimal point for…" at bounding box center [922, 391] width 1197 height 39
click at [371, 381] on li "Registry diversity increased to 37.03% . ( please always use 1 decimal point fo…" at bounding box center [922, 391] width 1197 height 39
click at [1516, 90] on button "Save" at bounding box center [1526, 96] width 35 height 29
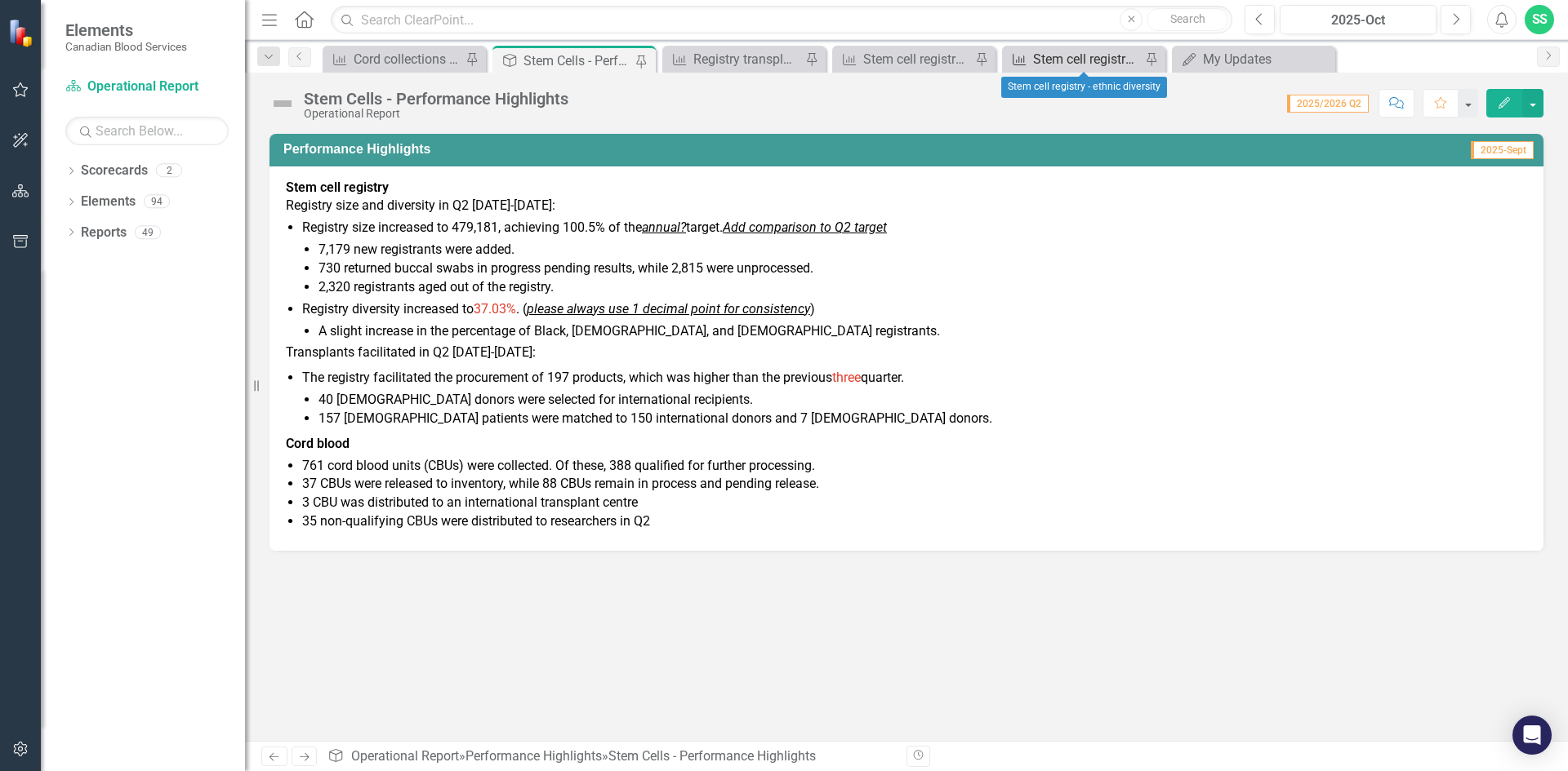
click at [1093, 58] on div "Stem cell registry - ethnic diversity" at bounding box center [1086, 59] width 107 height 21
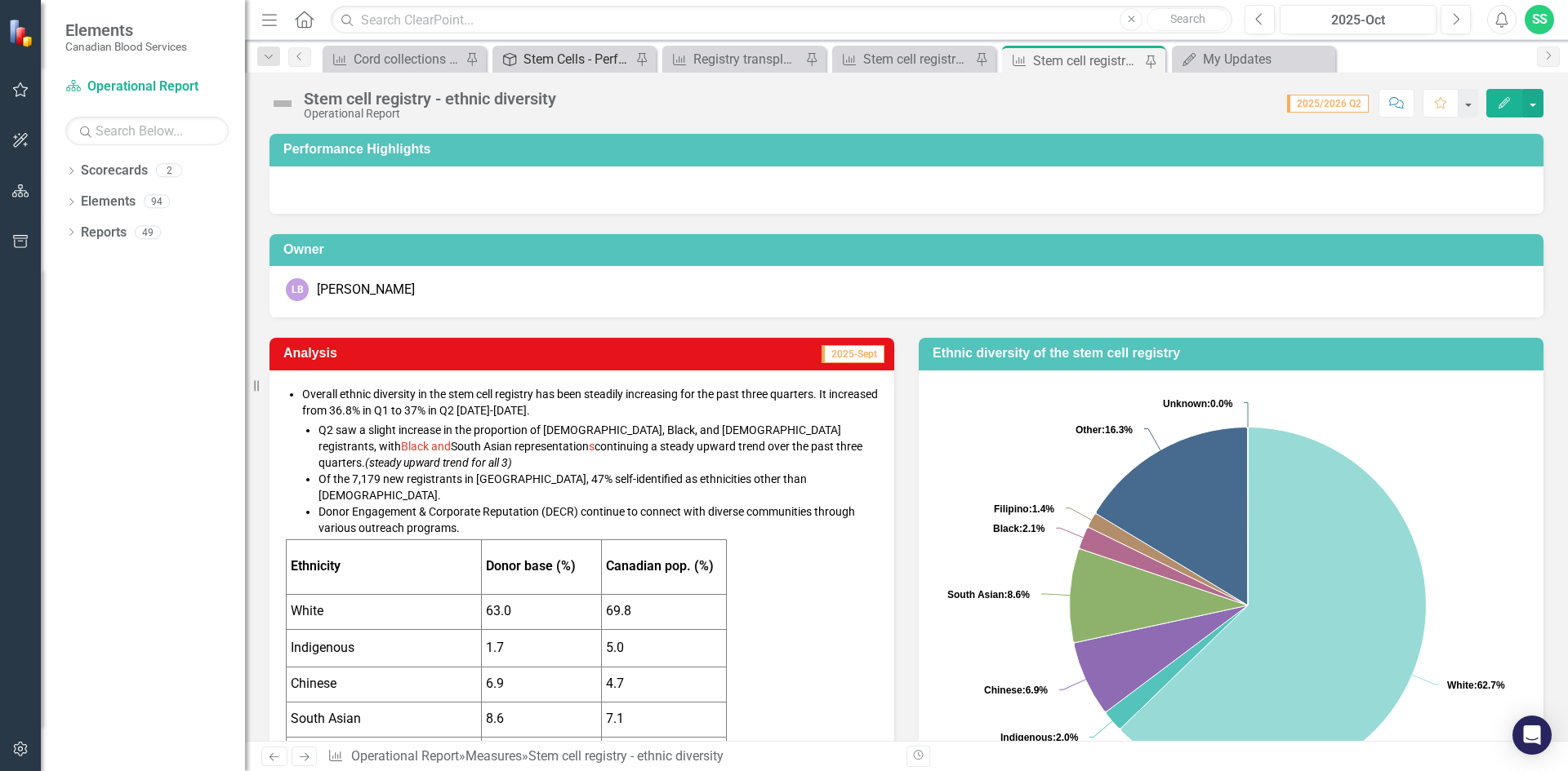
click at [558, 66] on div "Stem Cells - Performance Highlights" at bounding box center [576, 59] width 107 height 21
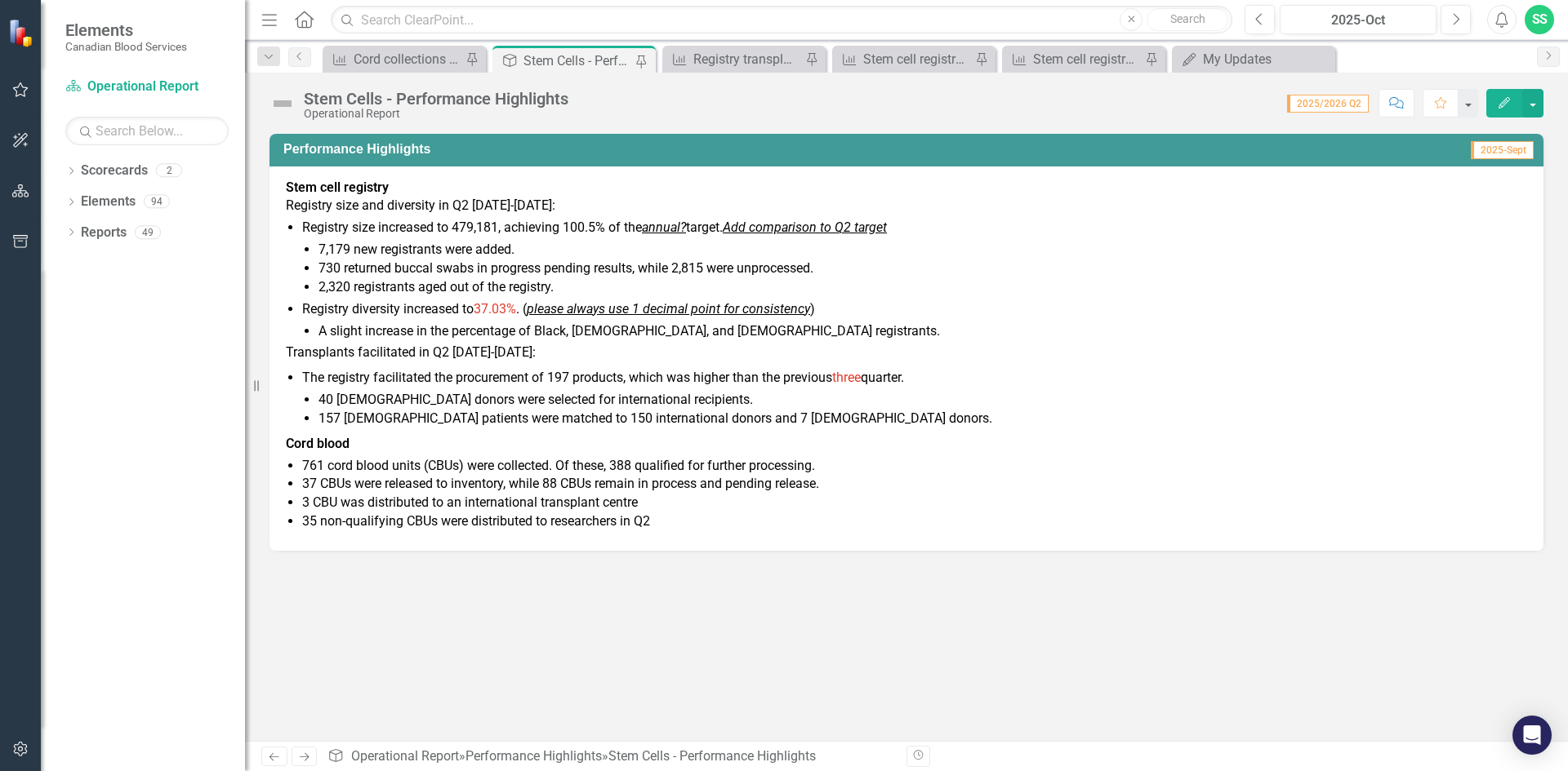
click at [359, 311] on li "Registry diversity increased to 37.03% . ( please always use 1 decimal point fo…" at bounding box center [915, 320] width 1225 height 40
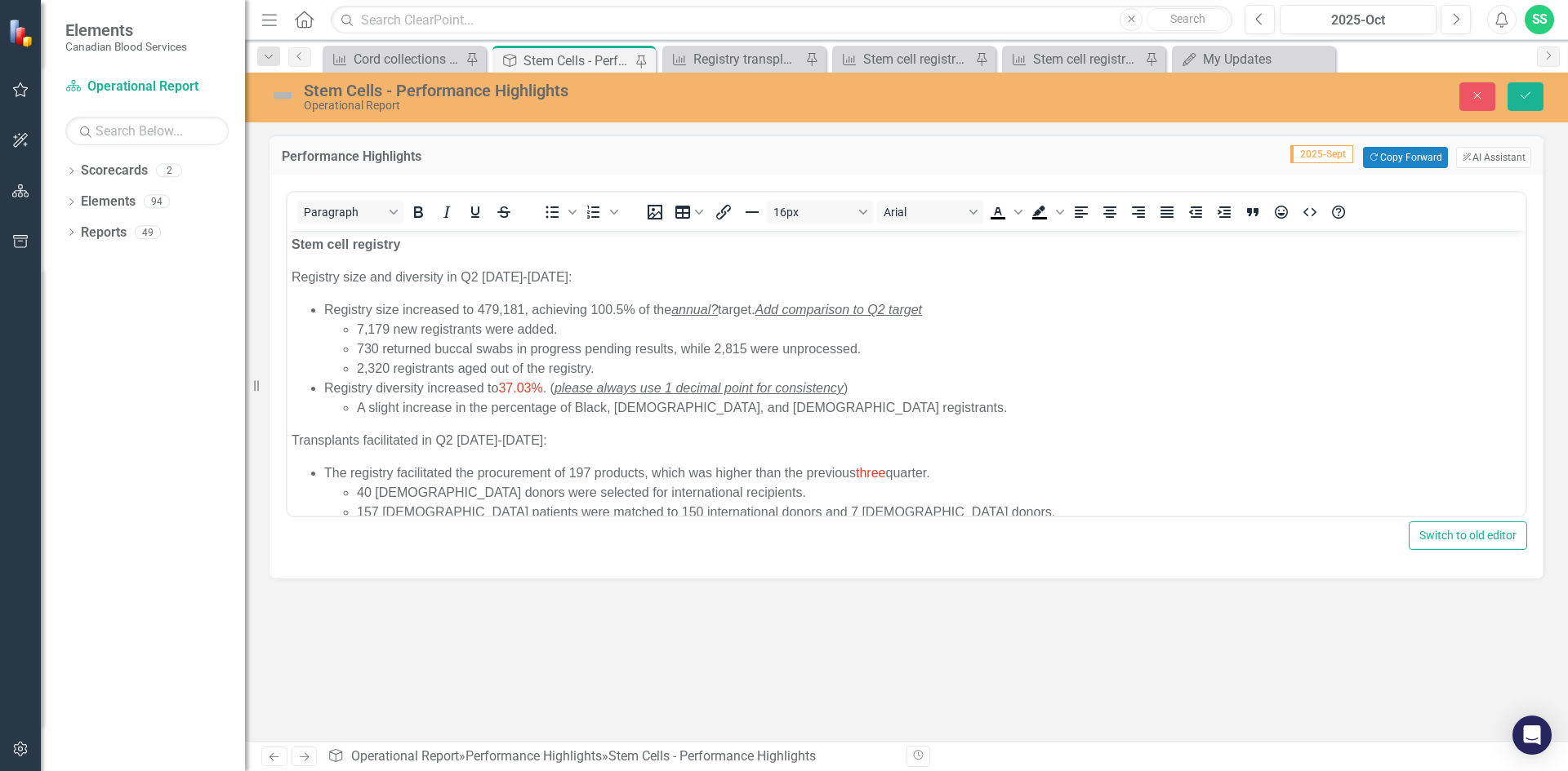
click at [377, 393] on li "Registry diversity increased to 37.03% . ( please always use 1 decimal point fo…" at bounding box center [922, 399] width 1197 height 39
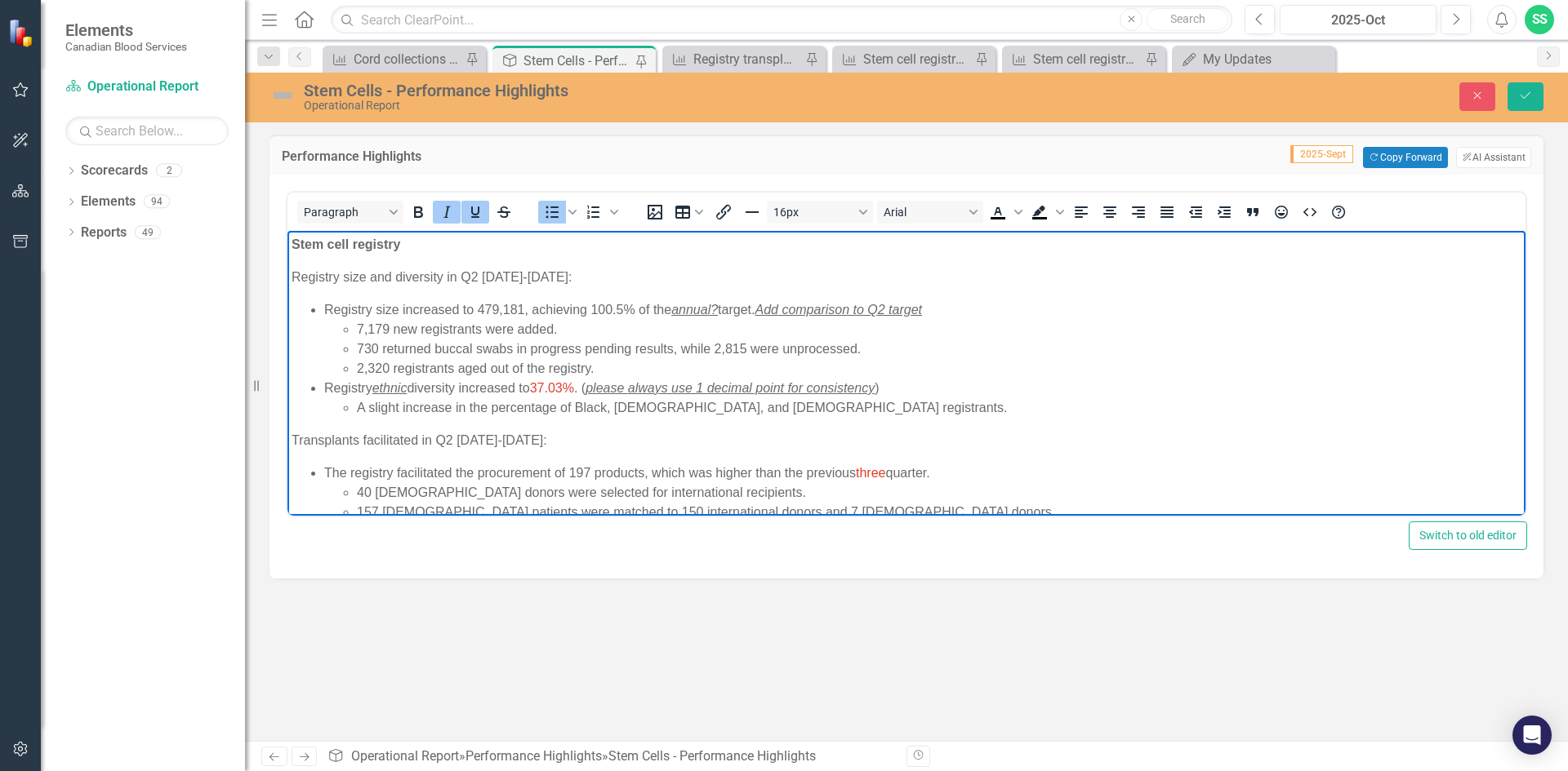
click at [490, 407] on li "A slight increase in the percentage of Black, Indigenous, and South Asian regis…" at bounding box center [939, 409] width 1164 height 20
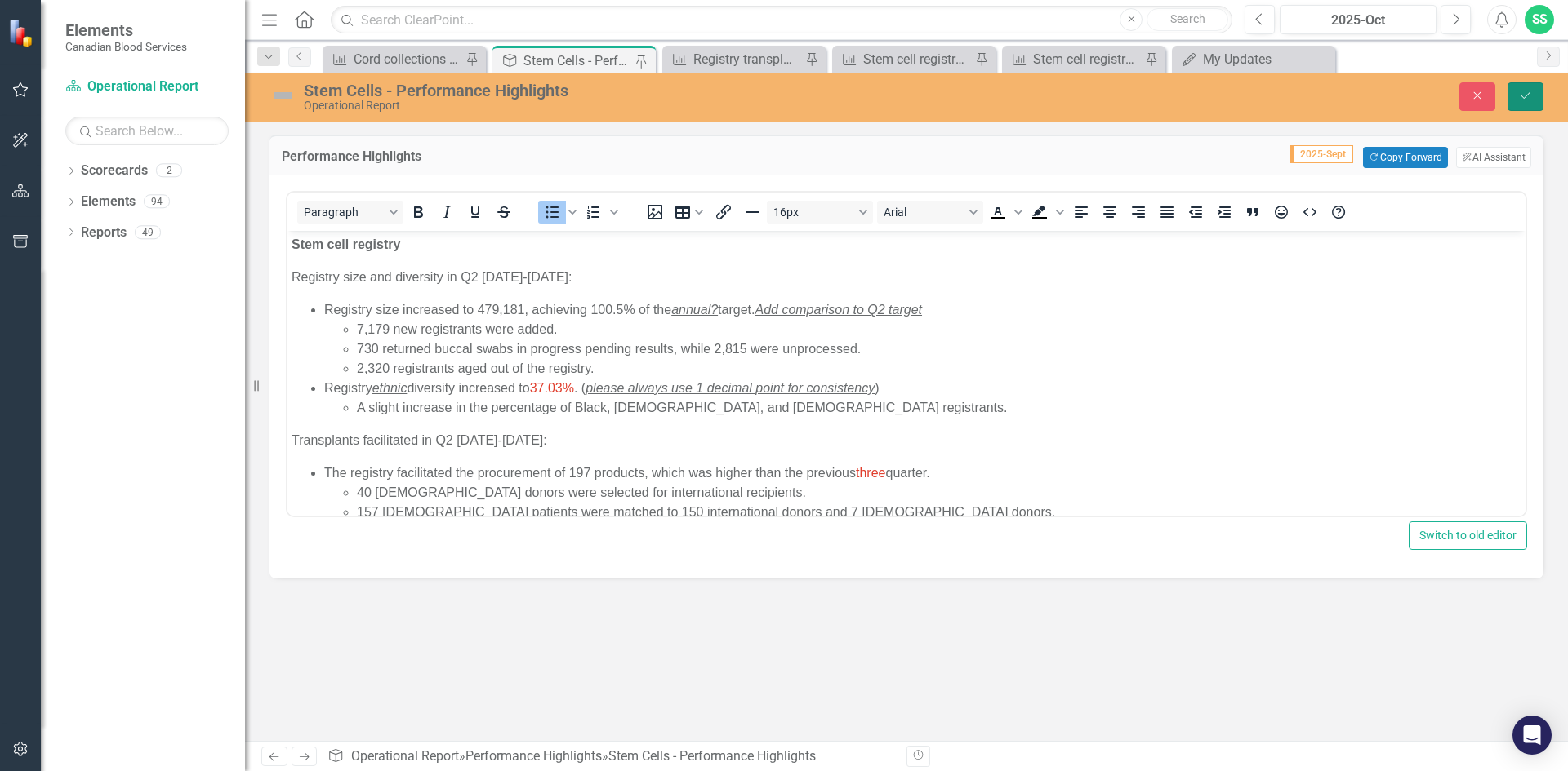
click at [1521, 84] on button "Save" at bounding box center [1526, 96] width 35 height 29
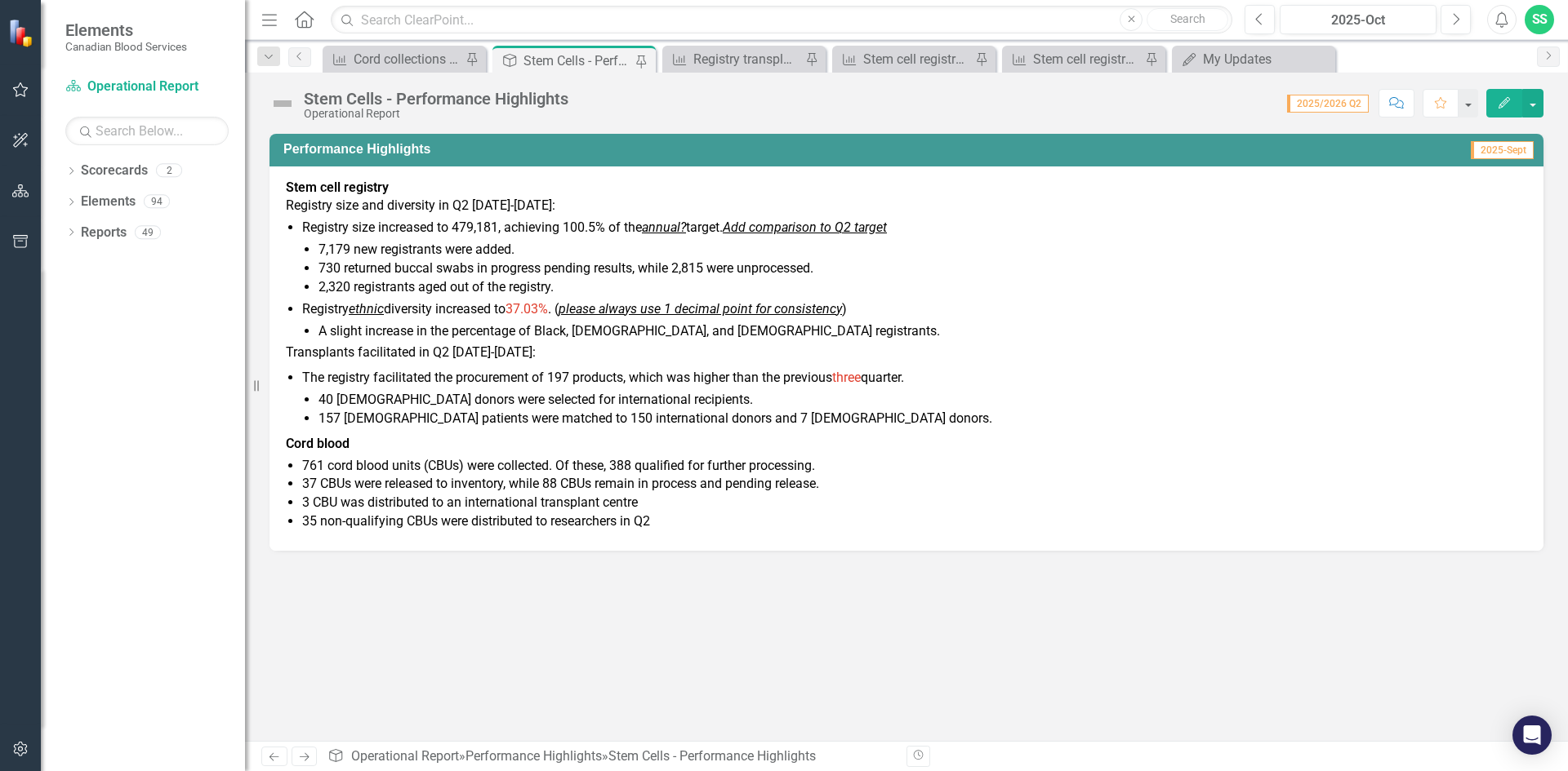
click at [599, 370] on li "The registry facilitated the procurement of 197 products, which was higher than…" at bounding box center [915, 399] width 1225 height 60
click at [727, 54] on div "Registry transplant activities" at bounding box center [747, 59] width 107 height 21
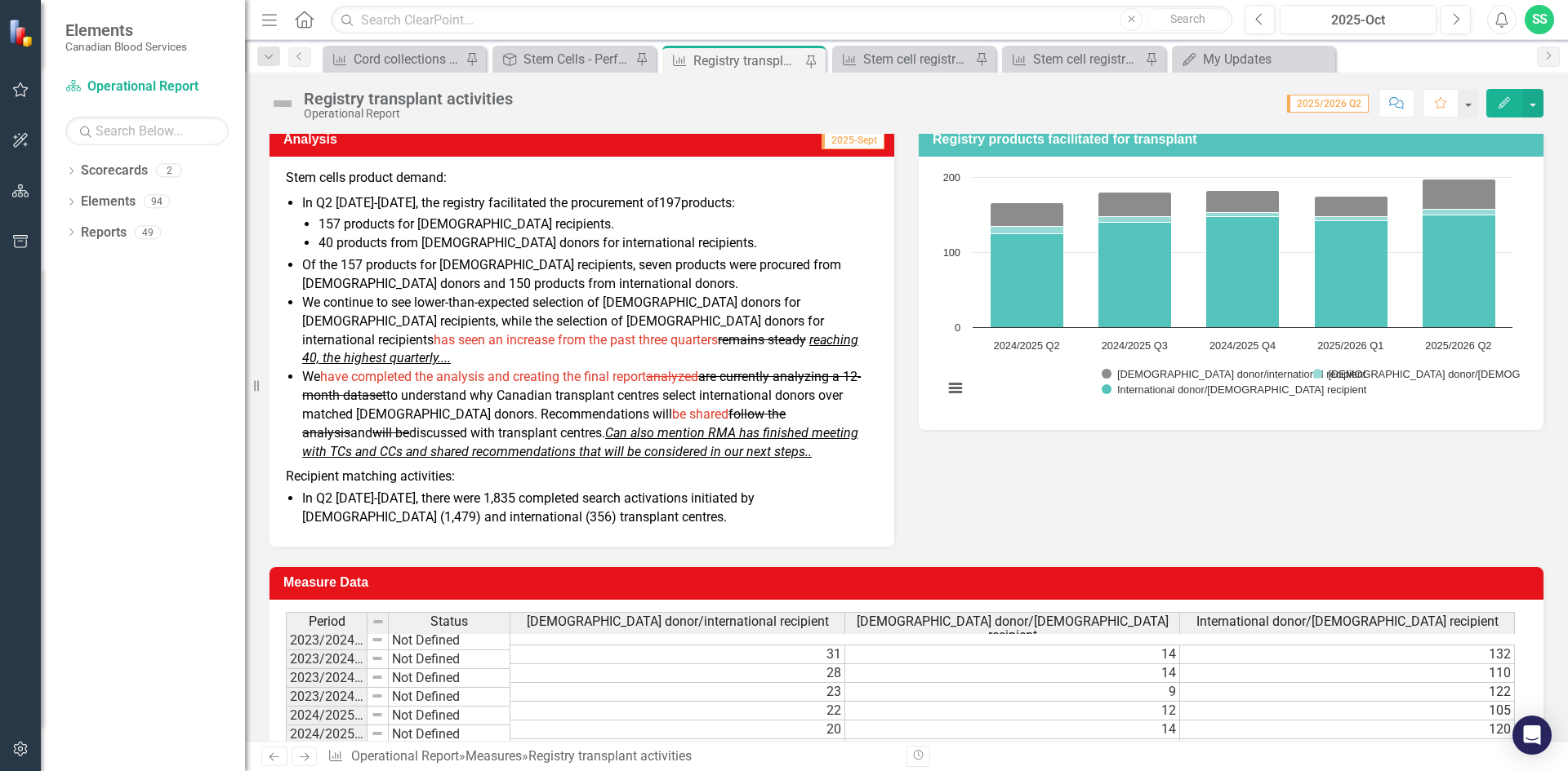
scroll to position [213, 0]
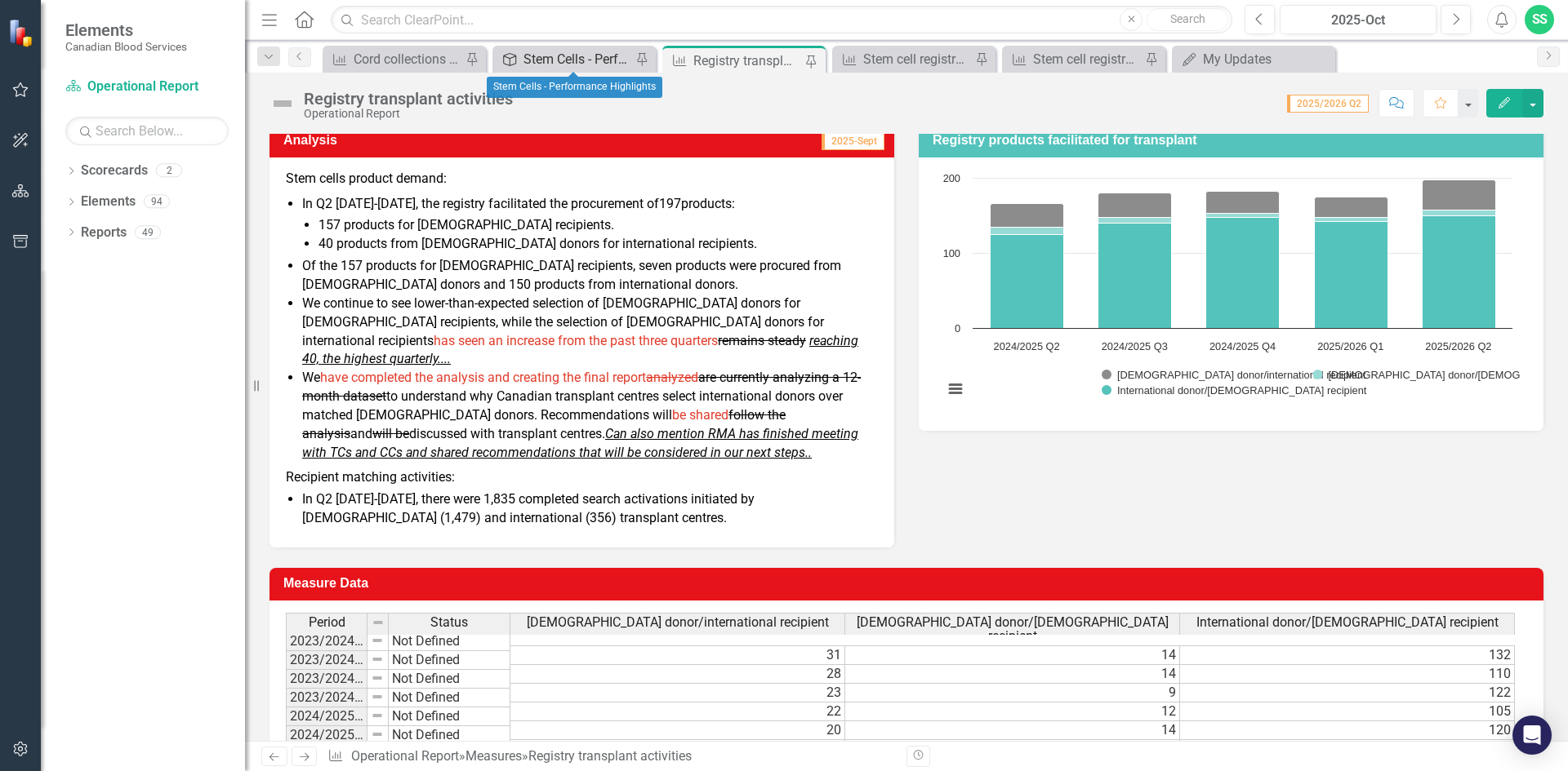
click at [568, 68] on div "Stem Cells - Performance Highlights" at bounding box center [576, 59] width 107 height 21
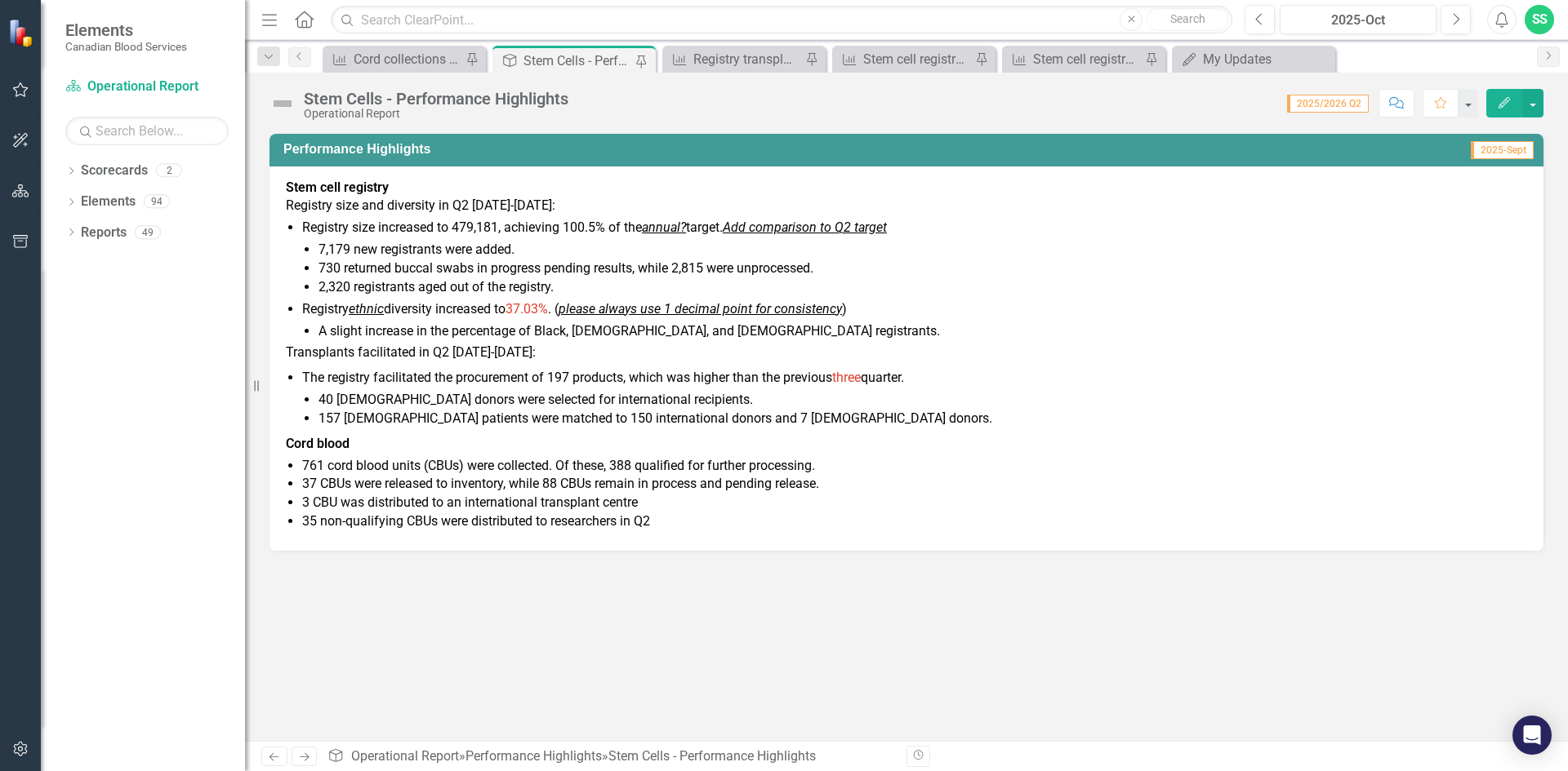
click at [915, 379] on li "The registry facilitated the procurement of 197 products, which was higher than…" at bounding box center [915, 399] width 1225 height 60
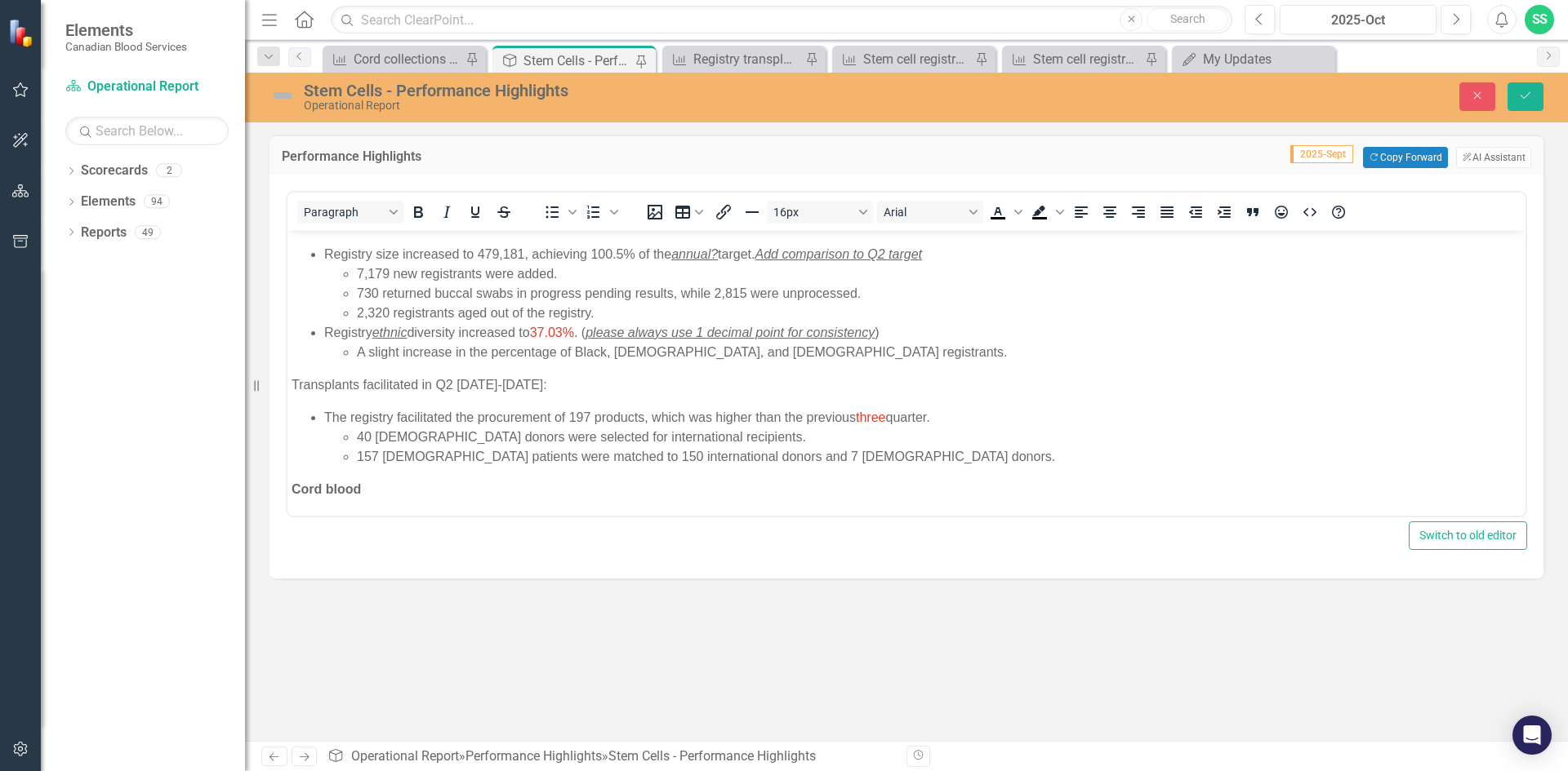
scroll to position [56, 0]
click at [944, 418] on li "The registry facilitated the procurement of 197 products, which was higher than…" at bounding box center [922, 437] width 1197 height 59
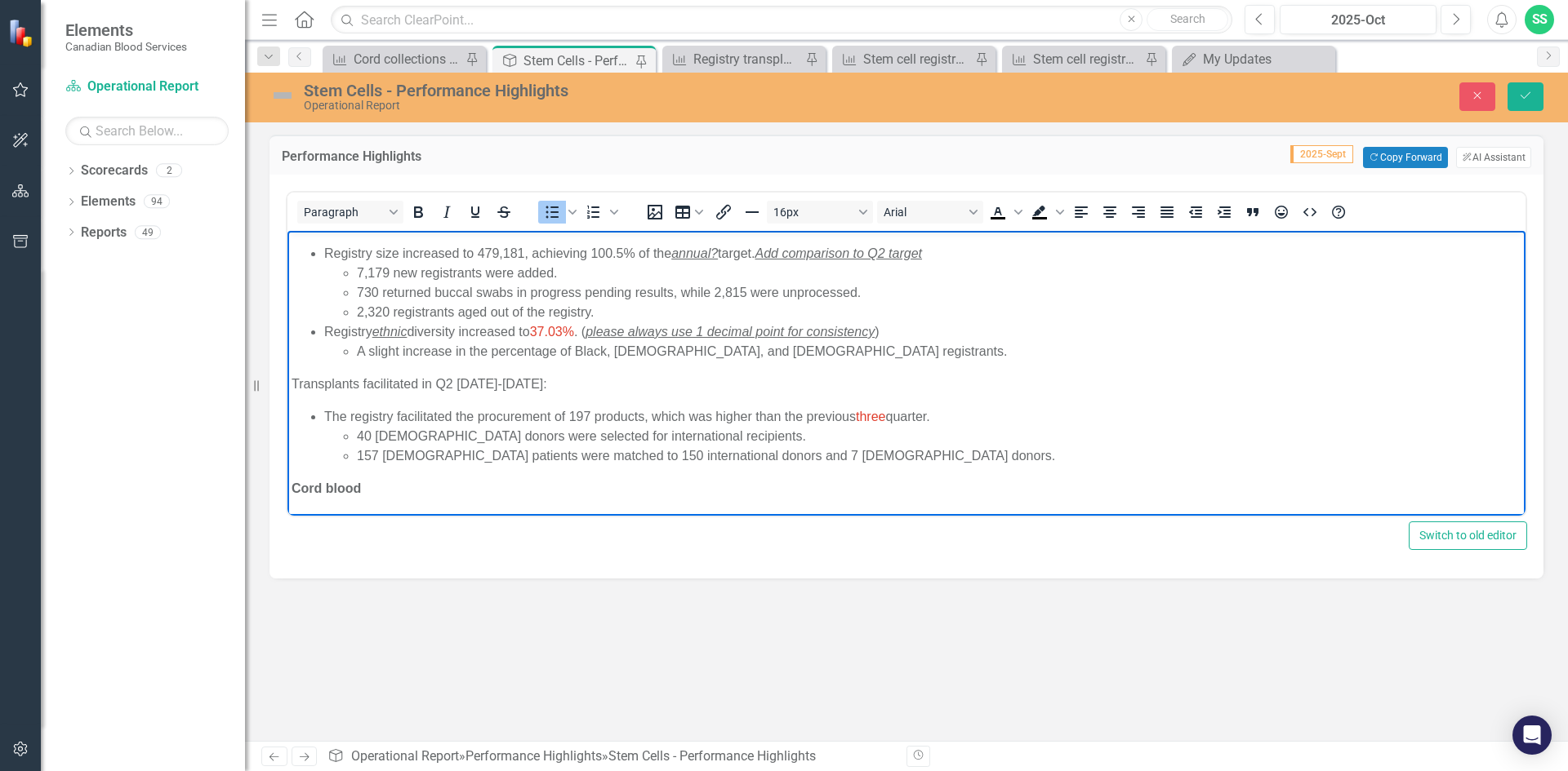
click at [933, 418] on li "The registry facilitated the procurement of 197 products, which was higher than…" at bounding box center [922, 437] width 1197 height 59
click at [1479, 97] on icon "Close" at bounding box center [1476, 96] width 15 height 12
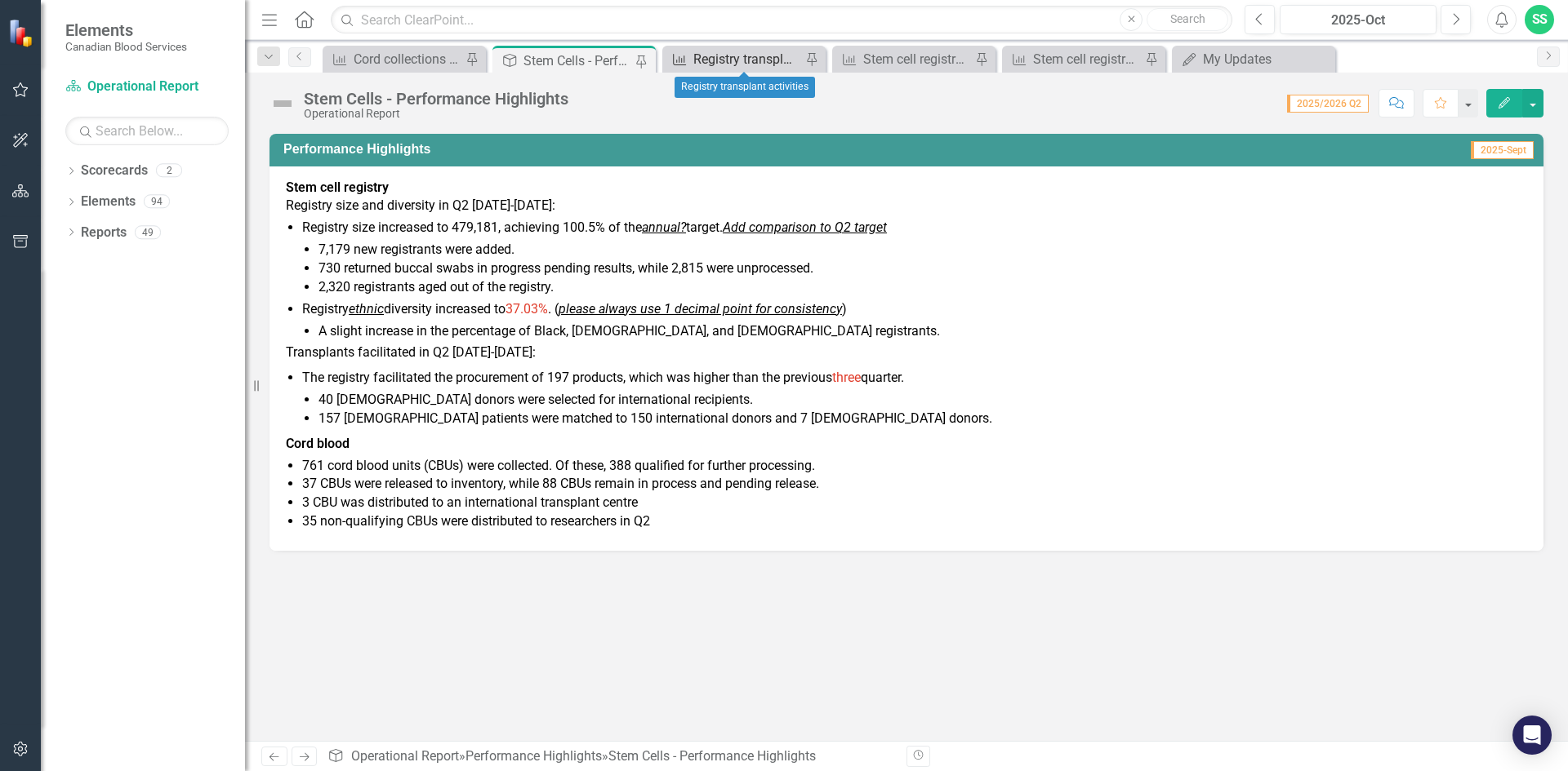
click at [751, 55] on div "Registry transplant activities" at bounding box center [747, 59] width 107 height 21
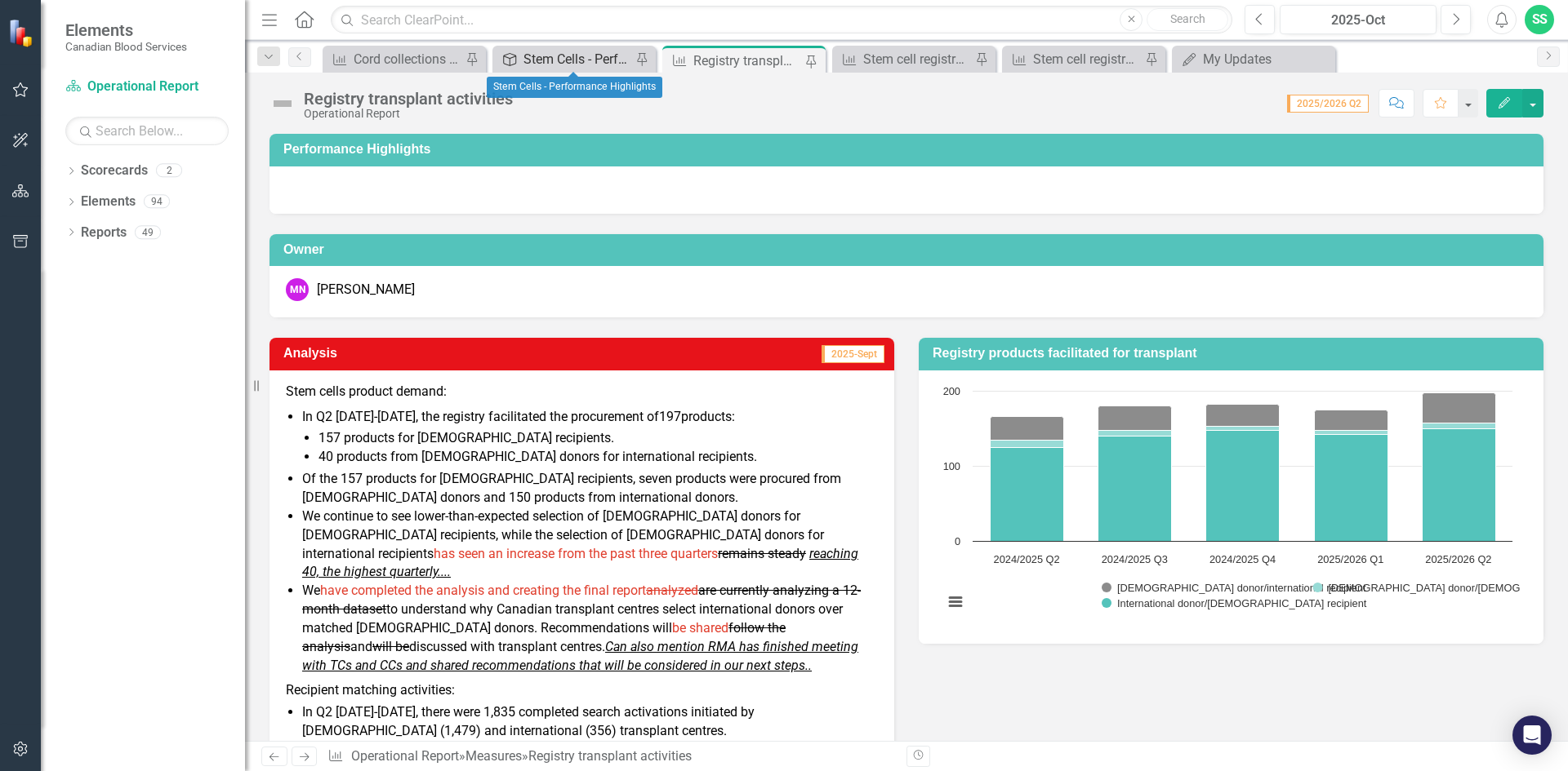
click at [585, 64] on div "Stem Cells - Performance Highlights" at bounding box center [576, 59] width 107 height 21
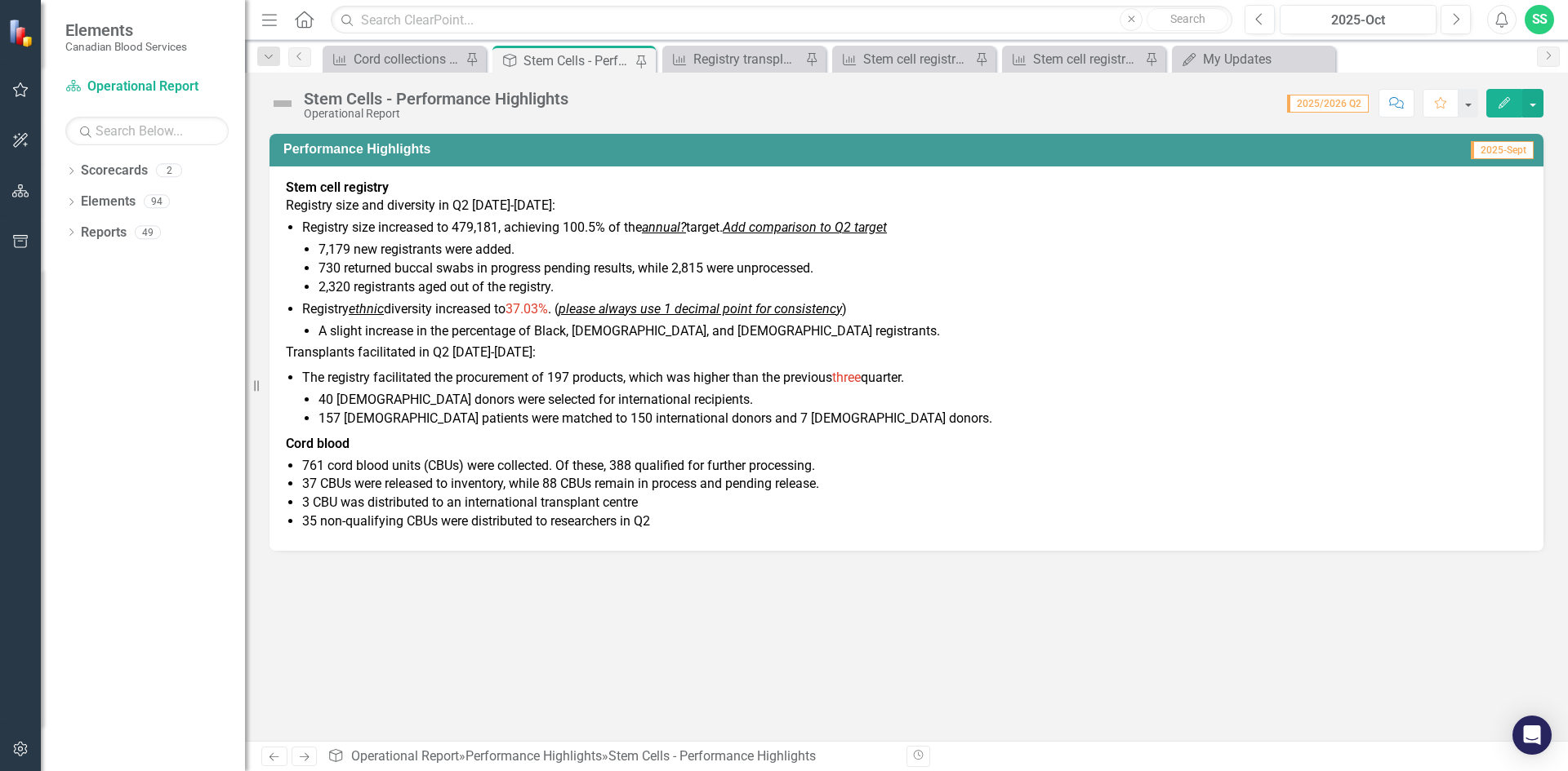
click at [921, 382] on li "The registry facilitated the procurement of 197 products, which was higher than…" at bounding box center [915, 399] width 1225 height 60
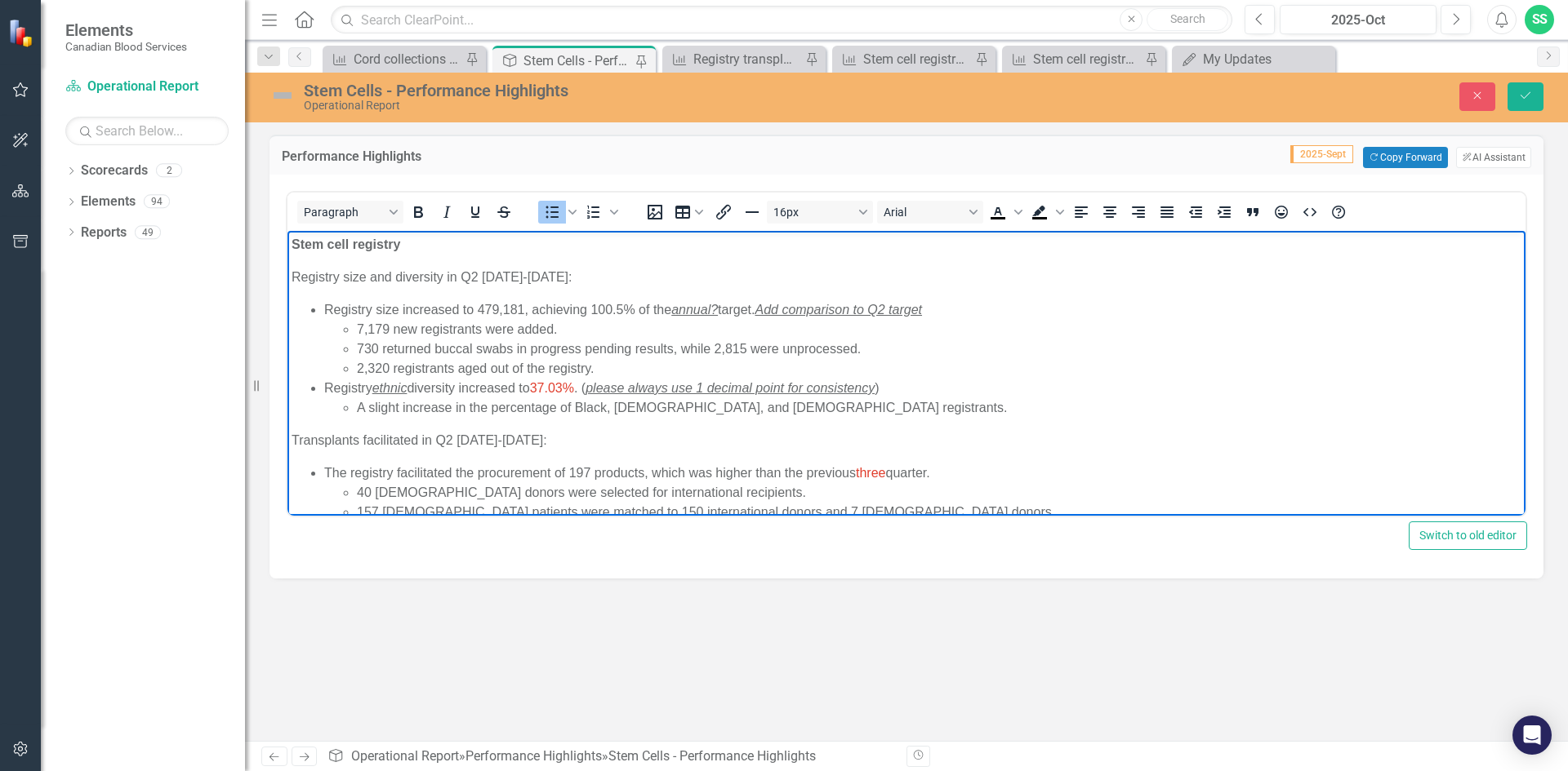
click at [939, 471] on li "The registry facilitated the procurement of 197 products, which was higher than…" at bounding box center [922, 493] width 1197 height 59
click at [944, 478] on li "The registry facilitated the procurement of 197 products, which was higher than…" at bounding box center [922, 493] width 1197 height 59
click at [932, 471] on li "The registry facilitated the procurement of 197 products, which was higher than…" at bounding box center [922, 493] width 1197 height 59
click at [817, 464] on li "The registry facilitated the procurement of 197 products, which was higher than…" at bounding box center [922, 493] width 1197 height 59
click at [699, 472] on li "The registry facilitated the procurement of 197 products, which was higher than…" at bounding box center [922, 493] width 1197 height 59
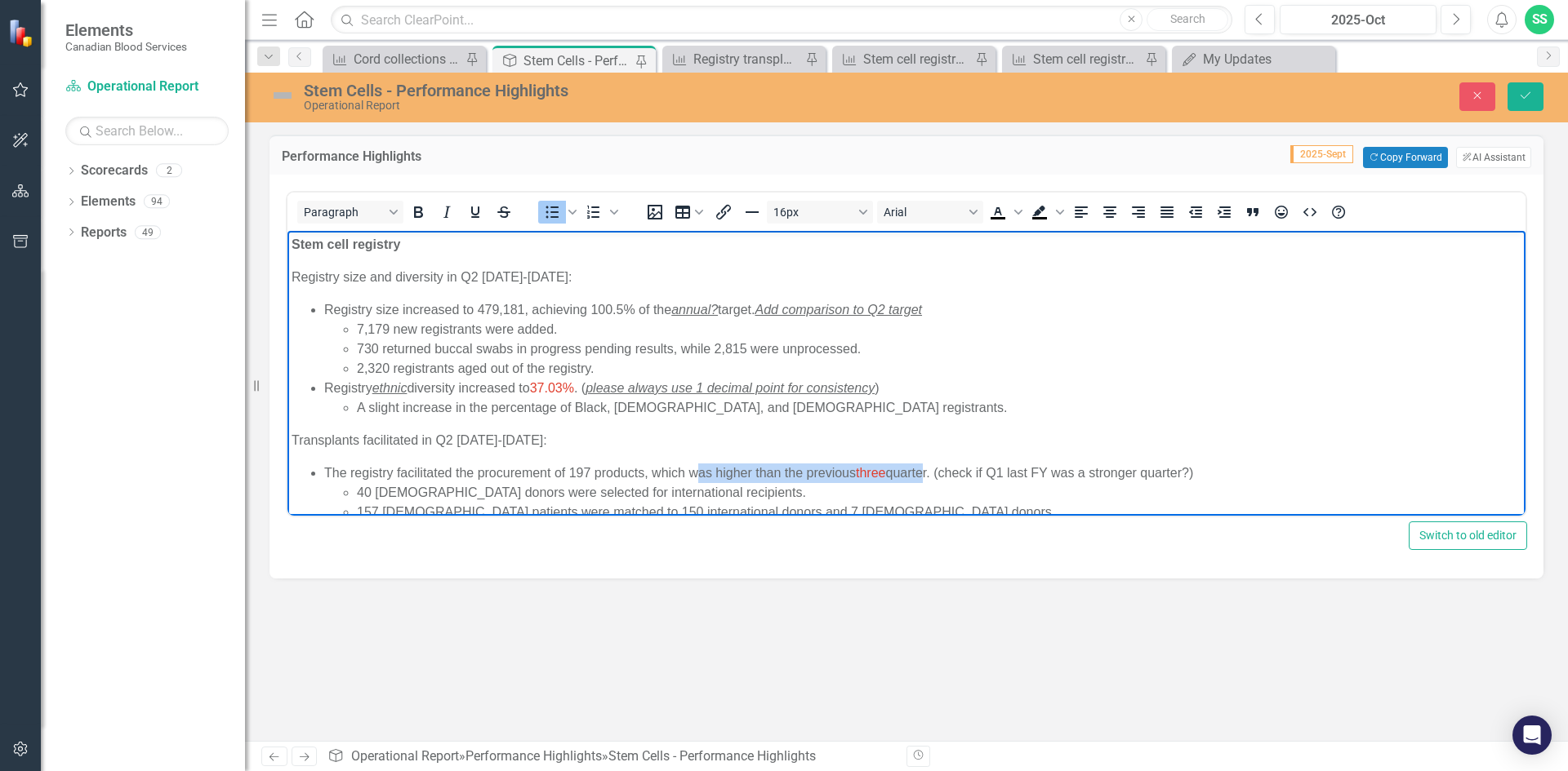
drag, startPoint x: 694, startPoint y: 472, endPoint x: 925, endPoint y: 474, distance: 231.0
click at [925, 474] on li "The registry facilitated the procurement of 197 products, which was higher than…" at bounding box center [922, 493] width 1197 height 59
drag, startPoint x: 939, startPoint y: 476, endPoint x: 690, endPoint y: 476, distance: 249.0
click at [690, 476] on li "The registry facilitated the procurement of 197 products, which was higher than…" at bounding box center [922, 493] width 1197 height 59
click at [499, 216] on icon "Strikethrough" at bounding box center [504, 213] width 20 height 20
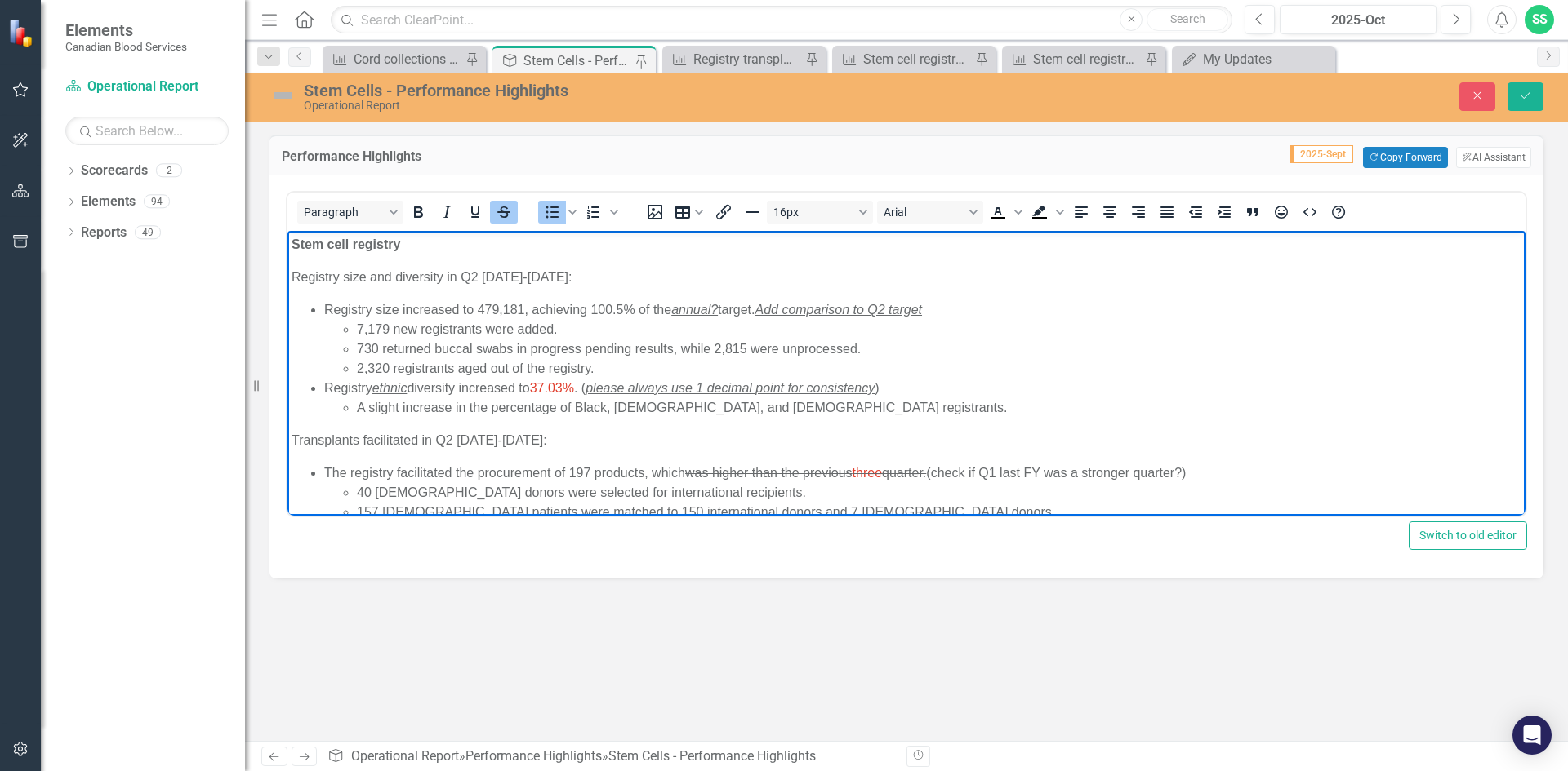
click at [681, 475] on li "The registry facilitated the procurement of 197 products, which was higher than…" at bounding box center [922, 493] width 1197 height 59
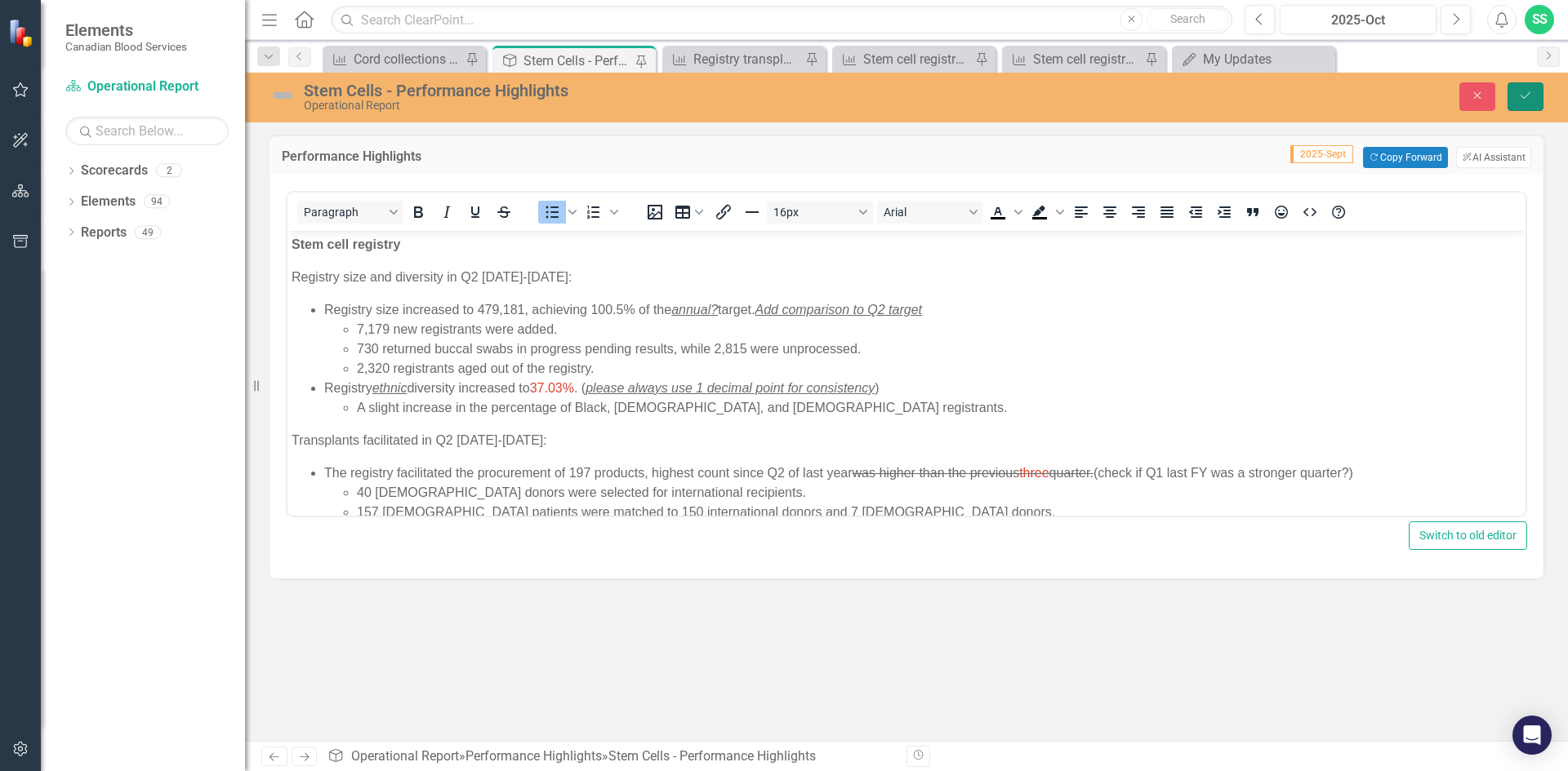
click at [1531, 103] on button "Save" at bounding box center [1526, 96] width 35 height 29
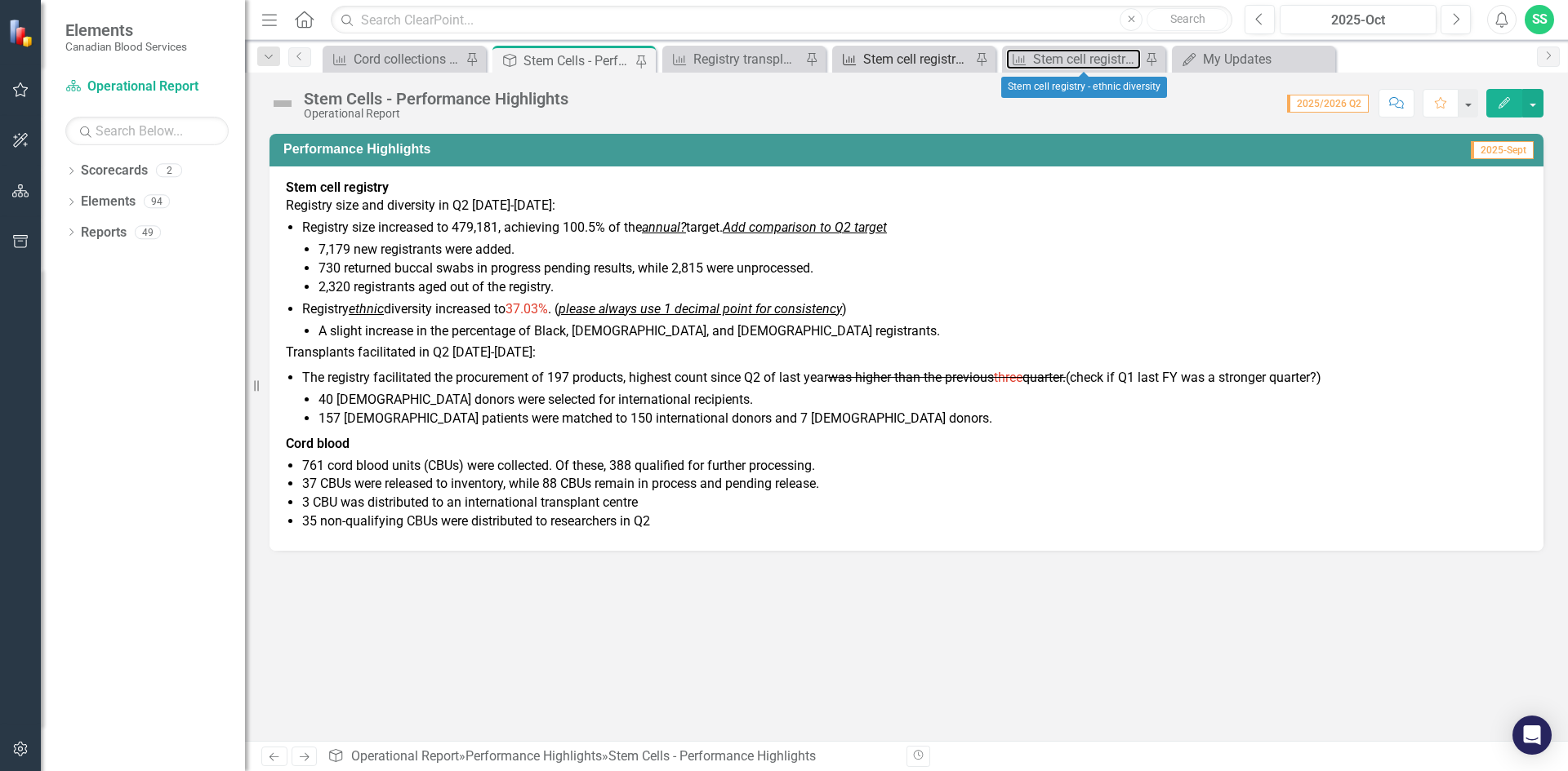
drag, startPoint x: 1078, startPoint y: 61, endPoint x: 965, endPoint y: 52, distance: 113.4
click at [1078, 61] on div "Stem cell registry - ethnic diversity" at bounding box center [1086, 59] width 107 height 21
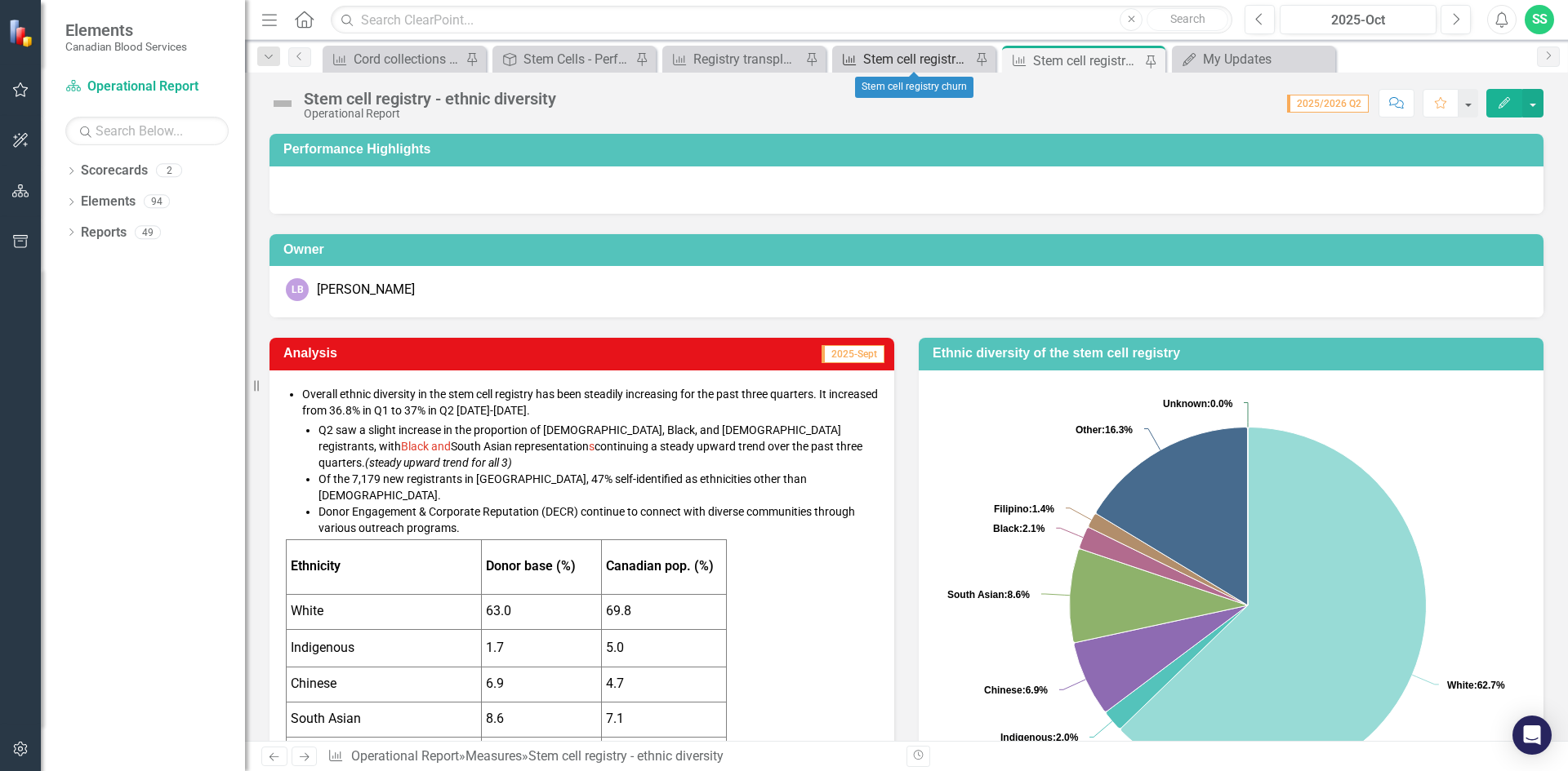
click at [923, 54] on div "Stem cell registry churn" at bounding box center [916, 59] width 107 height 21
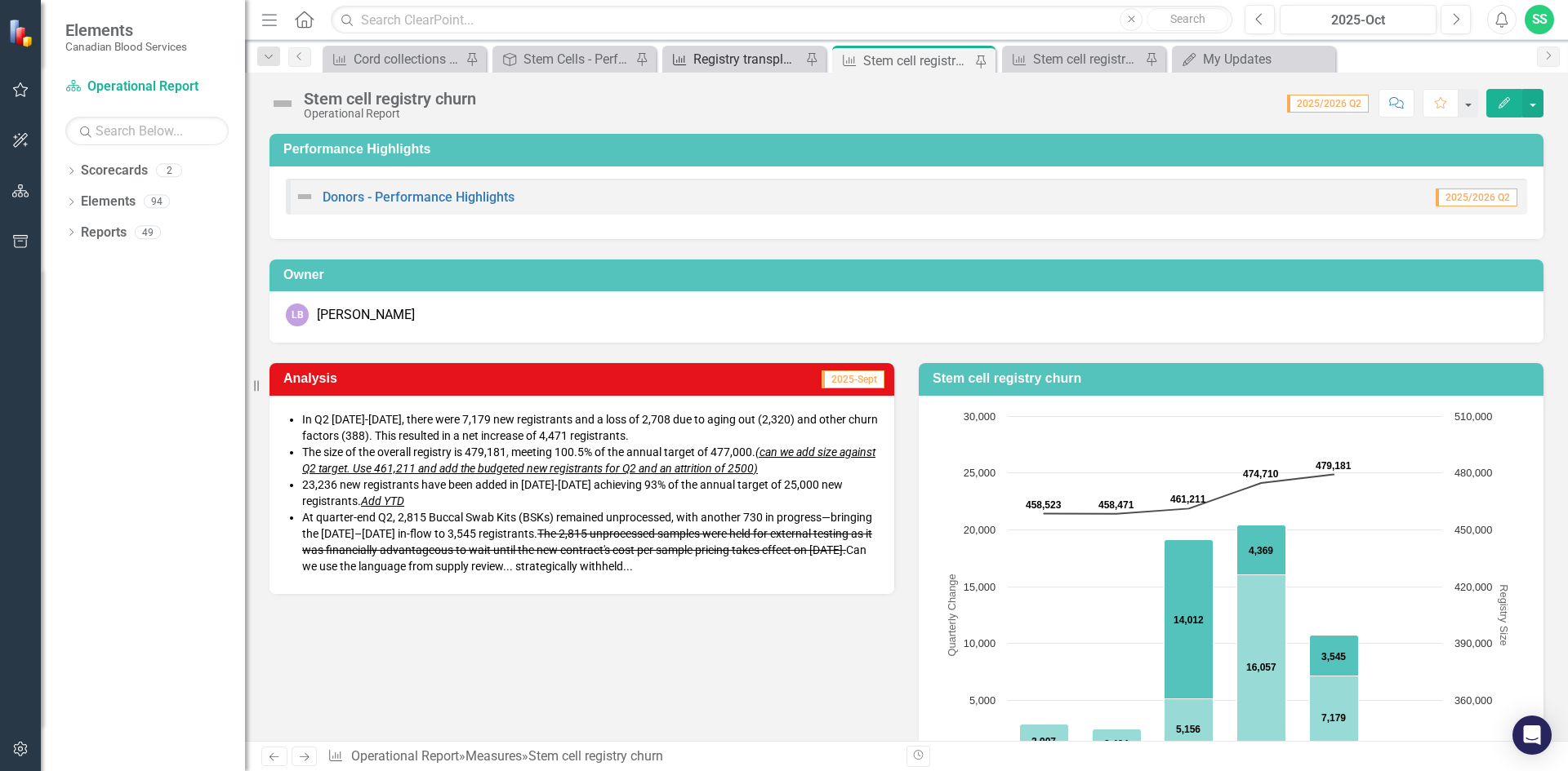
click at [741, 60] on div "Registry transplant activities" at bounding box center [747, 59] width 107 height 21
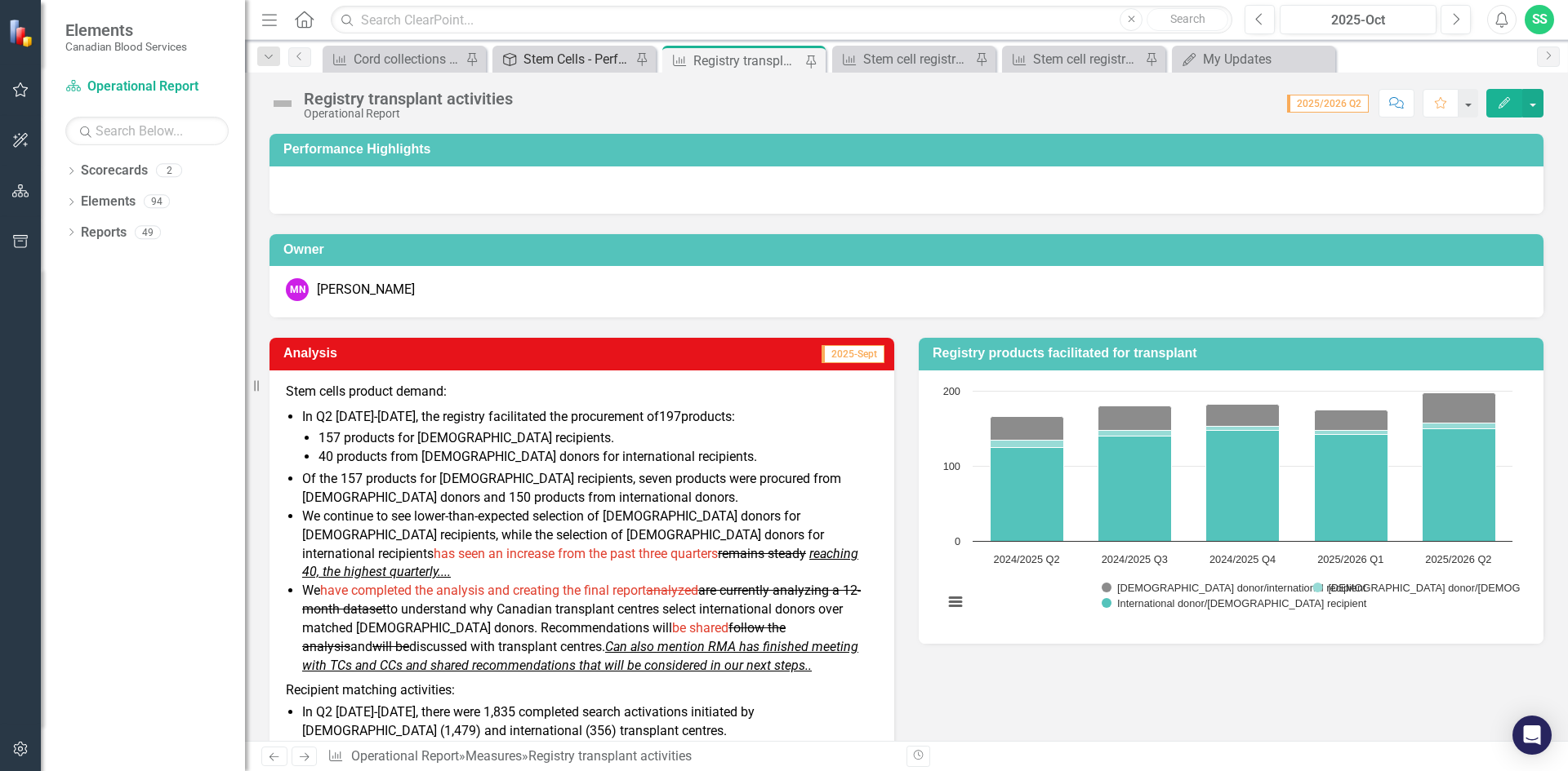
click at [561, 61] on div "Stem Cells - Performance Highlights" at bounding box center [576, 59] width 107 height 21
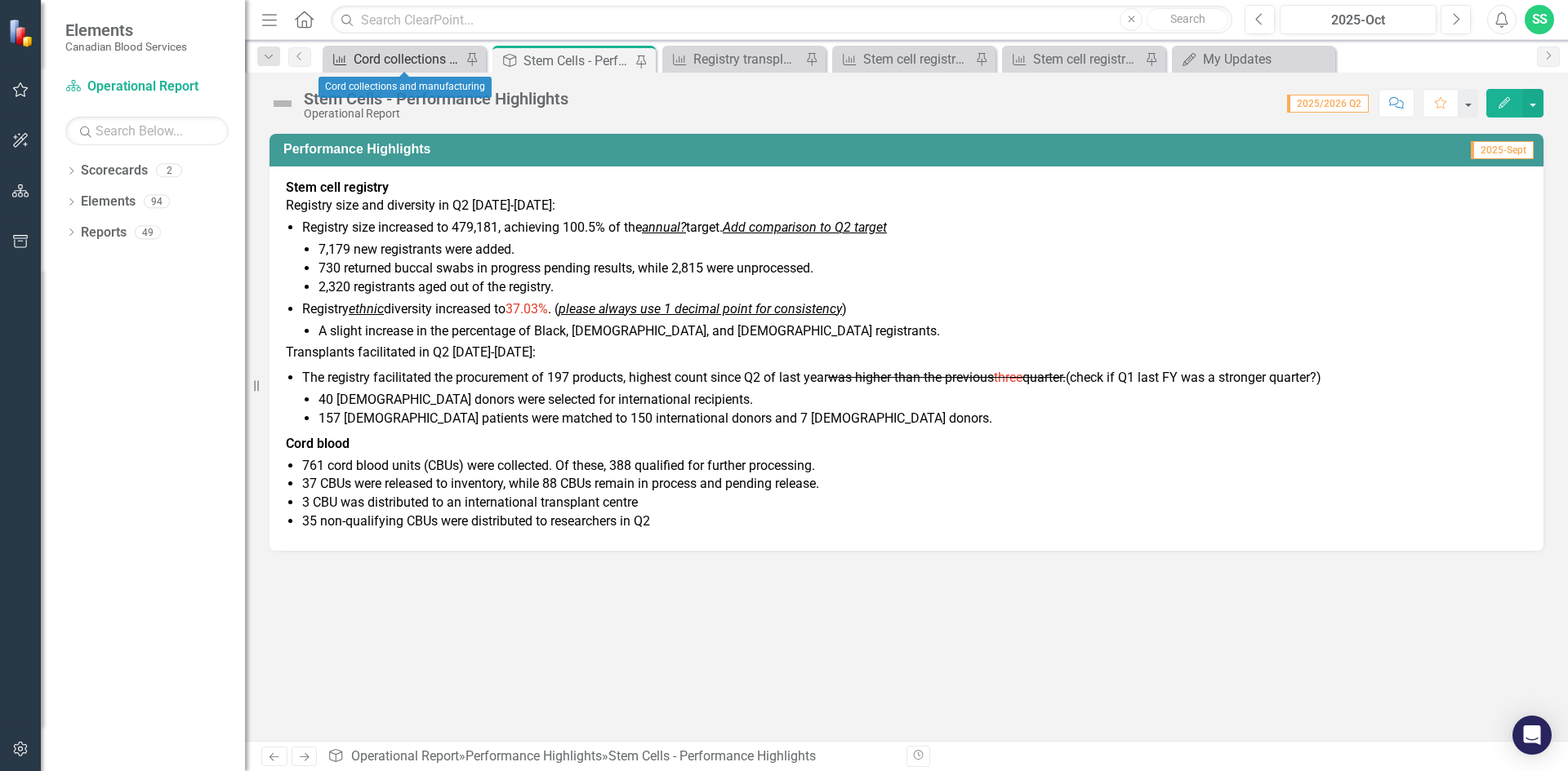
click at [423, 64] on div "Cord collections and manufacturing" at bounding box center [407, 59] width 107 height 21
